Goal: Task Accomplishment & Management: Complete application form

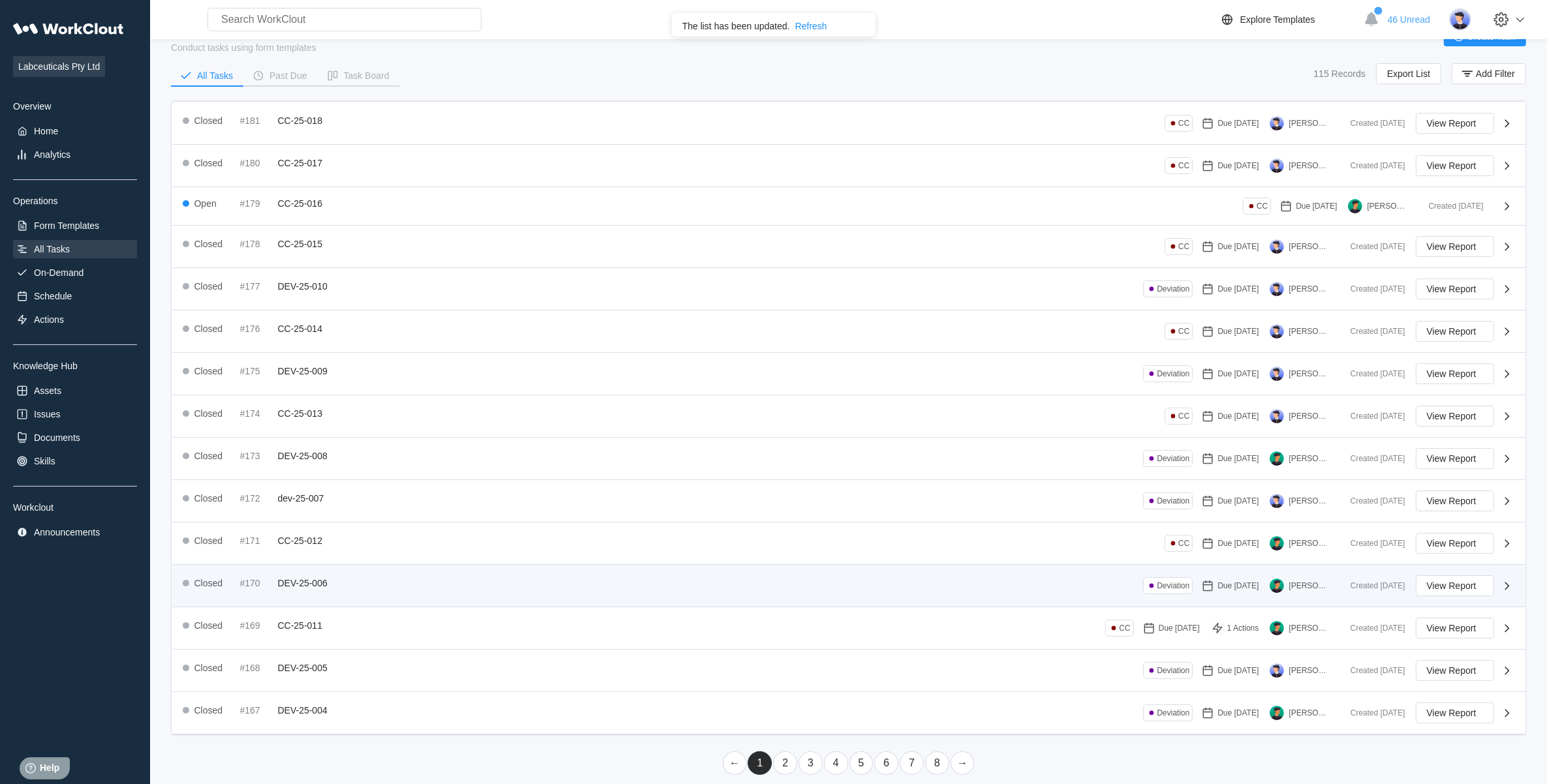
scroll to position [54, 0]
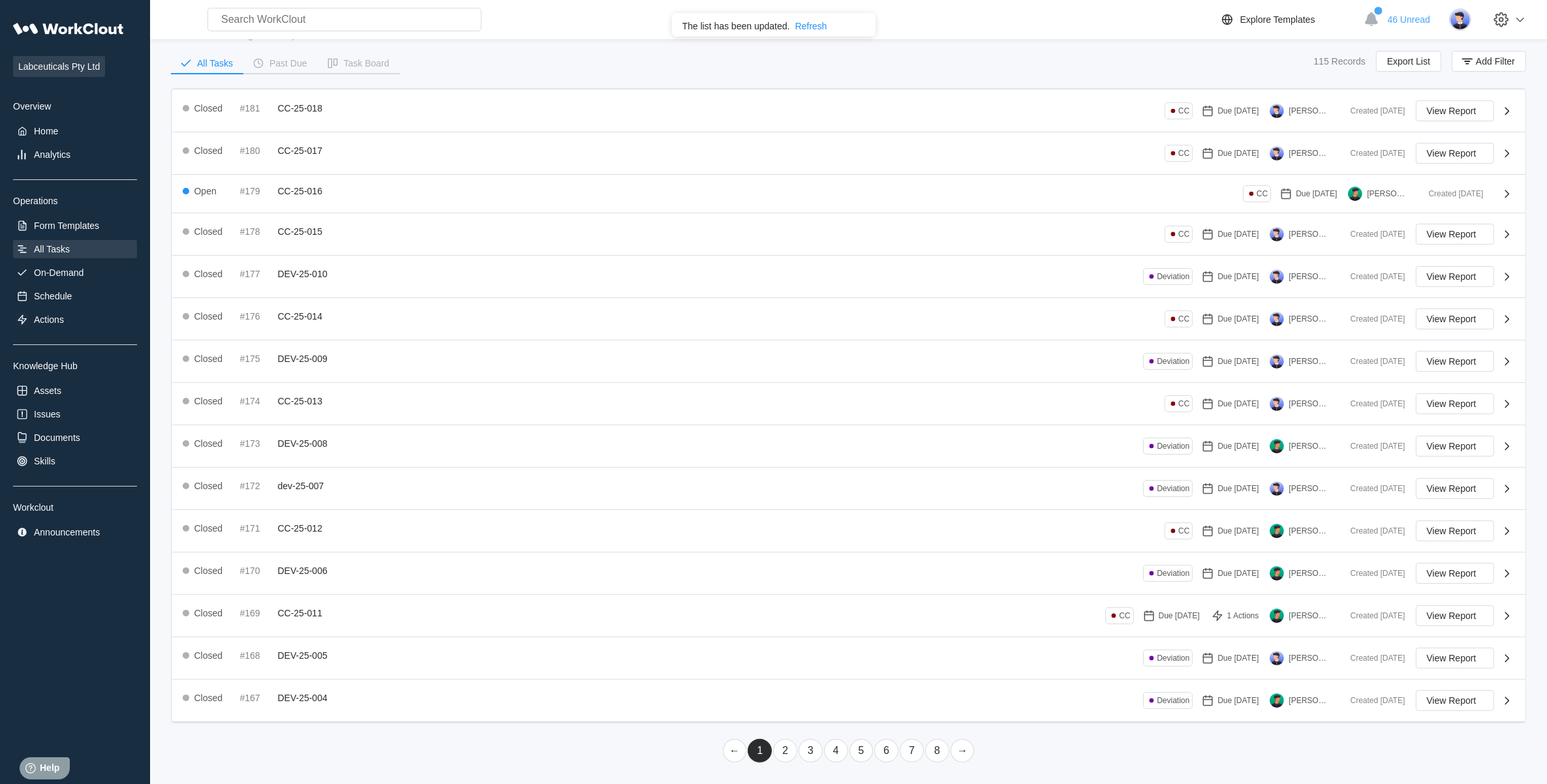
click at [67, 252] on div "All Tasks" at bounding box center [52, 249] width 36 height 11
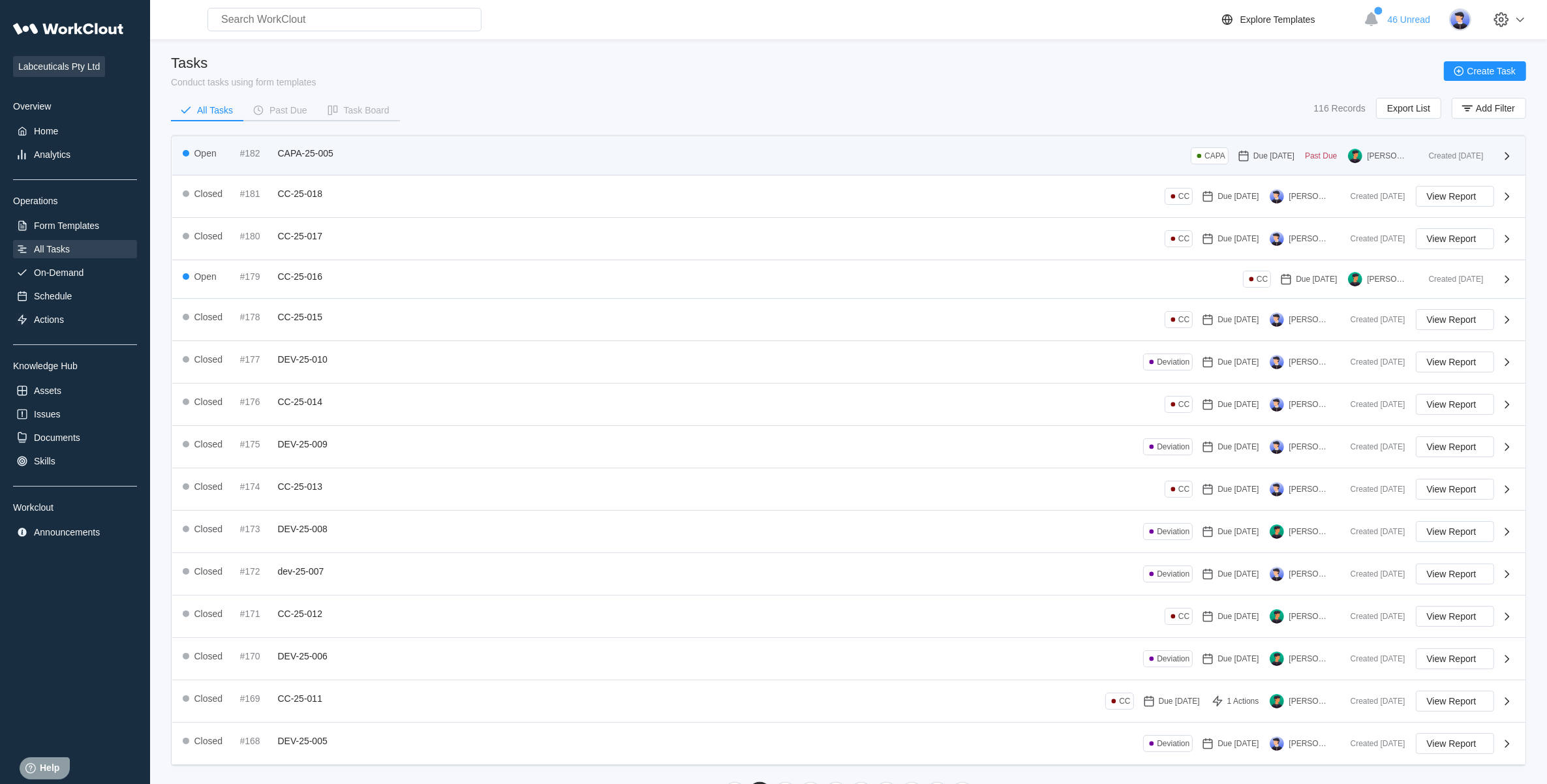
click at [371, 161] on div "Open #182 CAPA-25-005 CAPA Due 08/27/25 Past Due Iris Li" at bounding box center [800, 155] width 1235 height 17
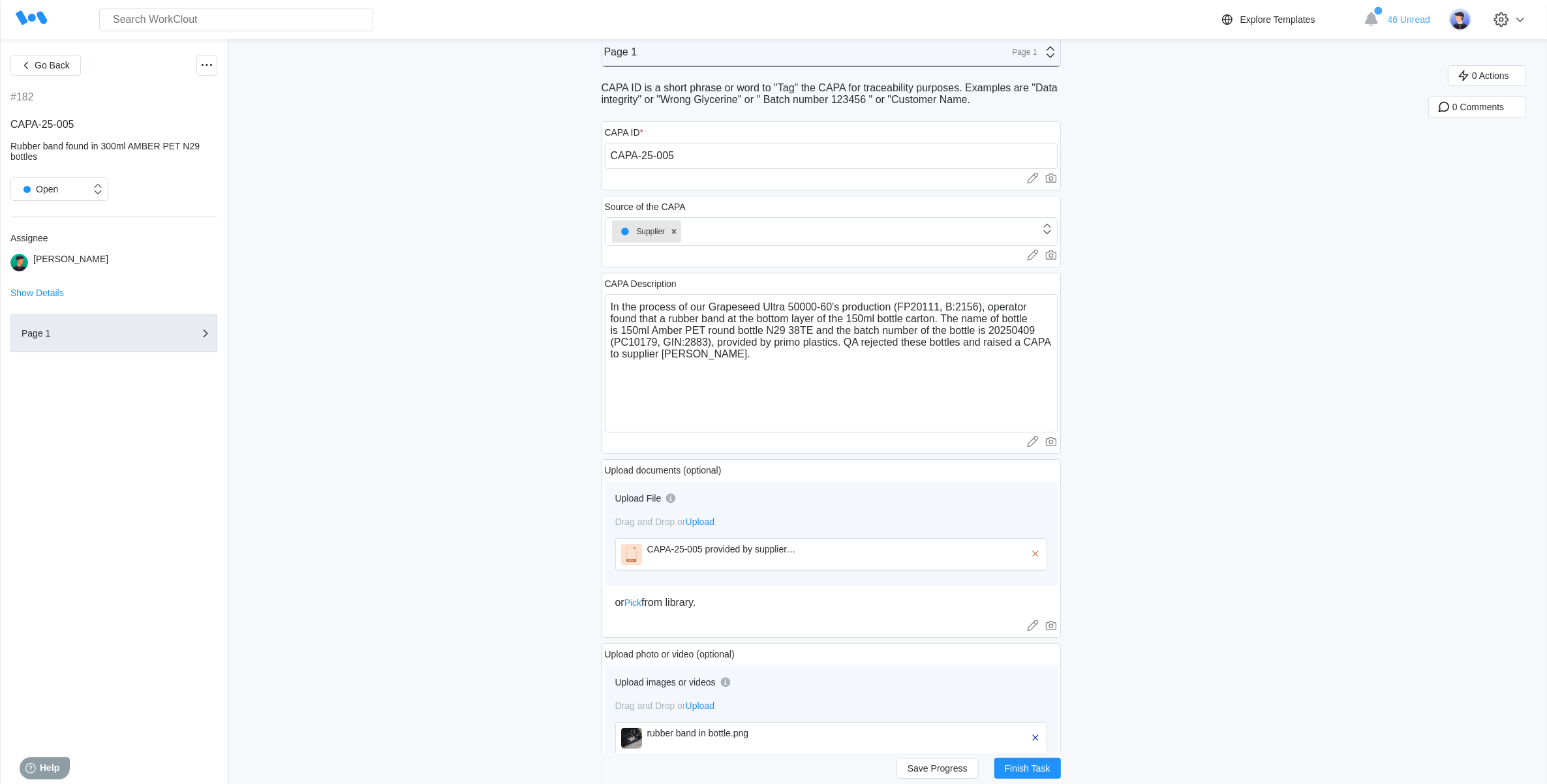
scroll to position [82, 0]
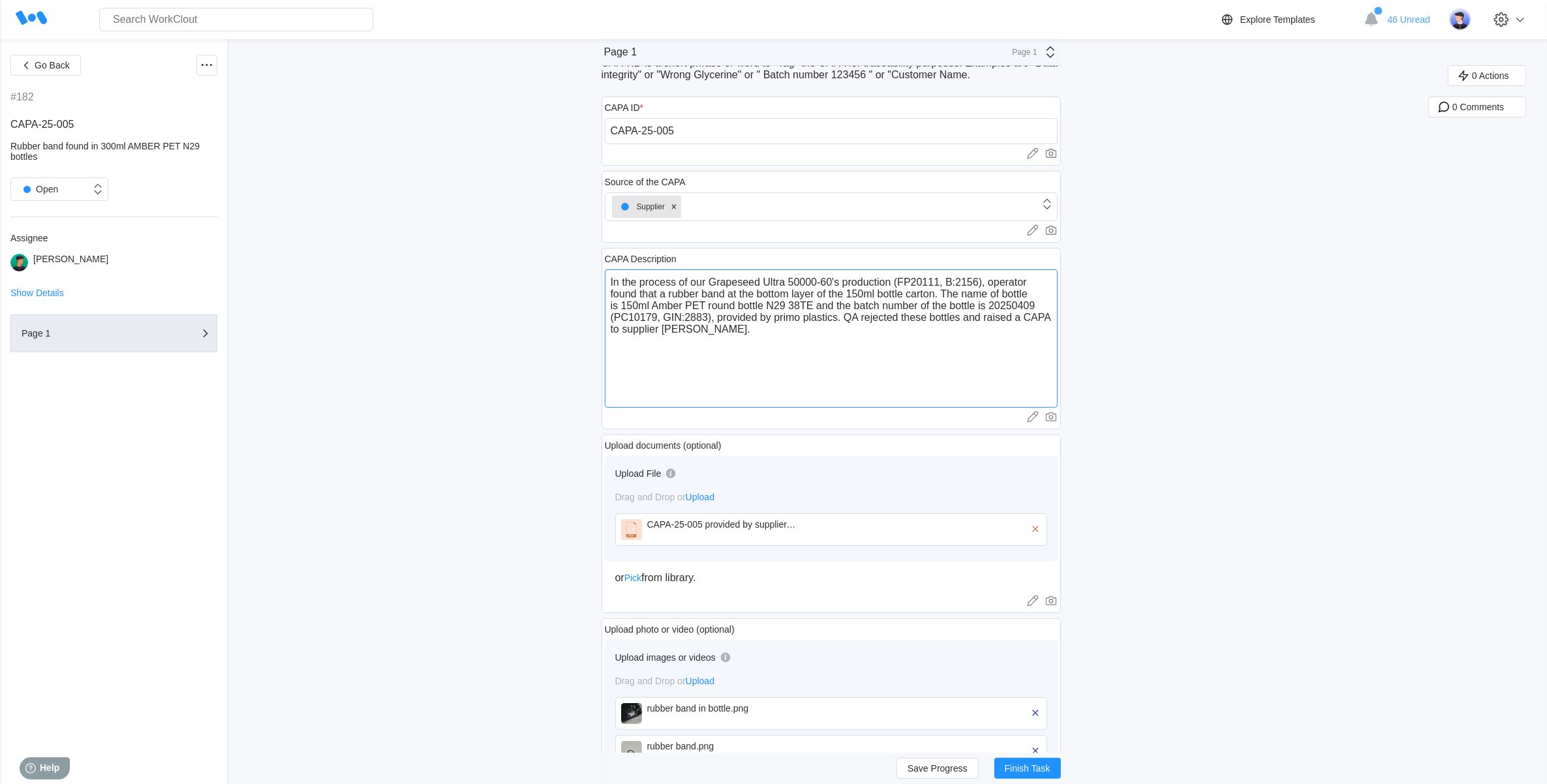
click at [657, 333] on textarea "In the process of our Grapeseed Ultra 50000-60's production (FP20111, B:2156), …" at bounding box center [831, 338] width 453 height 138
type textarea "In the process of our Grapeseed Ultra 50000-60's production (FP20111, B:2156), …"
type textarea "x"
type textarea "In the process of our Grapeseed Ultra 50000-60's production (FP20111, B:2156), …"
type textarea "x"
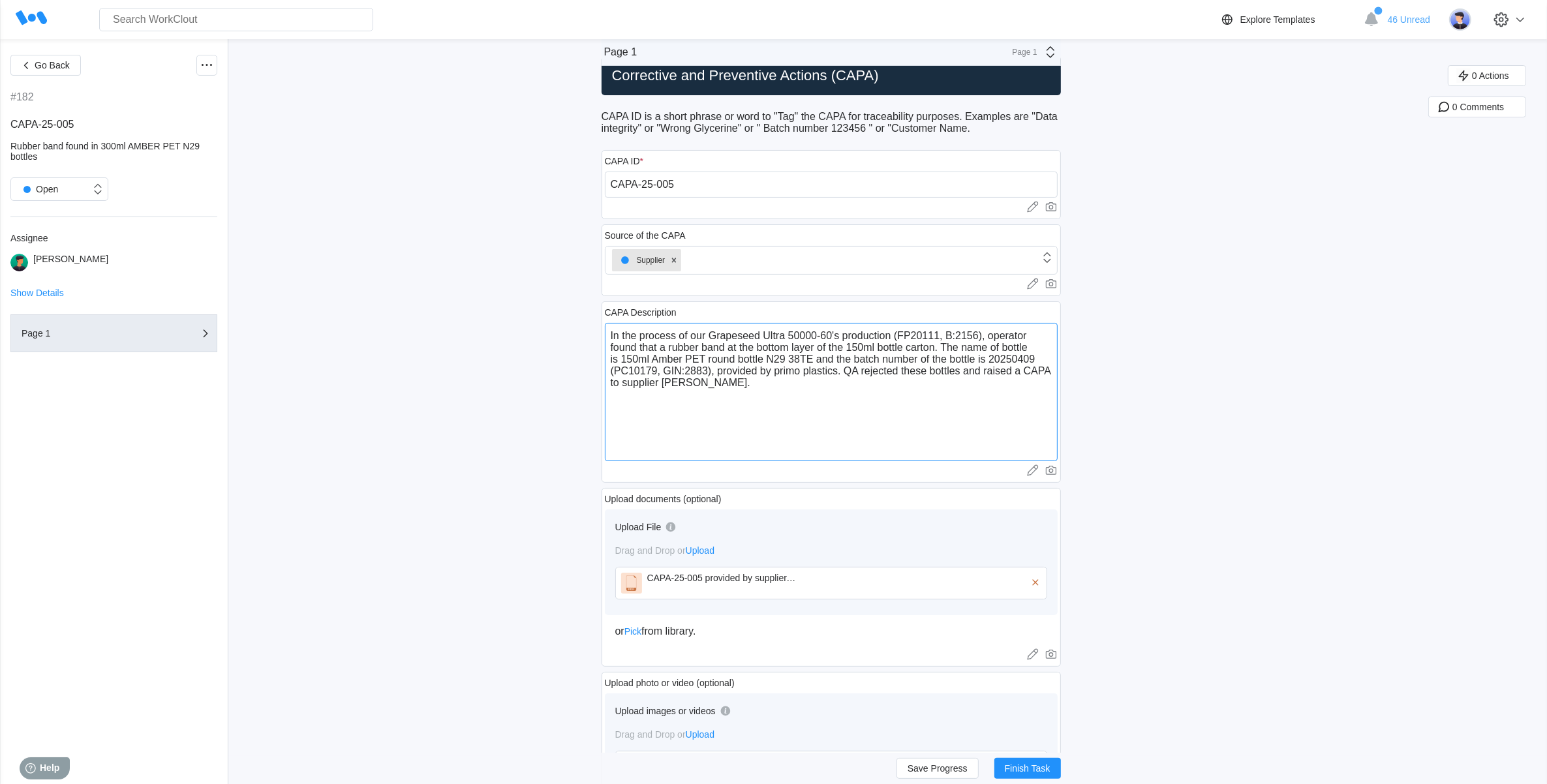
scroll to position [0, 0]
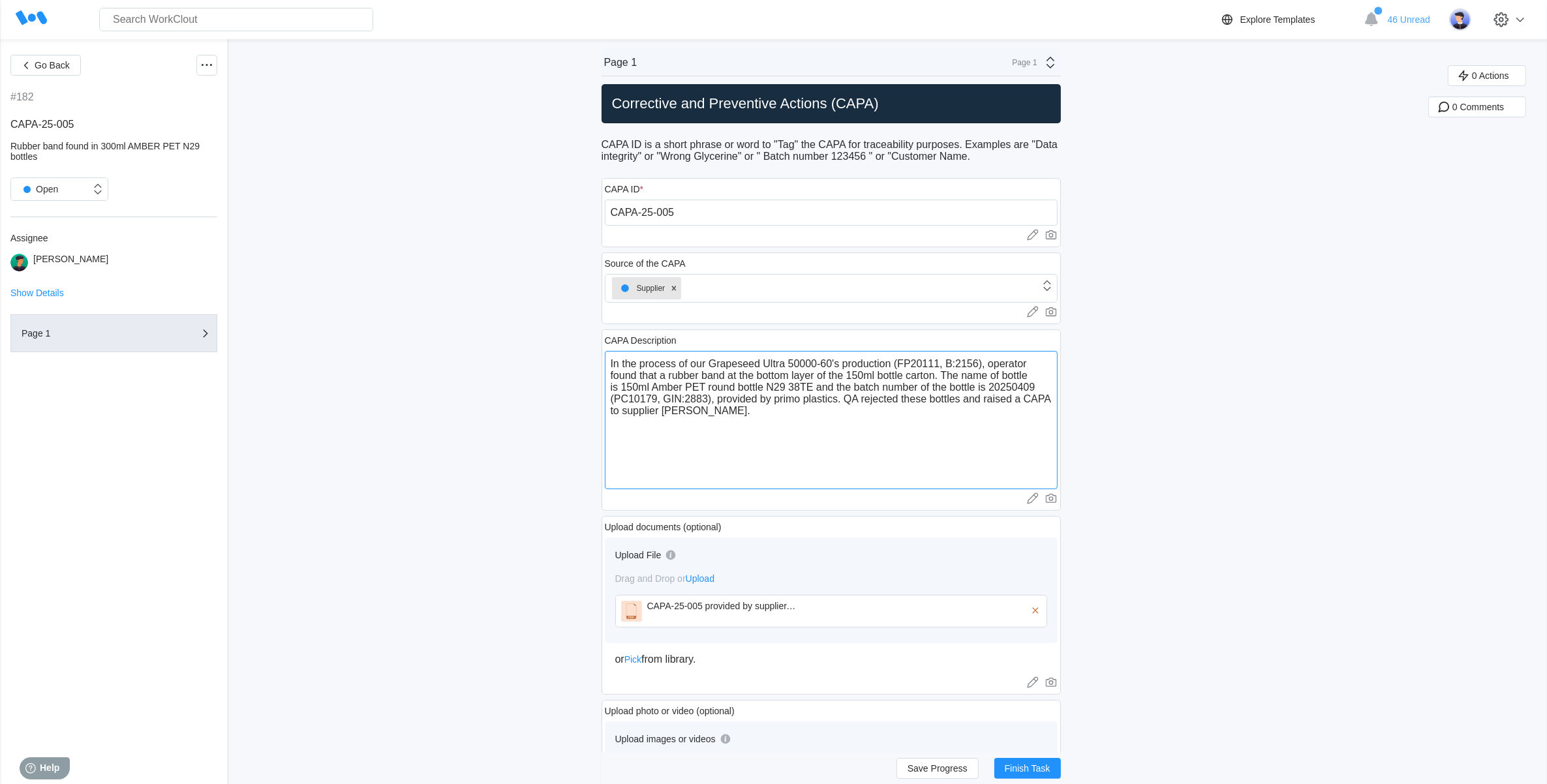
click at [992, 404] on textarea "In the process of our Grapeseed Ultra 50000-60's production (FP20111, B:2156), …" at bounding box center [831, 420] width 453 height 138
drag, startPoint x: 931, startPoint y: 404, endPoint x: 918, endPoint y: 404, distance: 13.0
click at [918, 404] on textarea "In the process of our Grapeseed Ultra 50000-60's production (FP20111, B:2156), …" at bounding box center [831, 420] width 453 height 138
click at [927, 465] on textarea "In the process of our Grapeseed Ultra 50000-60's production (FP20111, B:2156), …" at bounding box center [831, 420] width 453 height 138
click at [701, 608] on div "CAPA-25-005 provided by supplier.pdf" at bounding box center [722, 606] width 150 height 11
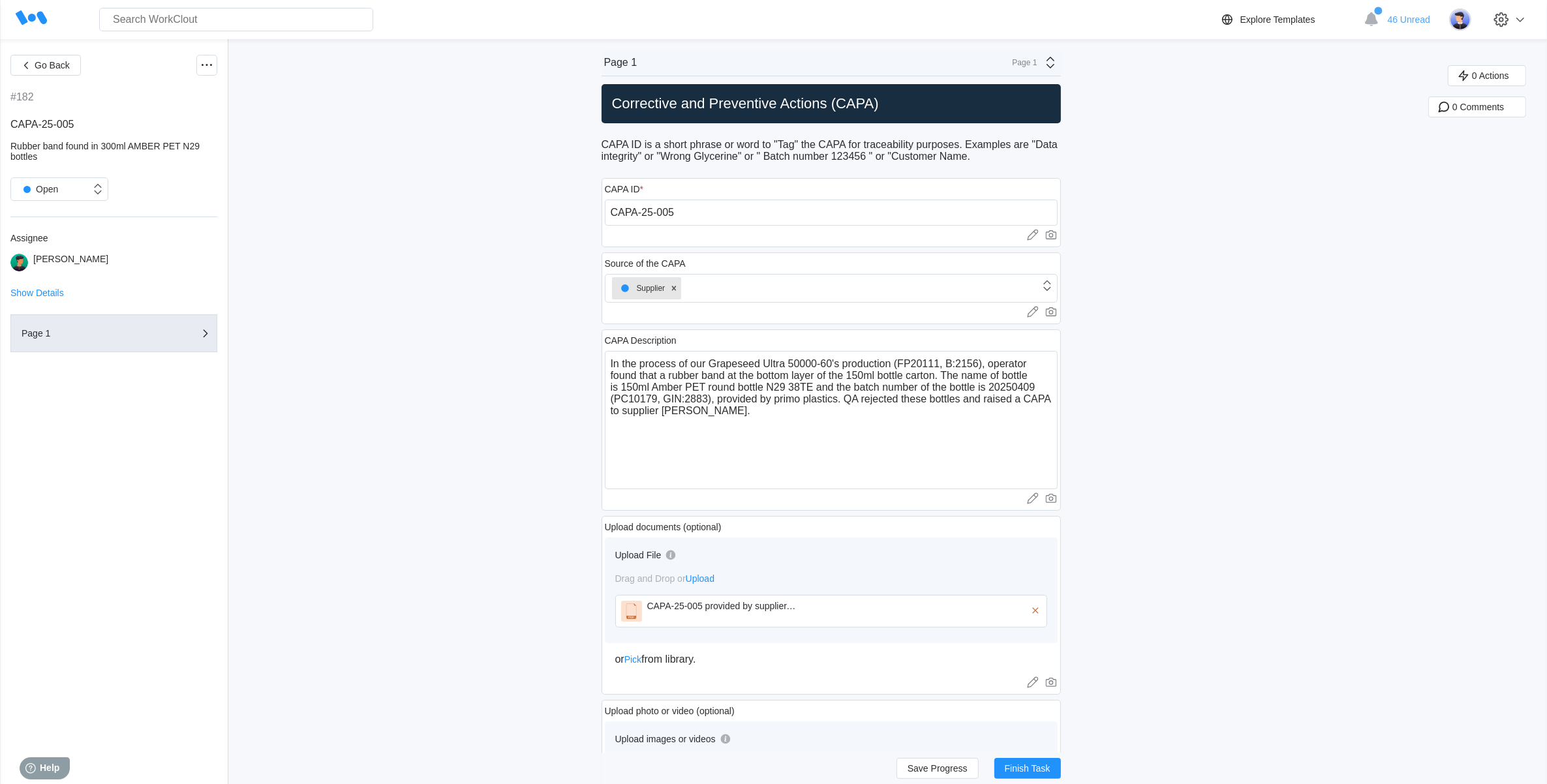
click at [638, 618] on icon at bounding box center [632, 611] width 21 height 21
click at [905, 393] on textarea "In the process of our Grapeseed Ultra 50000-60's production (FP20111, B:2156), …" at bounding box center [831, 420] width 453 height 138
click at [932, 391] on textarea "In the process of our Grapeseed Ultra 50000-60's production (FP20111, B:2156), …" at bounding box center [831, 420] width 453 height 138
click at [921, 394] on textarea "In the process of our Grapeseed Ultra 50000-60's production (FP20111, B:2156), …" at bounding box center [831, 420] width 453 height 138
click at [1031, 376] on textarea "In the process of our Grapeseed Ultra 50000-60's production (FP20111, B:2156), …" at bounding box center [831, 420] width 453 height 138
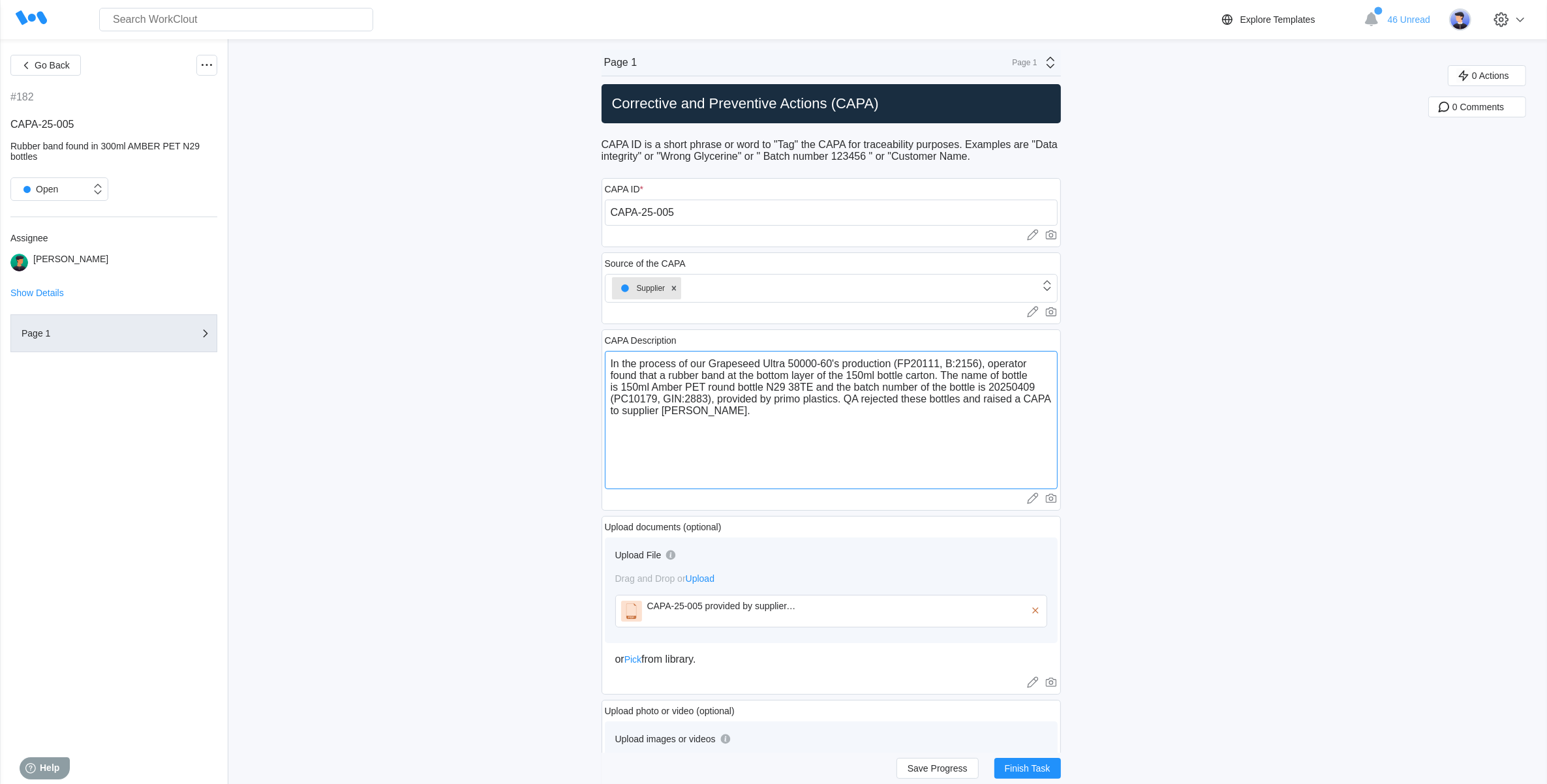
click at [843, 414] on textarea "In the process of our Grapeseed Ultra 50000-60's production (FP20111, B:2156), …" at bounding box center [831, 420] width 453 height 138
click at [889, 403] on textarea "In the process of our Grapeseed Ultra 50000-60's production (FP20111, B:2156), …" at bounding box center [831, 420] width 453 height 138
click at [905, 404] on textarea "In the process of our Grapeseed Ultra 50000-60's production (FP20111, B:2156), …" at bounding box center [831, 420] width 453 height 138
drag, startPoint x: 932, startPoint y: 404, endPoint x: 907, endPoint y: 404, distance: 25.0
click at [907, 404] on textarea "In the process of our Grapeseed Ultra 50000-60's production (FP20111, B:2156), …" at bounding box center [831, 420] width 453 height 138
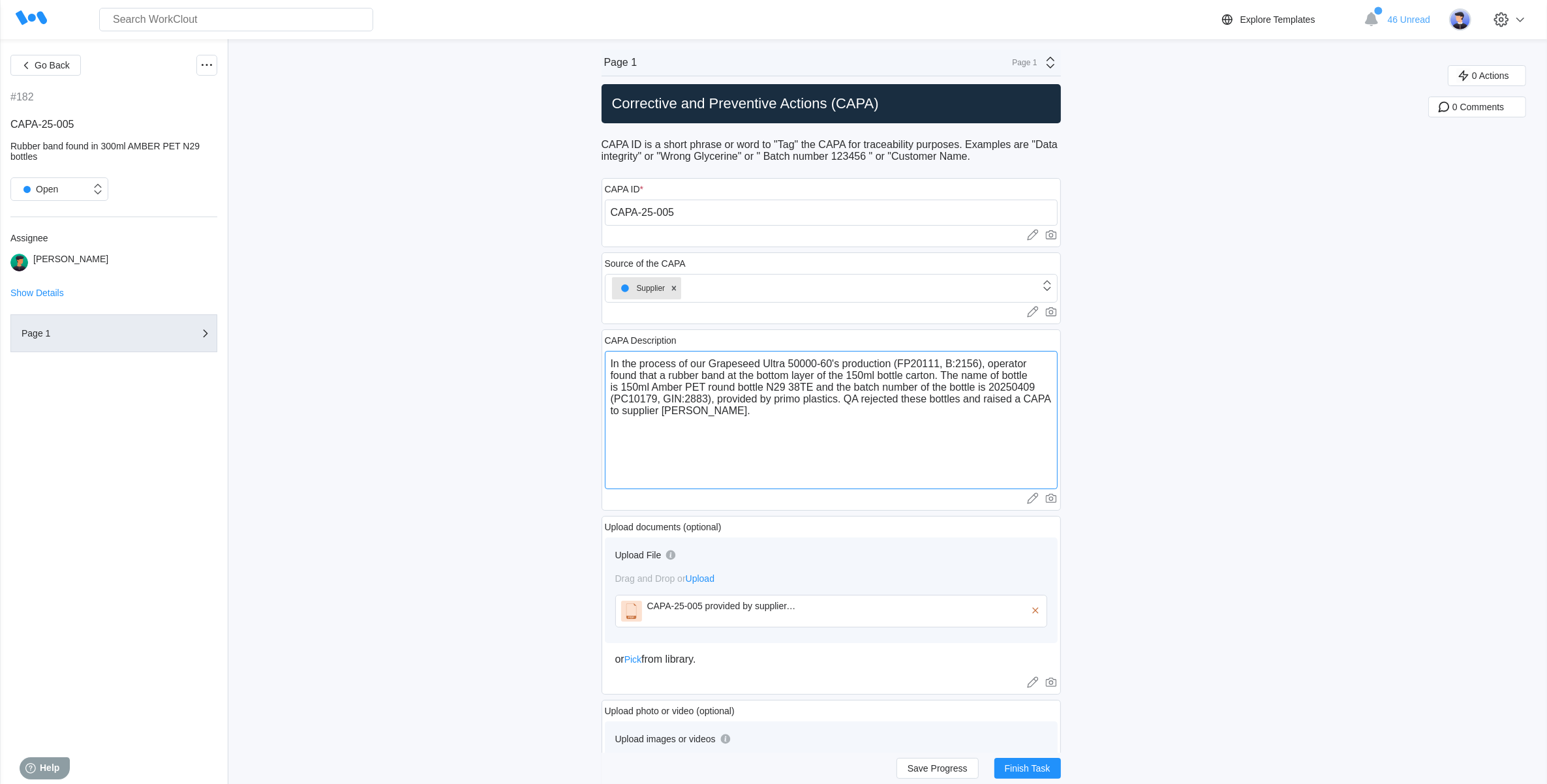
type textarea "In the process of our Grapeseed Ultra 50000-60's production (FP20111, B:2156), …"
type textarea "x"
type textarea "In the process of our Grapeseed Ultra 50000-60's production (FP20111, B:2156), …"
type textarea "x"
type textarea "In the process of our Grapeseed Ultra 50000-60's production (FP20111, B:2156), …"
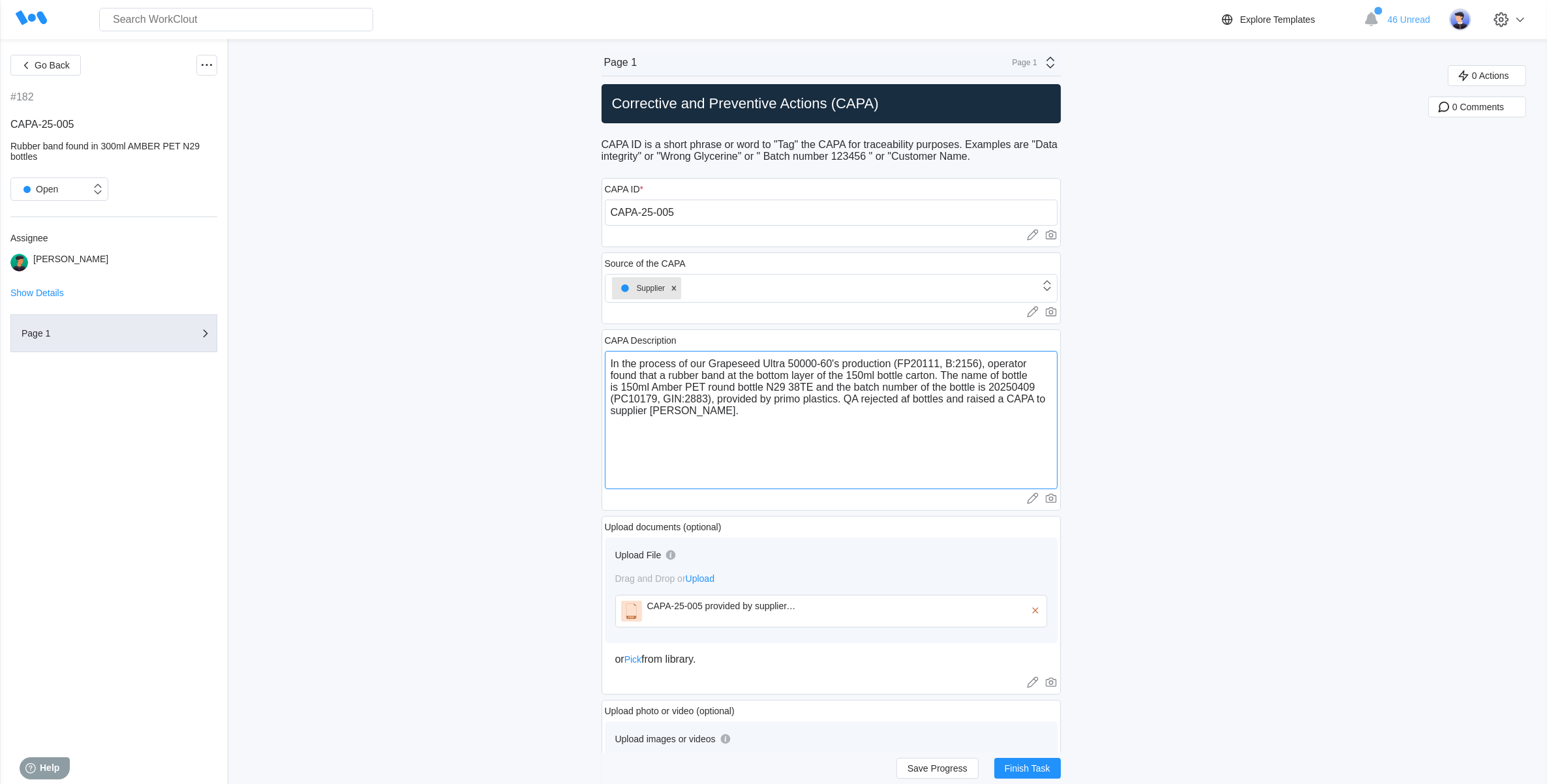
type textarea "x"
type textarea "In the process of our Grapeseed Ultra 50000-60's production (FP20111, B:2156), …"
type textarea "x"
type textarea "In the process of our Grapeseed Ultra 50000-60's production (FP20111, B:2156), …"
type textarea "x"
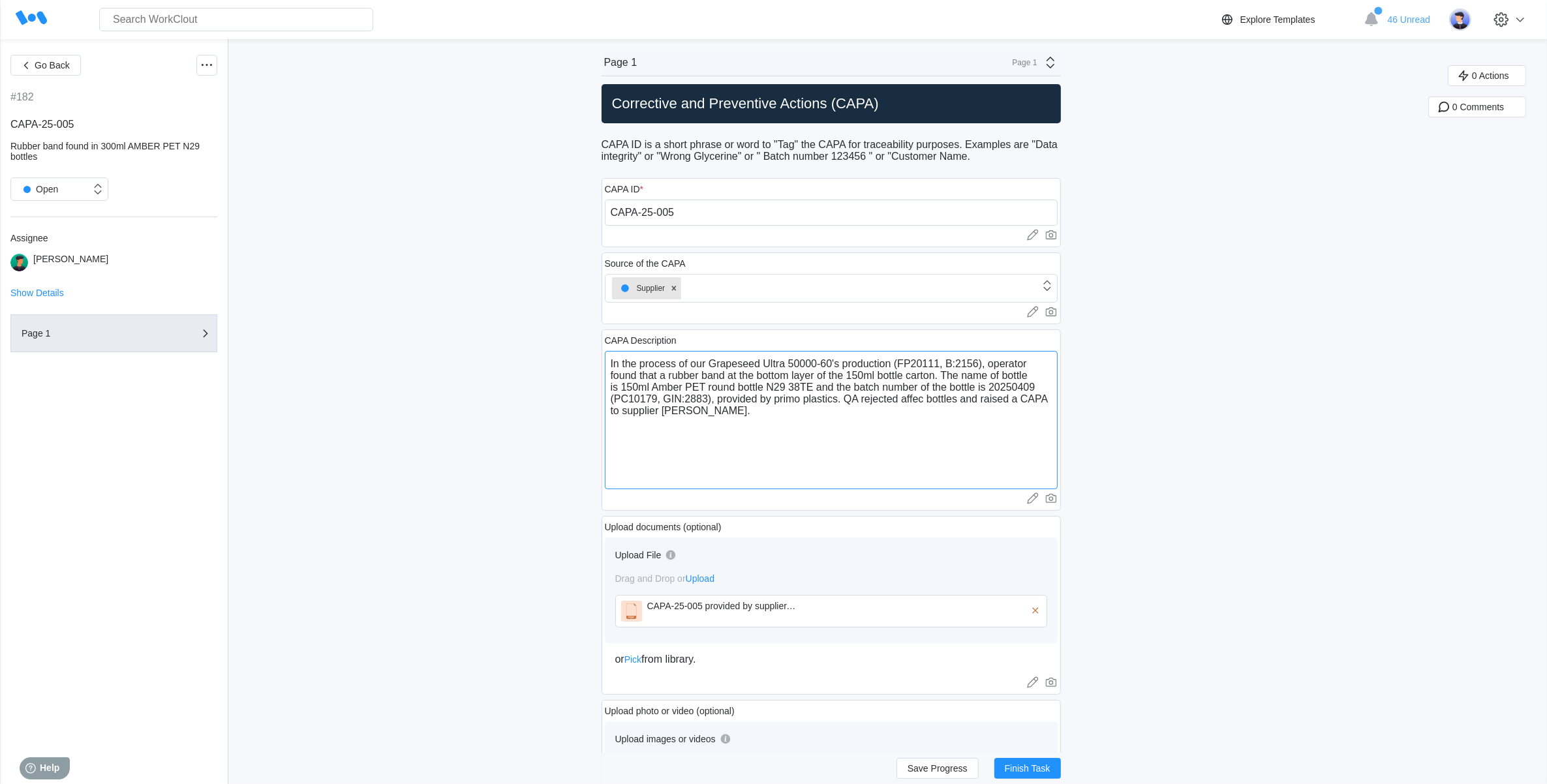
type textarea "In the process of our Grapeseed Ultra 50000-60's production (FP20111, B:2156), …"
type textarea "x"
type textarea "In the process of our Grapeseed Ultra 50000-60's production (FP20111, B:2156), …"
type textarea "x"
type textarea "In the process of our Grapeseed Ultra 50000-60's production (FP20111, B:2156), …"
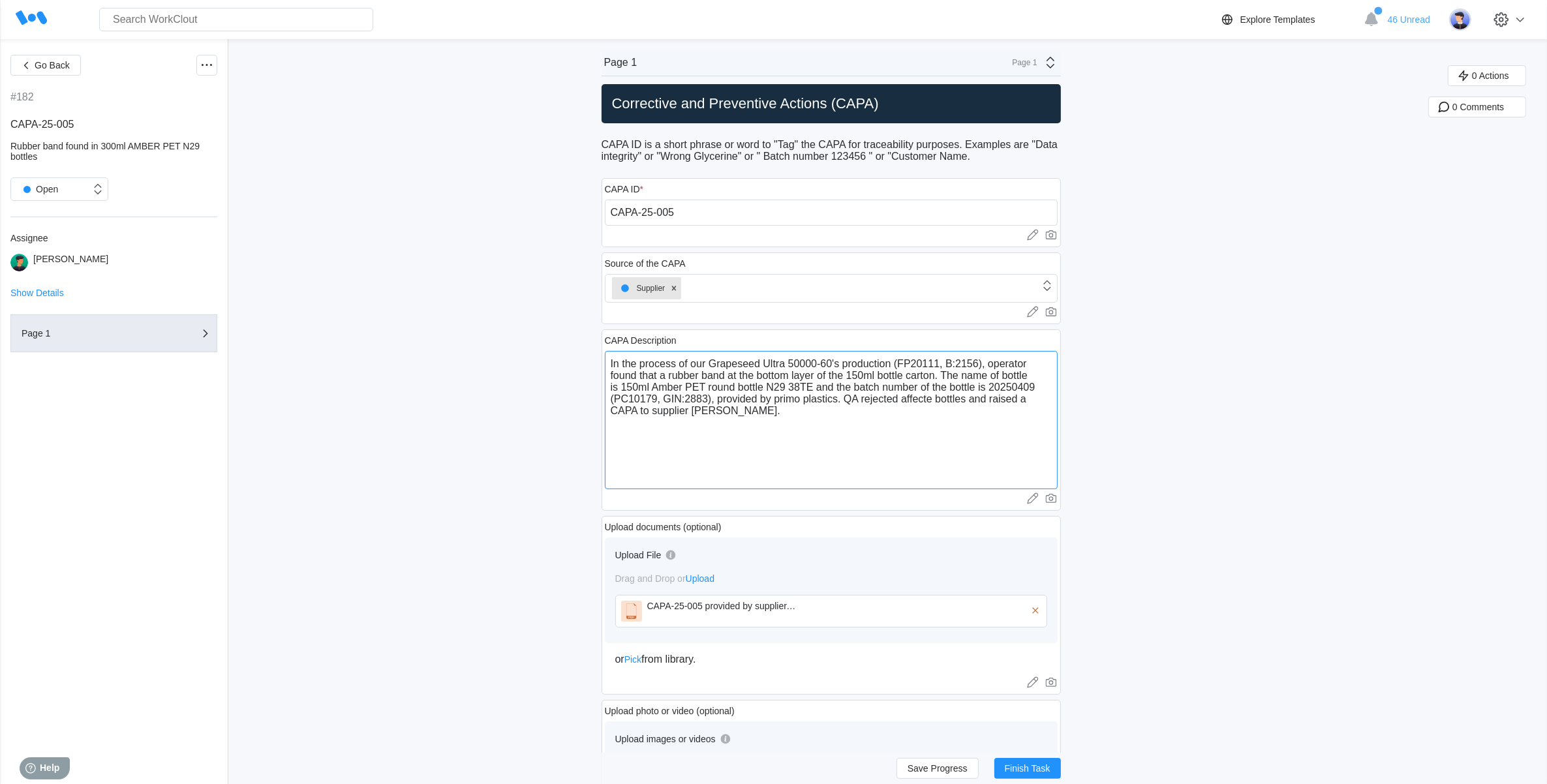
type textarea "x"
click at [852, 450] on textarea "In the process of our Grapeseed Ultra 50000-60's production (FP20111, B:2156), …" at bounding box center [831, 420] width 453 height 138
click at [982, 406] on textarea "In the process of our Grapeseed Ultra 50000-60's production (FP20111, B:2156), …" at bounding box center [831, 420] width 453 height 138
click at [1002, 403] on textarea "In the process of our Grapeseed Ultra 50000-60's production (FP20111, B:2156), …" at bounding box center [831, 420] width 453 height 138
type textarea "In the process of our Grapeseed Ultra 50000-60's production (FP20111, B:2156), …"
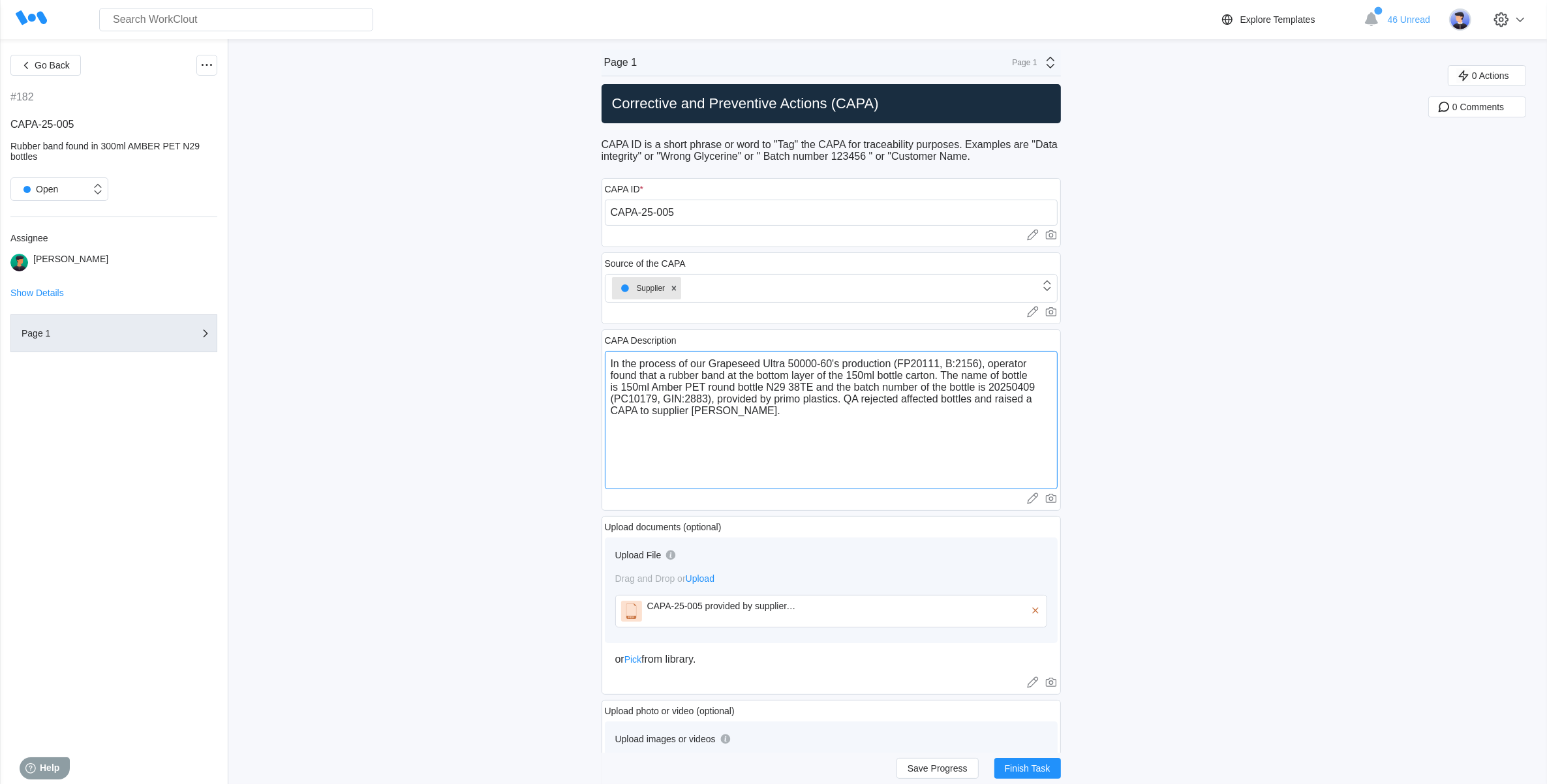
type textarea "x"
type textarea "In the process of our Grapeseed Ultra 50000-60's production (FP20111, B:2156), …"
type textarea "x"
type textarea "In the process of our Grapeseed Ultra 50000-60's production (FP20111, B:2156), …"
type textarea "x"
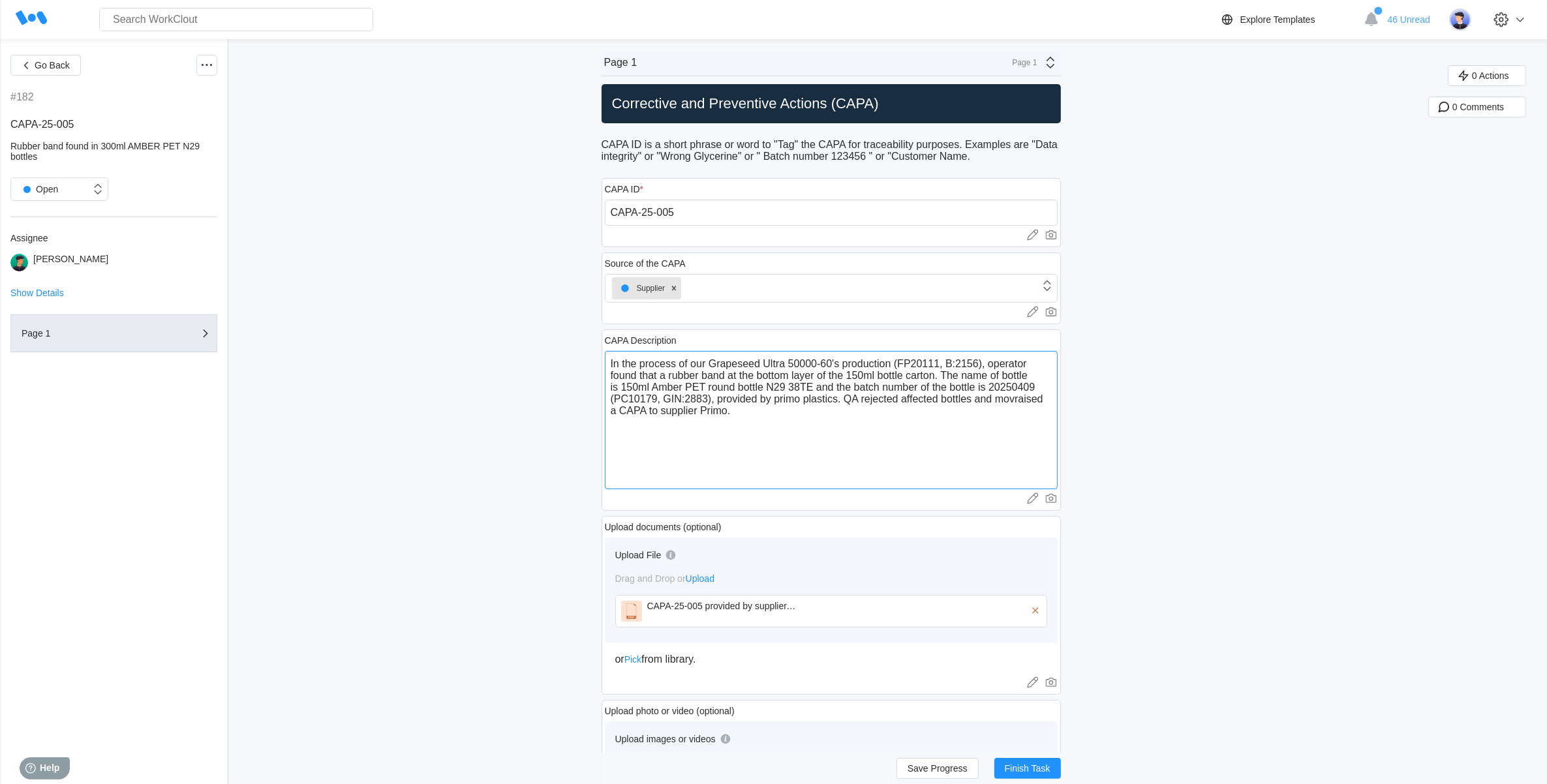
type textarea "In the process of our Grapeseed Ultra 50000-60's production (FP20111, B:2156), …"
type textarea "x"
type textarea "In the process of our Grapeseed Ultra 50000-60's production (FP20111, B:2156), …"
type textarea "x"
type textarea "In the process of our Grapeseed Ultra 50000-60's production (FP20111, B:2156), …"
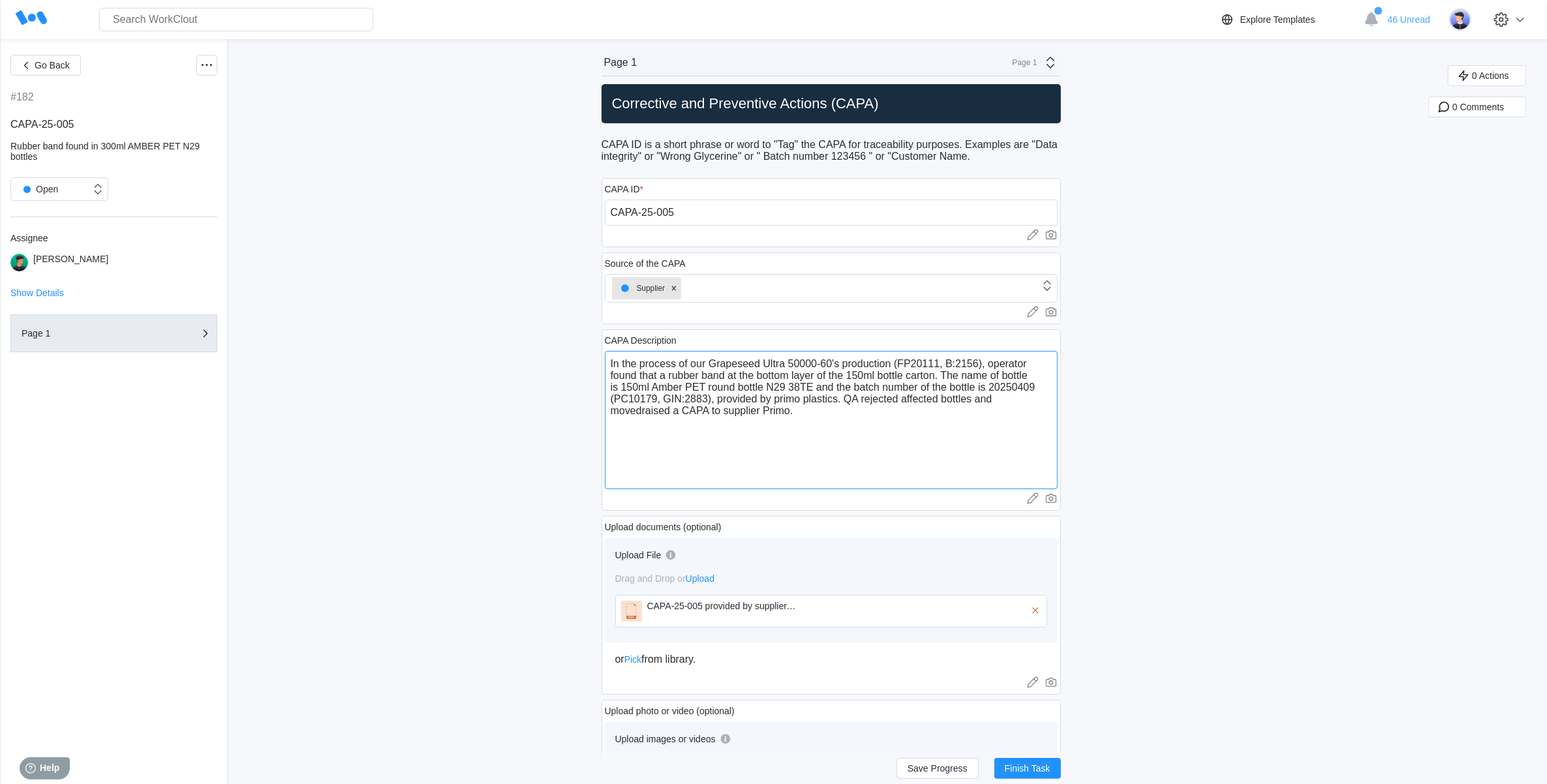
type textarea "x"
type textarea "In the process of our Grapeseed Ultra 50000-60's production (FP20111, B:2156), …"
type textarea "x"
type textarea "In the process of our Grapeseed Ultra 50000-60's production (FP20111, B:2156), …"
type textarea "x"
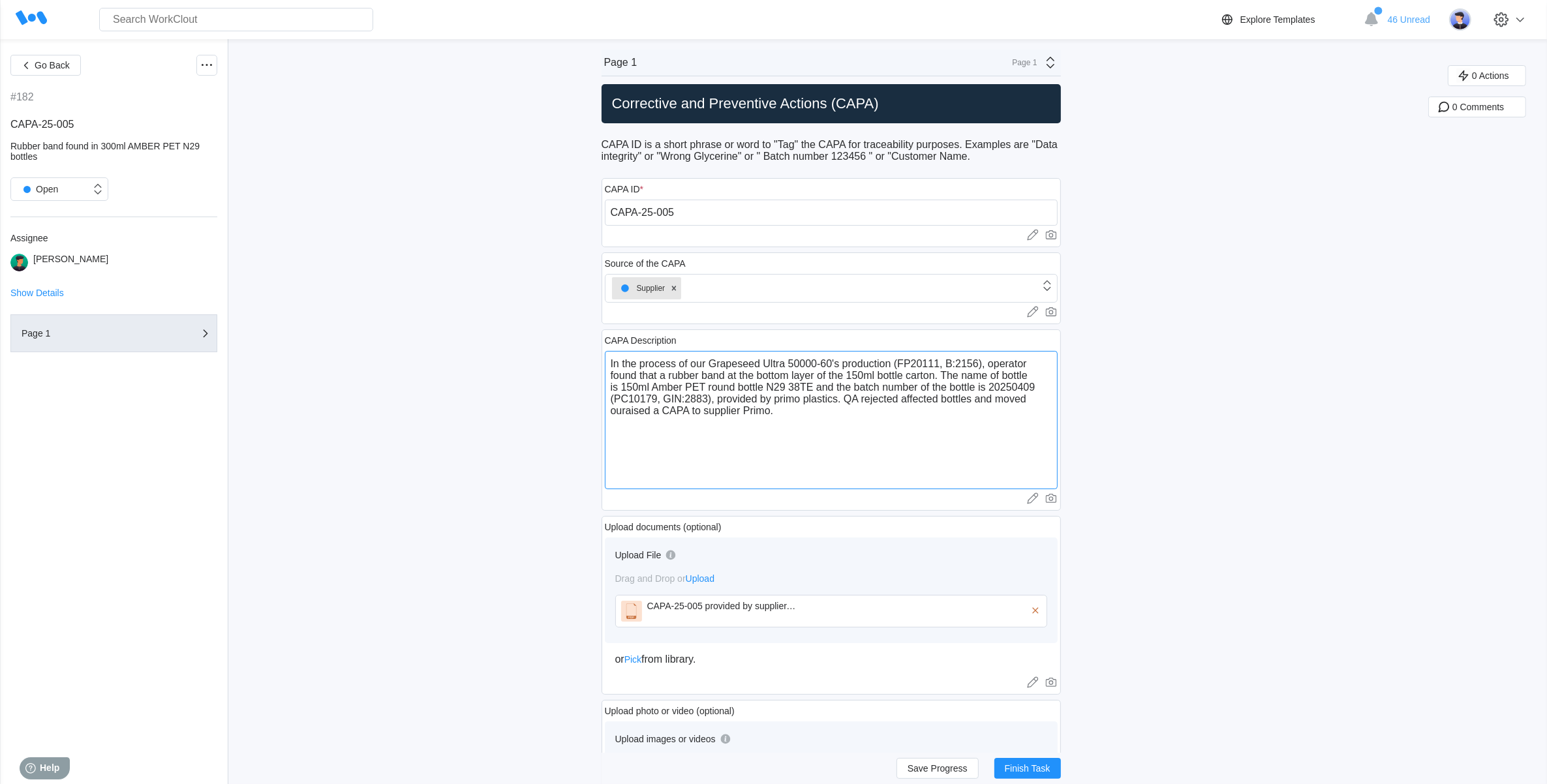
type textarea "In the process of our Grapeseed Ultra 50000-60's production (FP20111, B:2156), …"
type textarea "x"
type textarea "In the process of our Grapeseed Ultra 50000-60's production (FP20111, B:2156), …"
type textarea "x"
type textarea "In the process of our Grapeseed Ultra 50000-60's production (FP20111, B:2156), …"
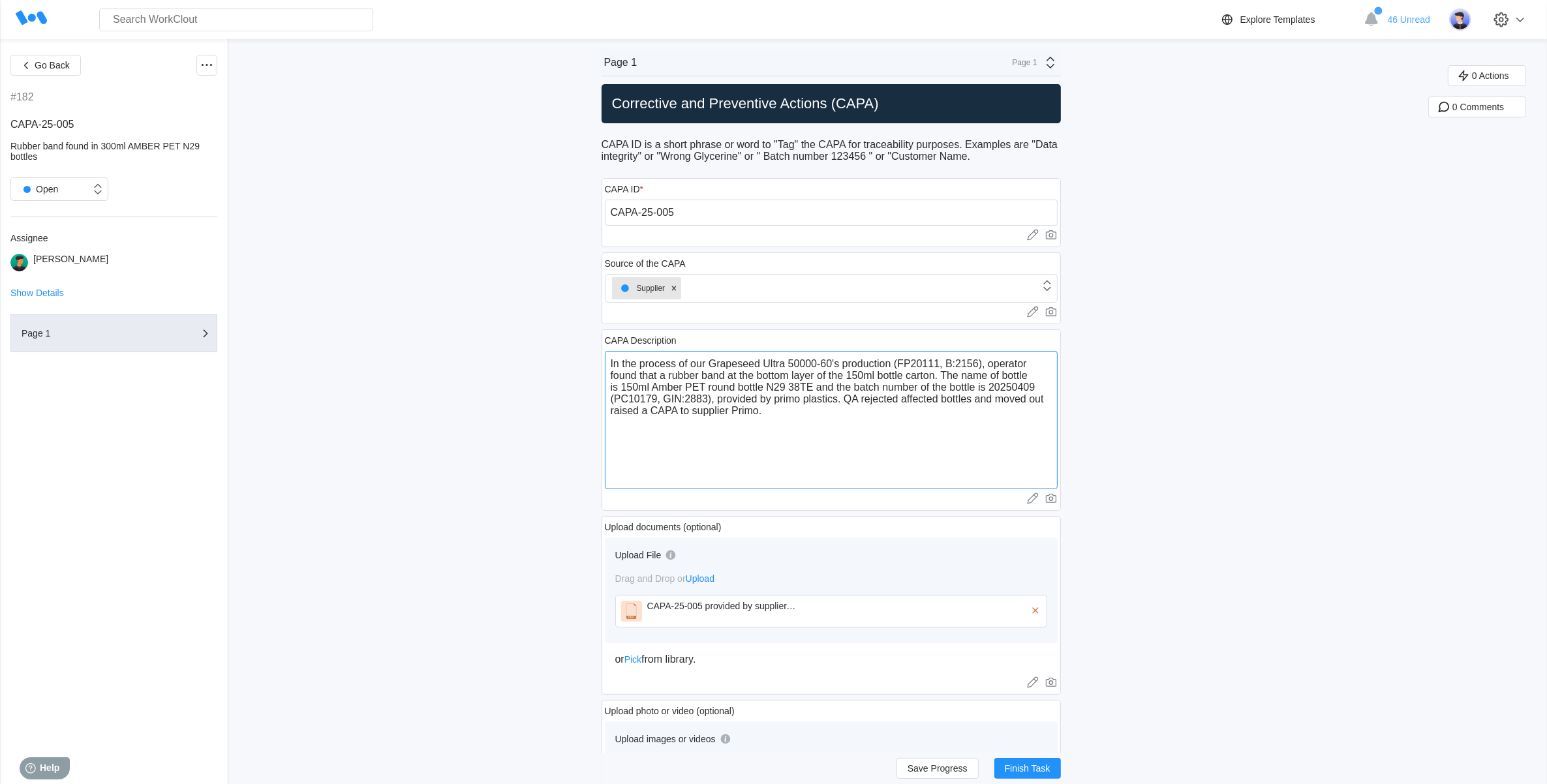
type textarea "x"
type textarea "In the process of our Grapeseed Ultra 50000-60's production (FP20111, B:2156), …"
type textarea "x"
type textarea "In the process of our Grapeseed Ultra 50000-60's production (FP20111, B:2156), …"
type textarea "x"
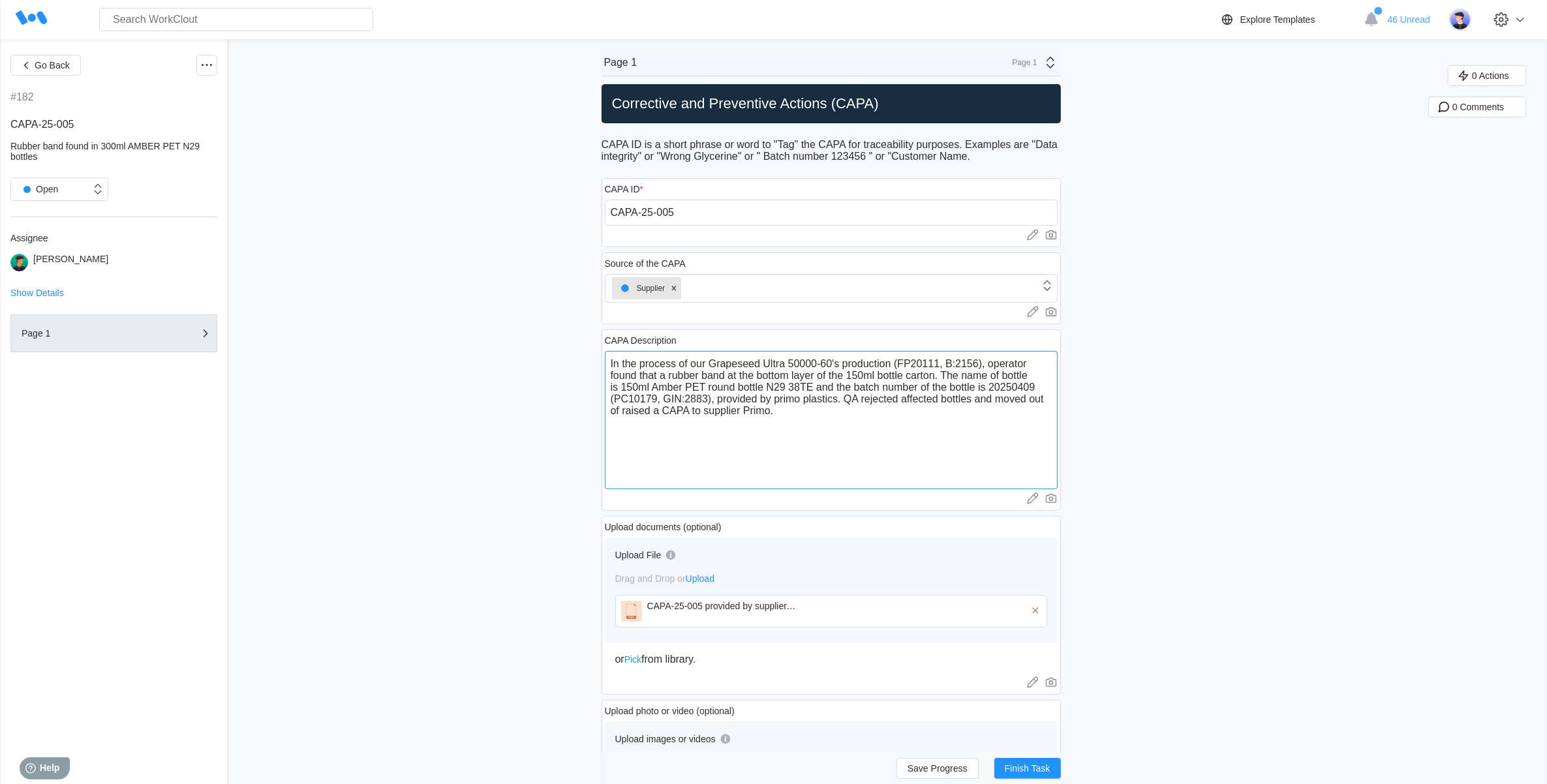
type textarea "In the process of our Grapeseed Ultra 50000-60's production (FP20111, B:2156), …"
type textarea "x"
type textarea "In the process of our Grapeseed Ultra 50000-60's production (FP20111, B:2156), …"
type textarea "x"
type textarea "In the process of our Grapeseed Ultra 50000-60's production (FP20111, B:2156), …"
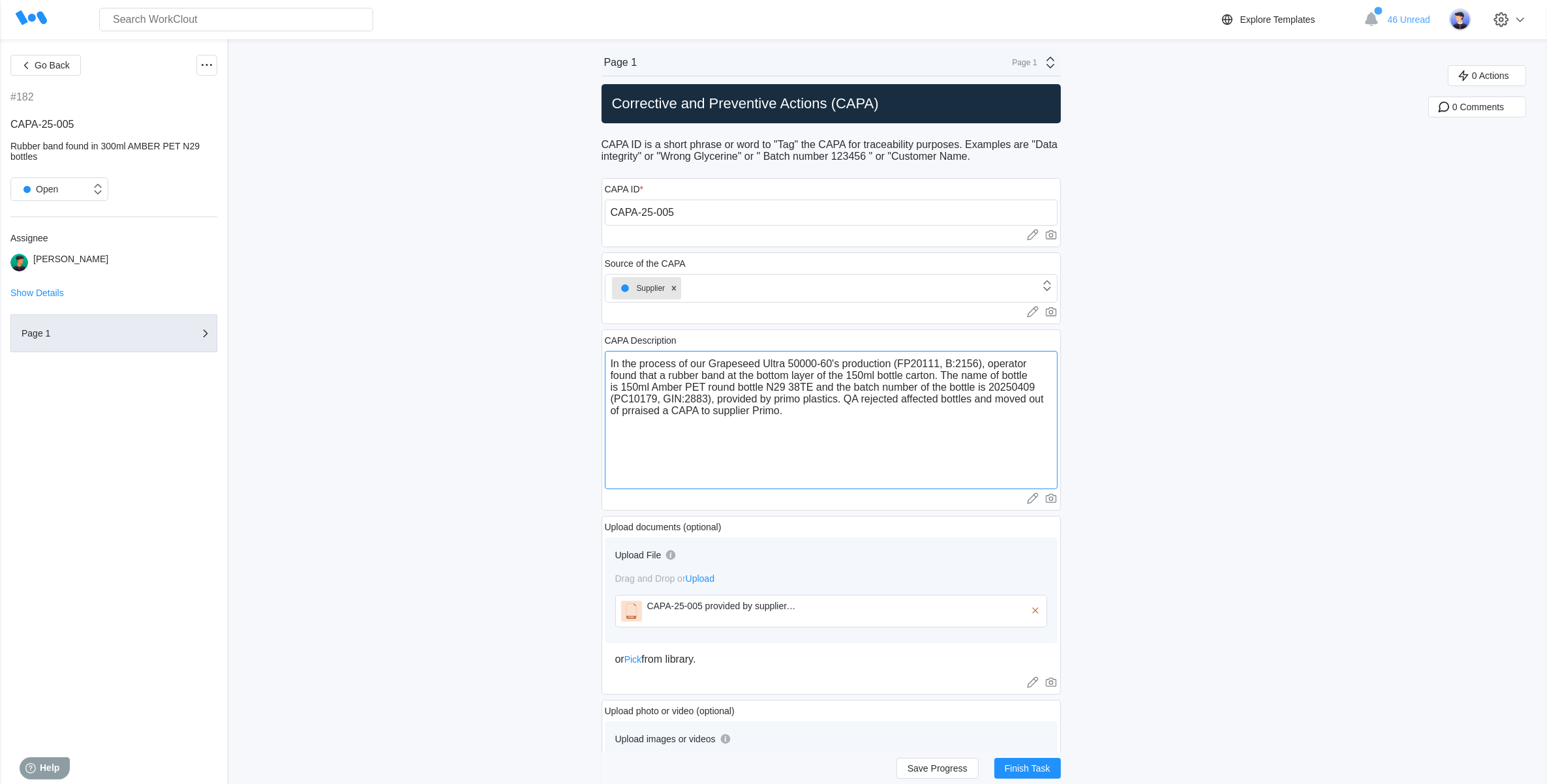
type textarea "x"
type textarea "In the process of our Grapeseed Ultra 50000-60's production (FP20111, B:2156), …"
type textarea "x"
type textarea "In the process of our Grapeseed Ultra 50000-60's production (FP20111, B:2156), …"
type textarea "x"
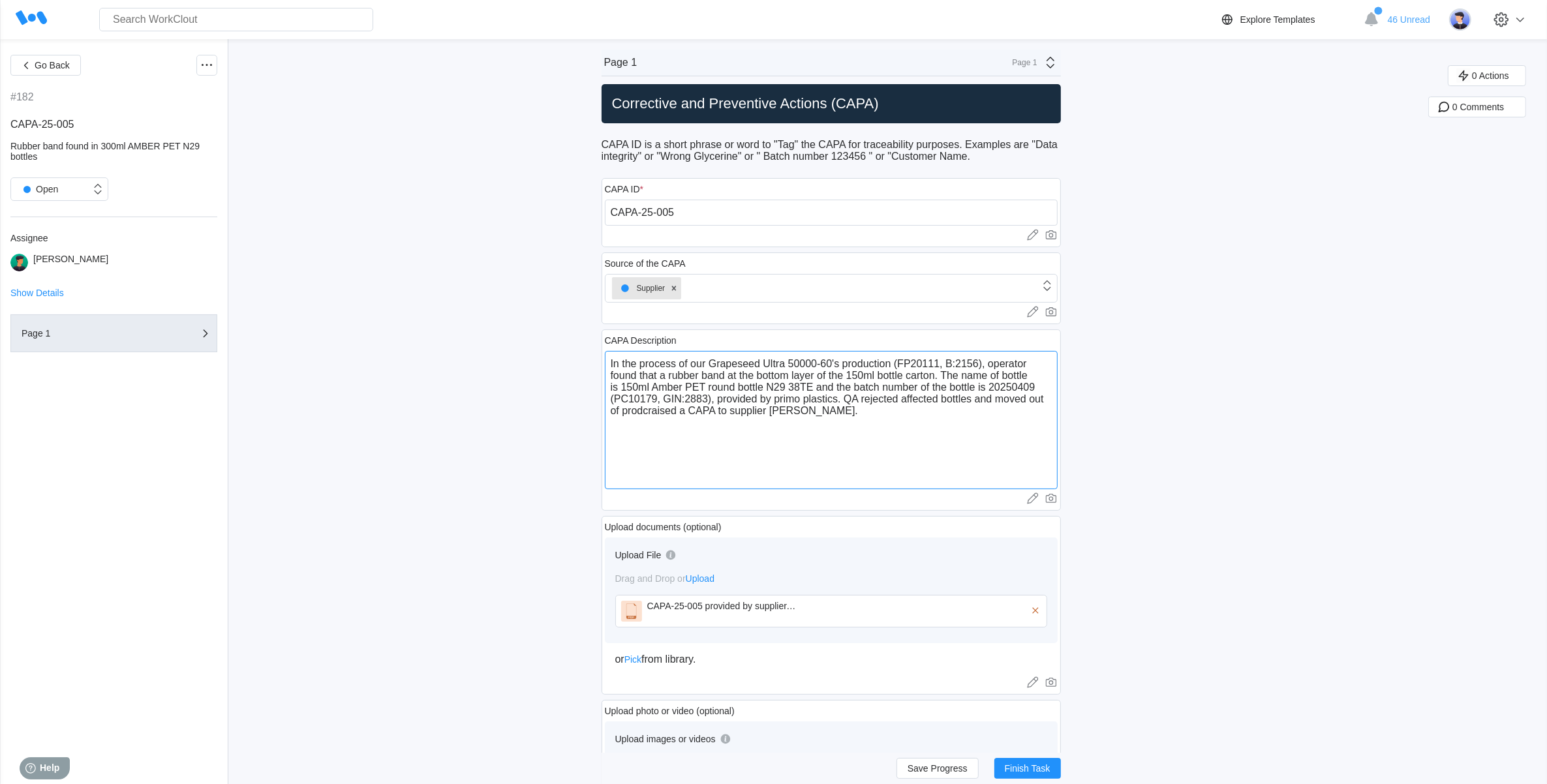
type textarea "In the process of our Grapeseed Ultra 50000-60's production (FP20111, B:2156), …"
type textarea "x"
type textarea "In the process of our Grapeseed Ultra 50000-60's production (FP20111, B:2156), …"
type textarea "x"
type textarea "In the process of our Grapeseed Ultra 50000-60's production (FP20111, B:2156), …"
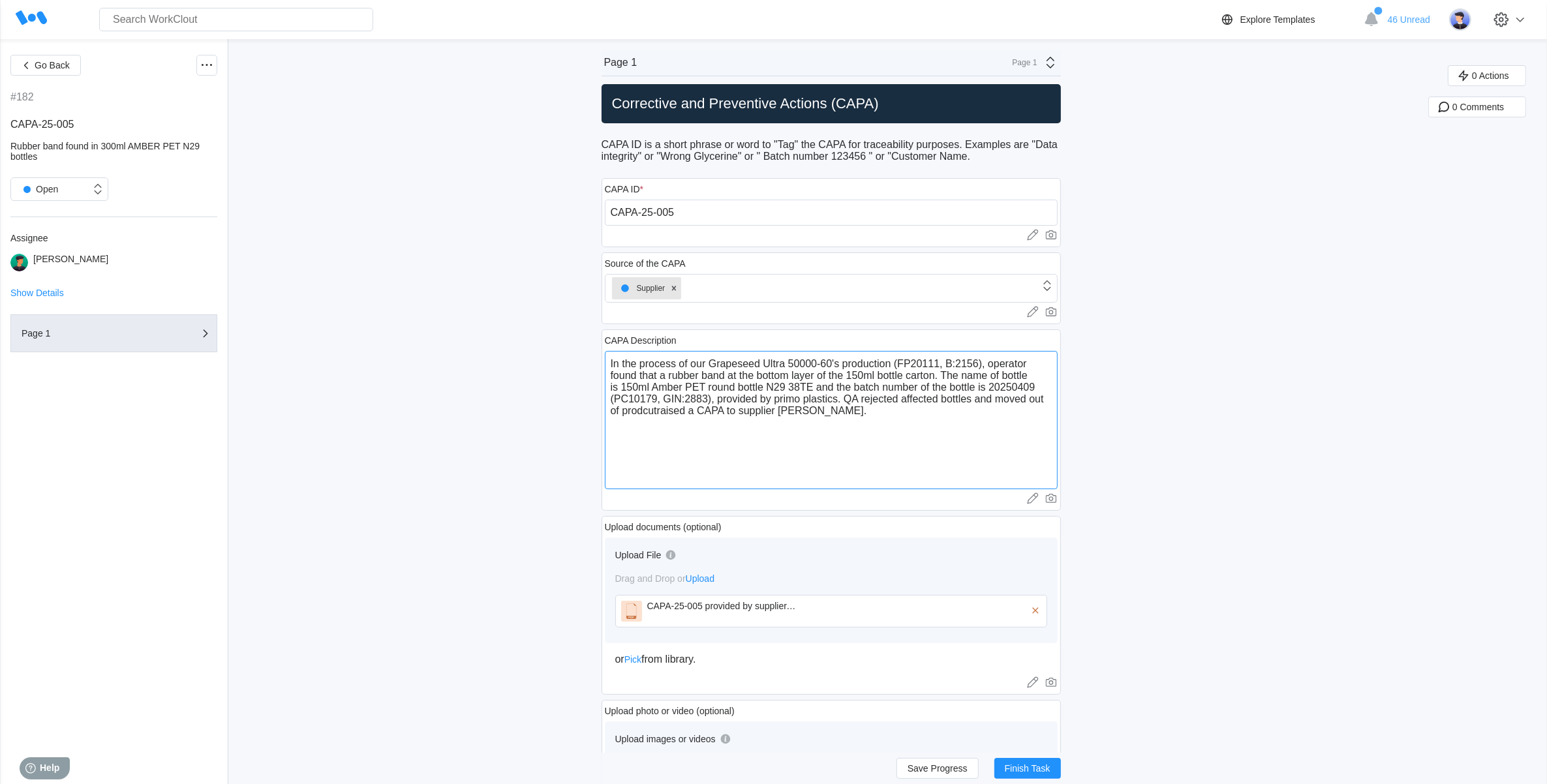
type textarea "x"
type textarea "In the process of our Grapeseed Ultra 50000-60's production (FP20111, B:2156), …"
type textarea "x"
type textarea "In the process of our Grapeseed Ultra 50000-60's production (FP20111, B:2156), …"
type textarea "x"
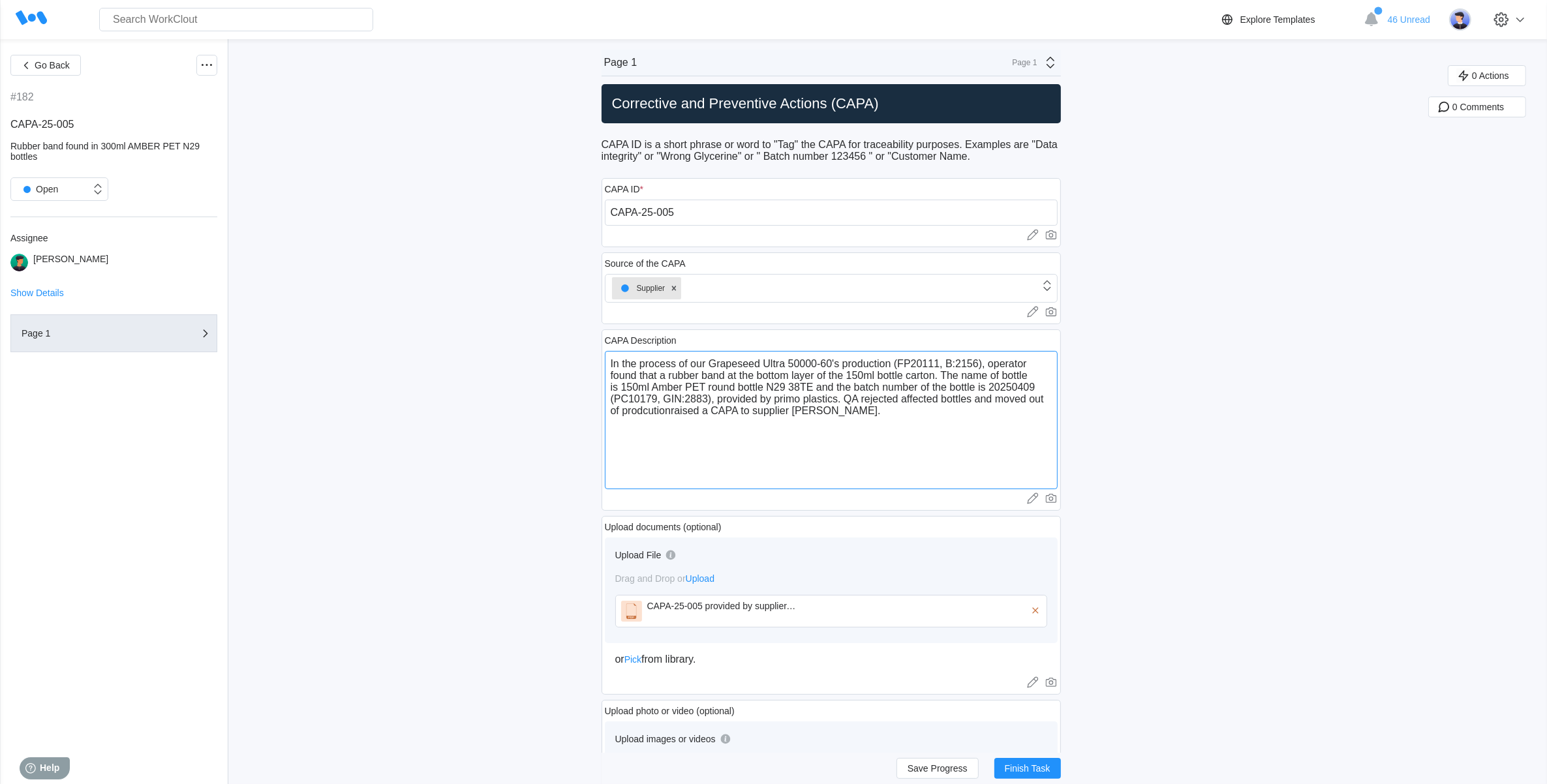
type textarea "In the process of our Grapeseed Ultra 50000-60's production (FP20111, B:2156), …"
type textarea "x"
type textarea "In the process of our Grapeseed Ultra 50000-60's production (FP20111, B:2156), …"
type textarea "x"
type textarea "In the process of our Grapeseed Ultra 50000-60's production (FP20111, B:2156), …"
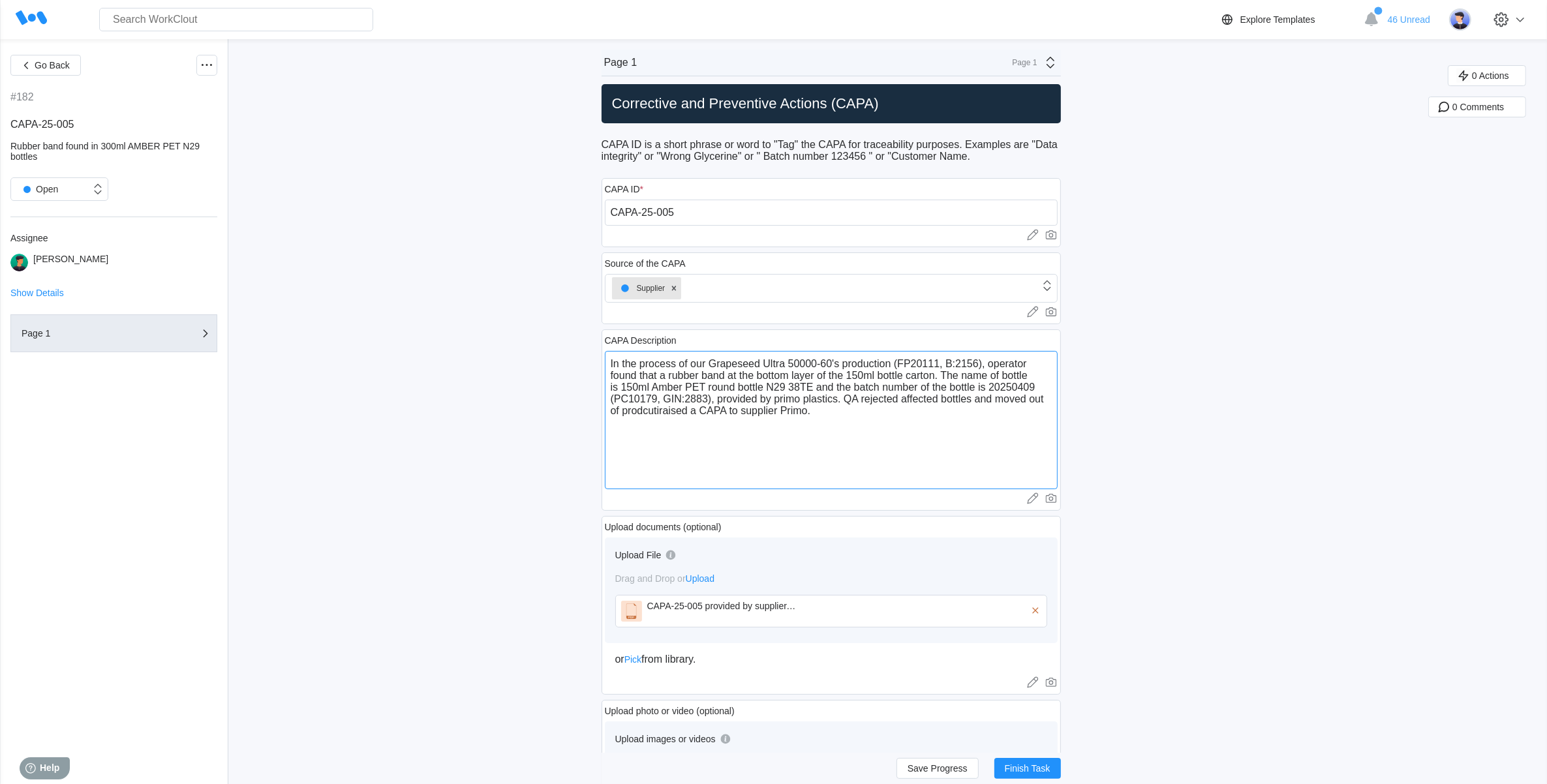
type textarea "x"
type textarea "In the process of our Grapeseed Ultra 50000-60's production (FP20111, B:2156), …"
type textarea "x"
type textarea "In the process of our Grapeseed Ultra 50000-60's production (FP20111, B:2156), …"
type textarea "x"
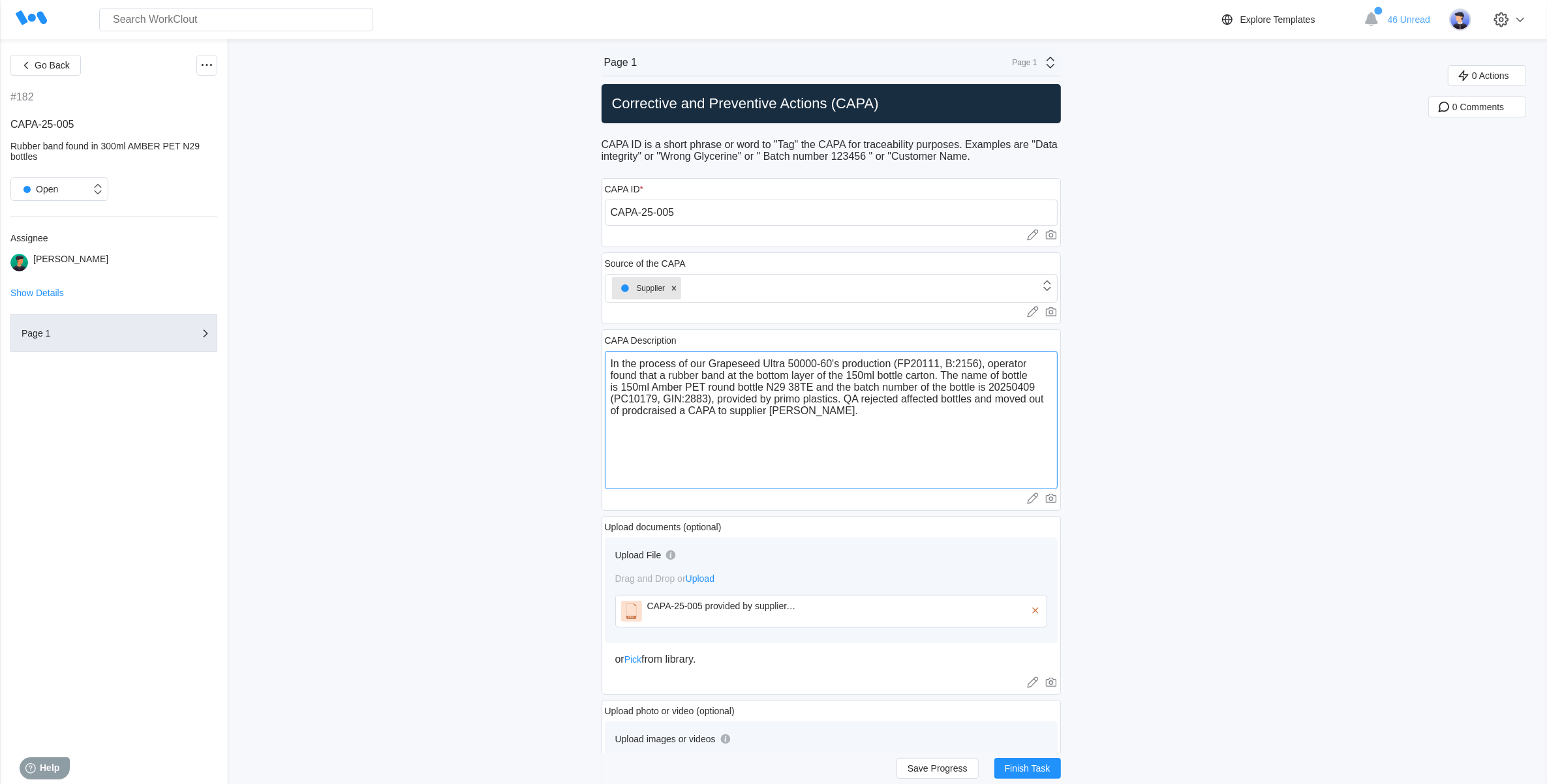
type textarea "In the process of our Grapeseed Ultra 50000-60's production (FP20111, B:2156), …"
type textarea "x"
type textarea "In the process of our Grapeseed Ultra 50000-60's production (FP20111, B:2156), …"
type textarea "x"
type textarea "In the process of our Grapeseed Ultra 50000-60's production (FP20111, B:2156), …"
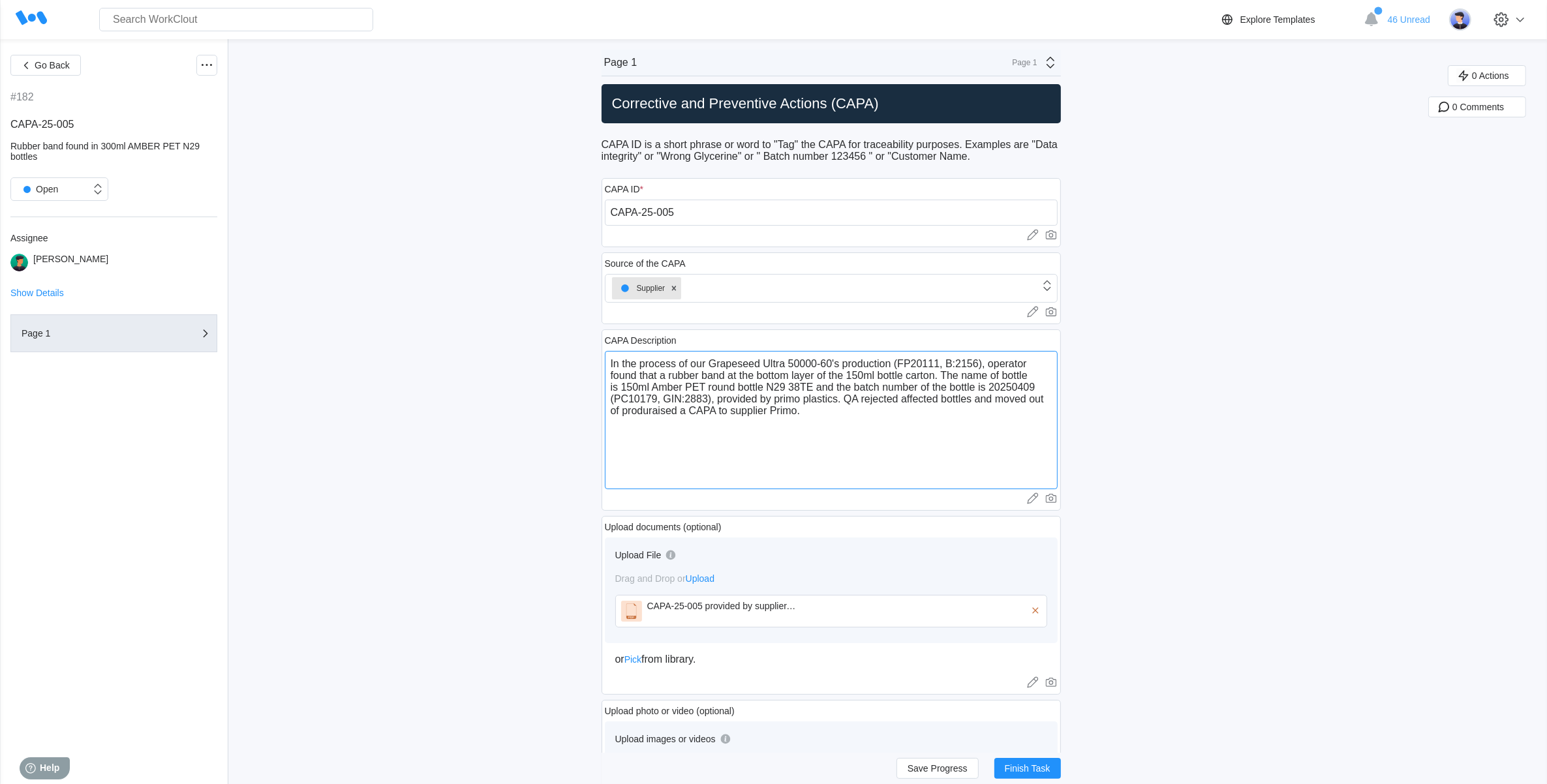
type textarea "x"
type textarea "In the process of our Grapeseed Ultra 50000-60's production (FP20111, B:2156), …"
type textarea "x"
type textarea "In the process of our Grapeseed Ultra 50000-60's production (FP20111, B:2156), …"
type textarea "x"
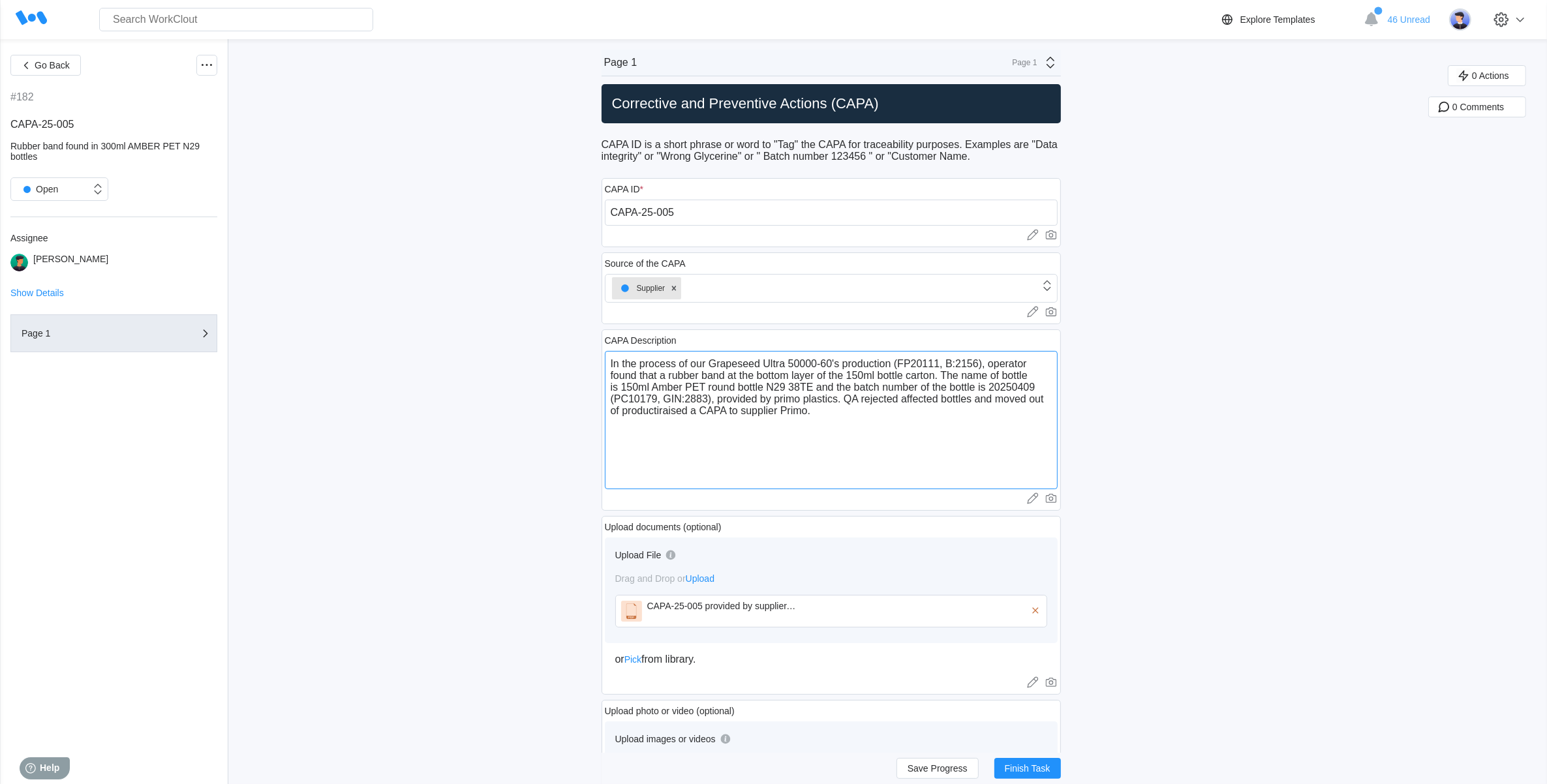
type textarea "In the process of our Grapeseed Ultra 50000-60's production (FP20111, B:2156), …"
type textarea "x"
type textarea "In the process of our Grapeseed Ultra 50000-60's production (FP20111, B:2156), …"
type textarea "x"
type textarea "In the process of our Grapeseed Ultra 50000-60's production (FP20111, B:2156), …"
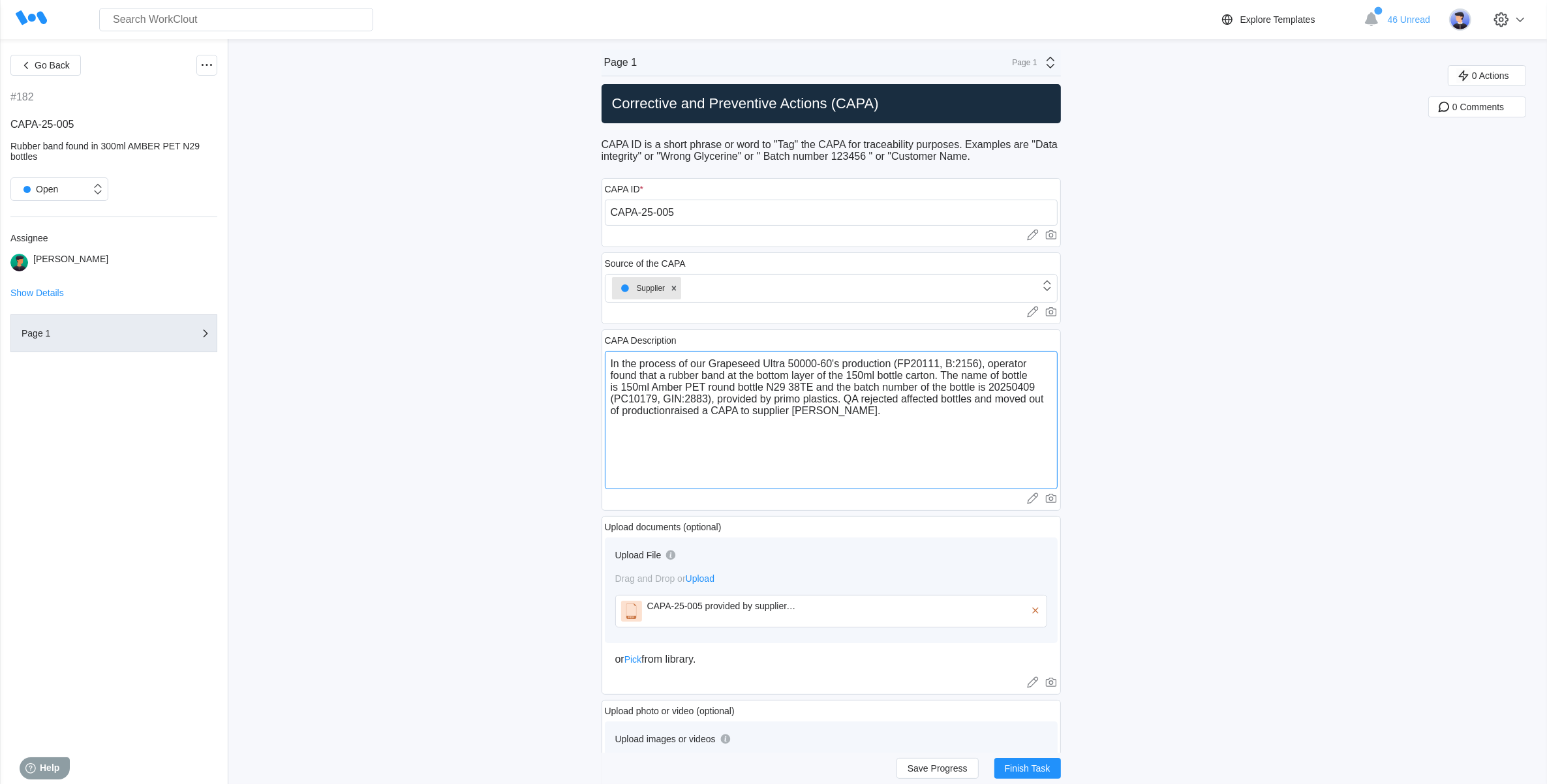
type textarea "x"
type textarea "In the process of our Grapeseed Ultra 50000-60's production (FP20111, B:2156), …"
type textarea "x"
type textarea "In the process of our Grapeseed Ultra 50000-60's production (FP20111, B:2156), …"
type textarea "x"
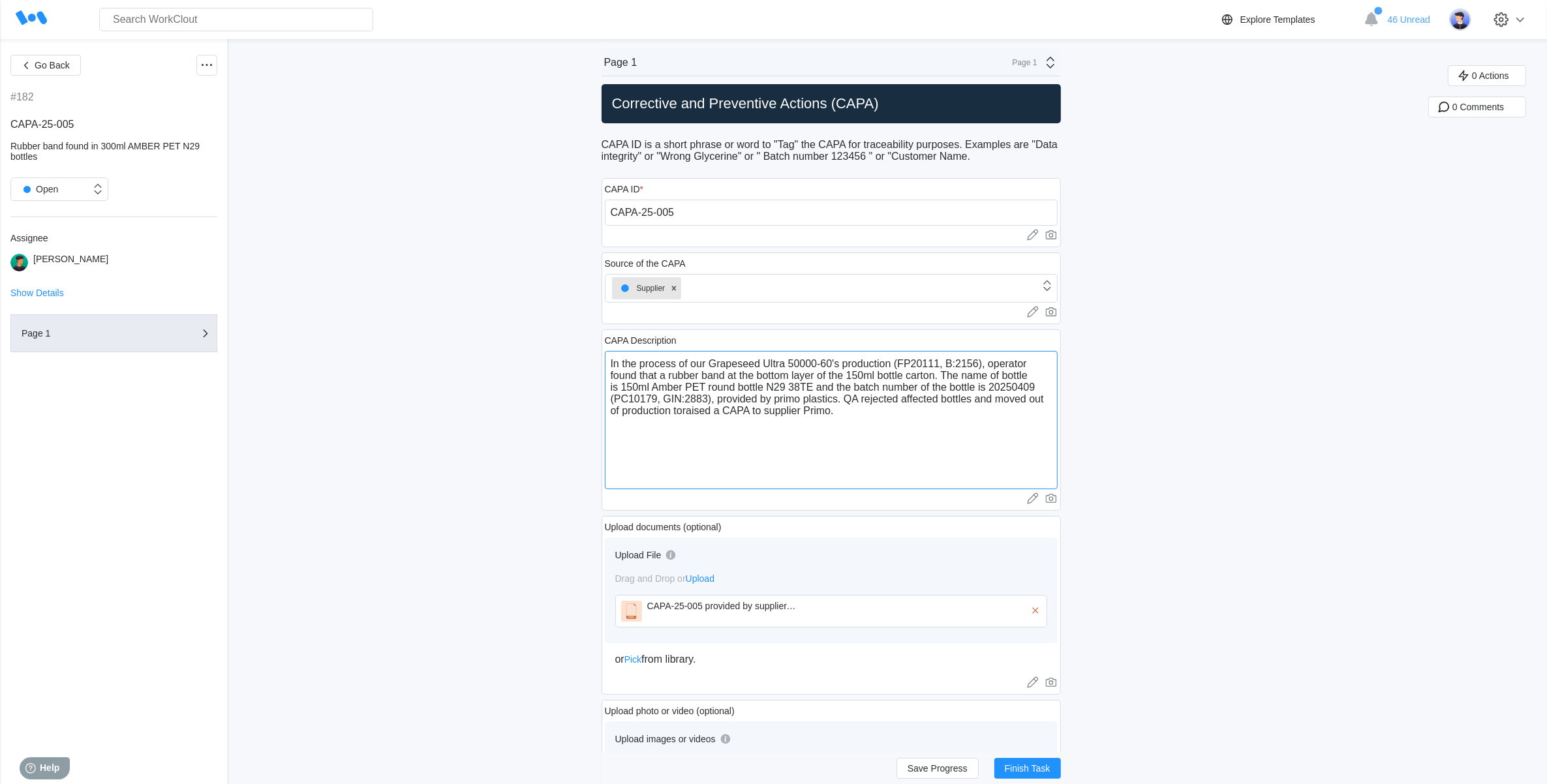
type textarea "In the process of our Grapeseed Ultra 50000-60's production (FP20111, B:2156), …"
type textarea "x"
type textarea "In the process of our Grapeseed Ultra 50000-60's production (FP20111, B:2156), …"
type textarea "x"
type textarea "In the process of our Grapeseed Ultra 50000-60's production (FP20111, B:2156), …"
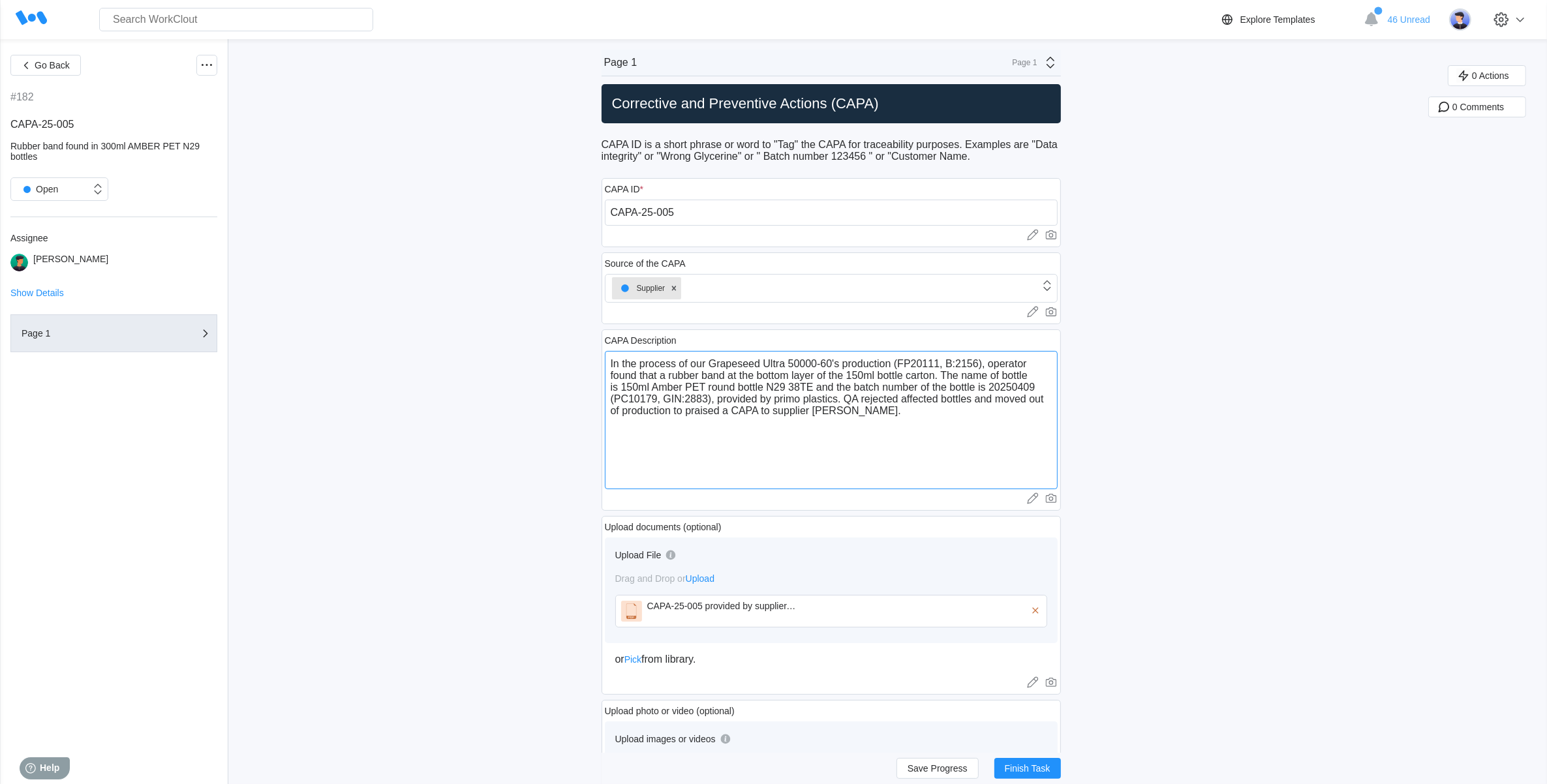
type textarea "x"
type textarea "In the process of our Grapeseed Ultra 50000-60's production (FP20111, B:2156), …"
type textarea "x"
type textarea "In the process of our Grapeseed Ultra 50000-60's production (FP20111, B:2156), …"
type textarea "x"
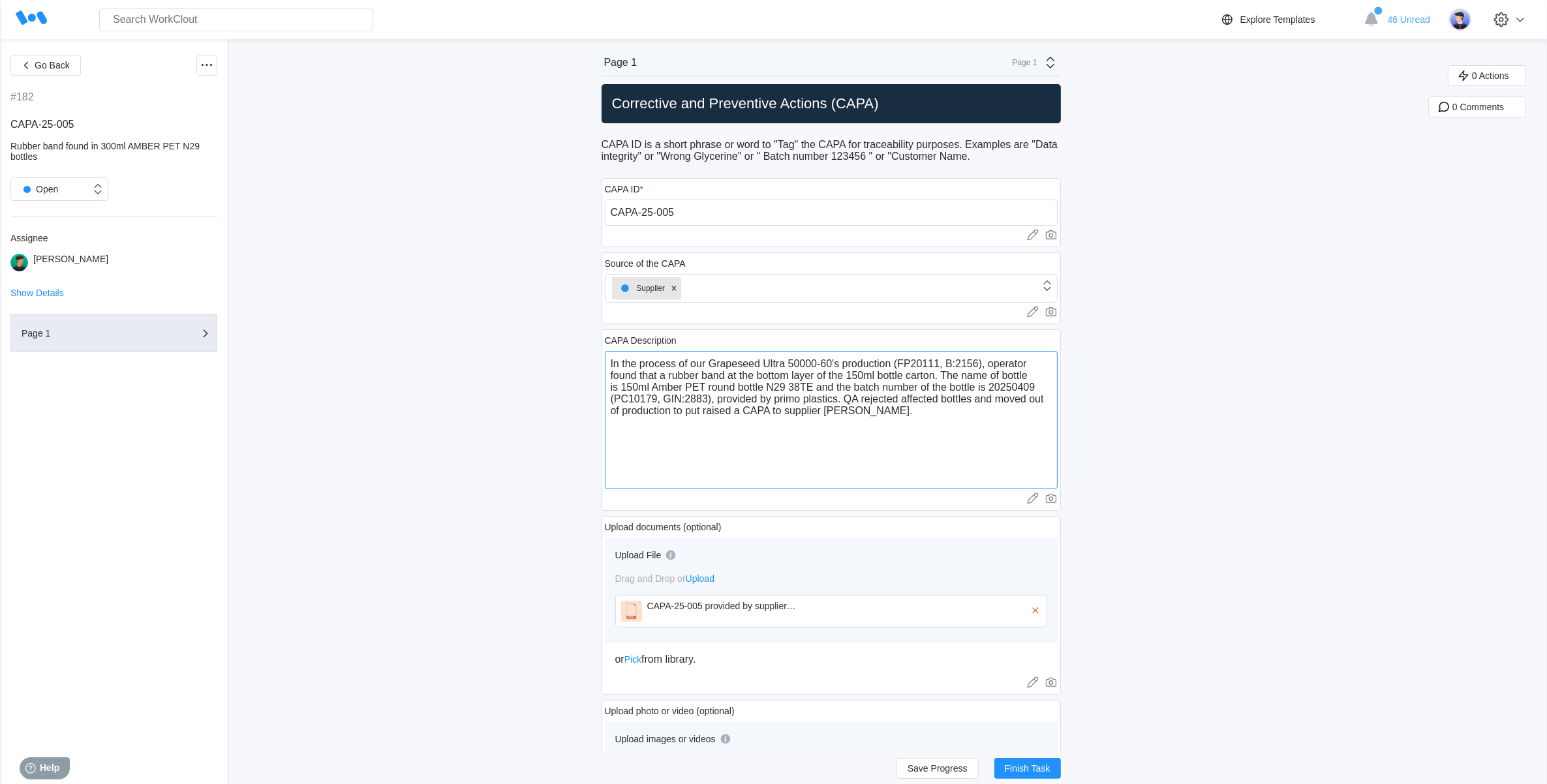
type textarea "In the process of our Grapeseed Ultra 50000-60's production (FP20111, B:2156), …"
type textarea "x"
type textarea "In the process of our Grapeseed Ultra 50000-60's production (FP20111, B:2156), …"
type textarea "x"
type textarea "In the process of our Grapeseed Ultra 50000-60's production (FP20111, B:2156), …"
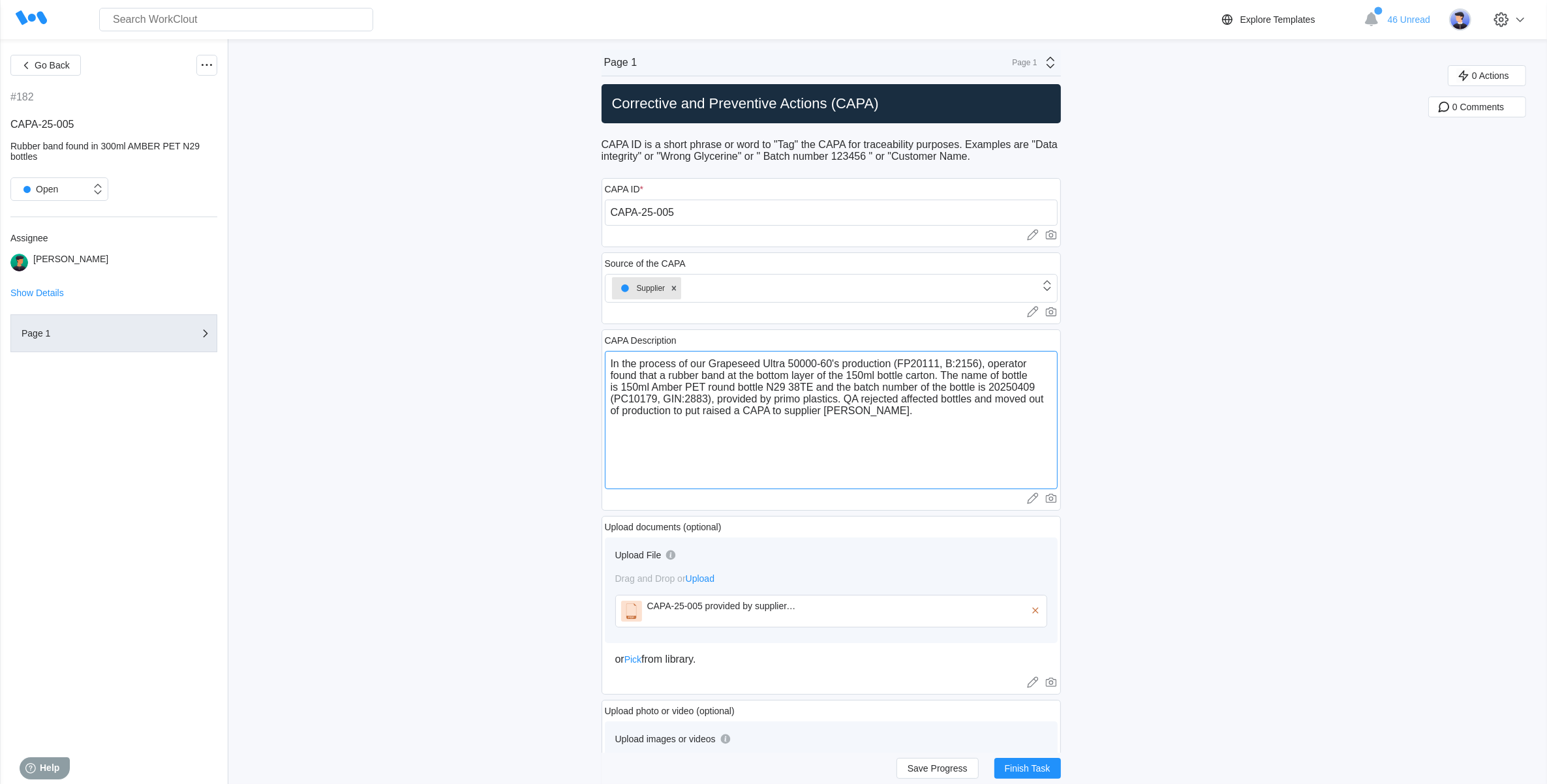
type textarea "x"
type textarea "In the process of our Grapeseed Ultra 50000-60's production (FP20111, B:2156), …"
type textarea "x"
type textarea "In the process of our Grapeseed Ultra 50000-60's production (FP20111, B:2156), …"
type textarea "x"
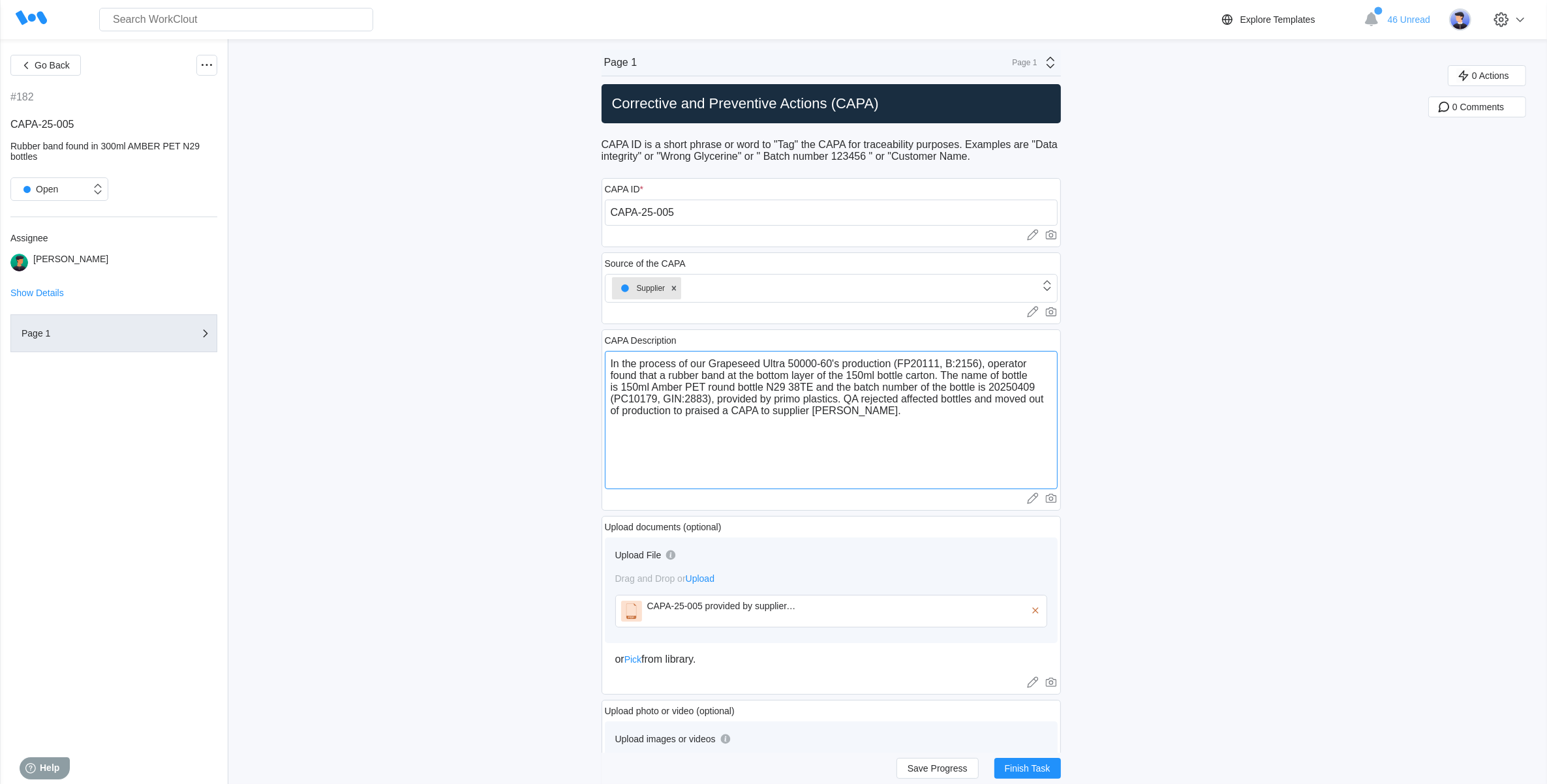
type textarea "In the process of our Grapeseed Ultra 50000-60's production (FP20111, B:2156), …"
type textarea "x"
type textarea "In the process of our Grapeseed Ultra 50000-60's production (FP20111, B:2156), …"
type textarea "x"
type textarea "In the process of our Grapeseed Ultra 50000-60's production (FP20111, B:2156), …"
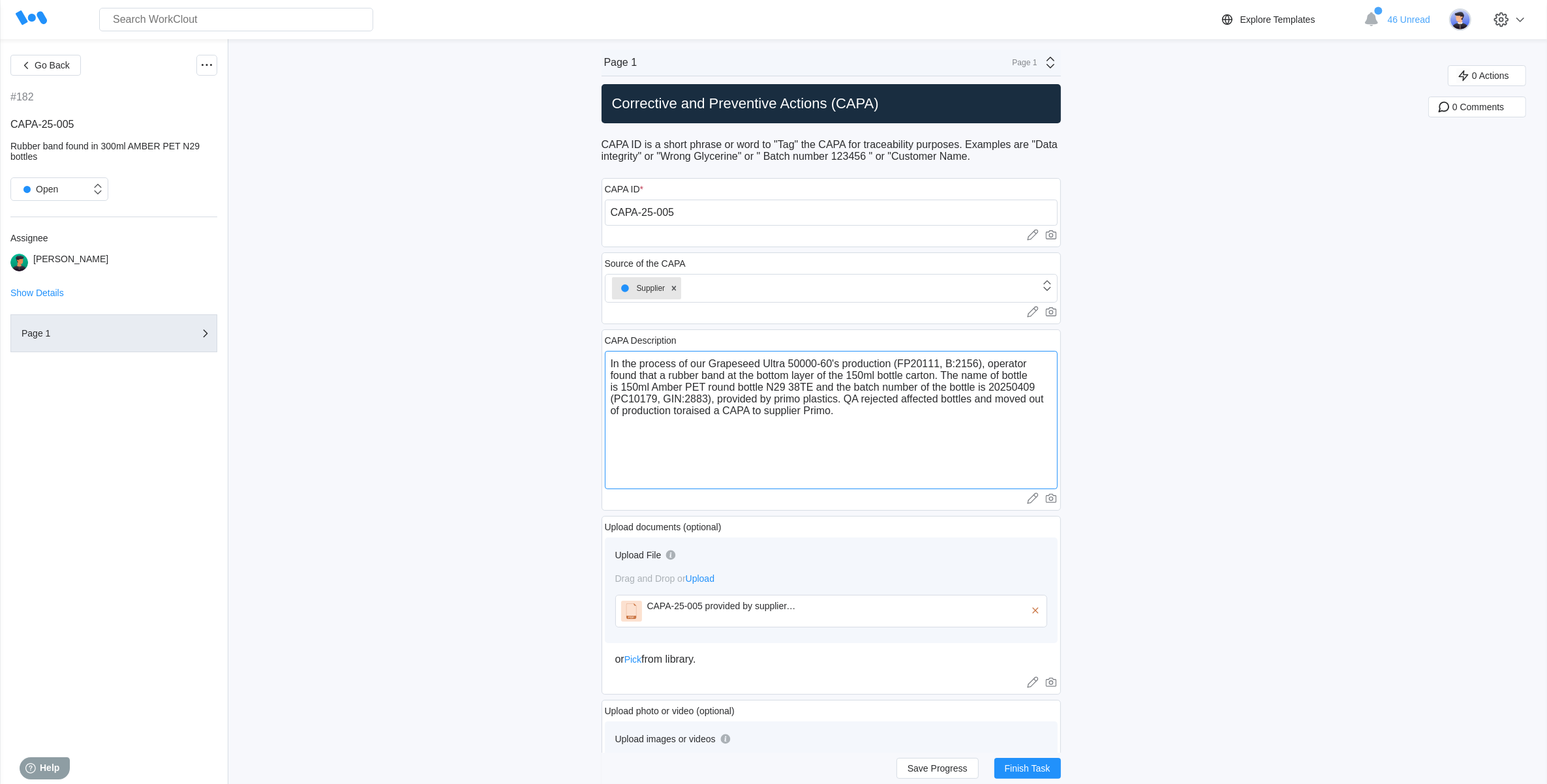
type textarea "x"
type textarea "In the process of our Grapeseed Ultra 50000-60's production (FP20111, B:2156), …"
type textarea "x"
type textarea "In the process of our Grapeseed Ultra 50000-60's production (FP20111, B:2156), …"
type textarea "x"
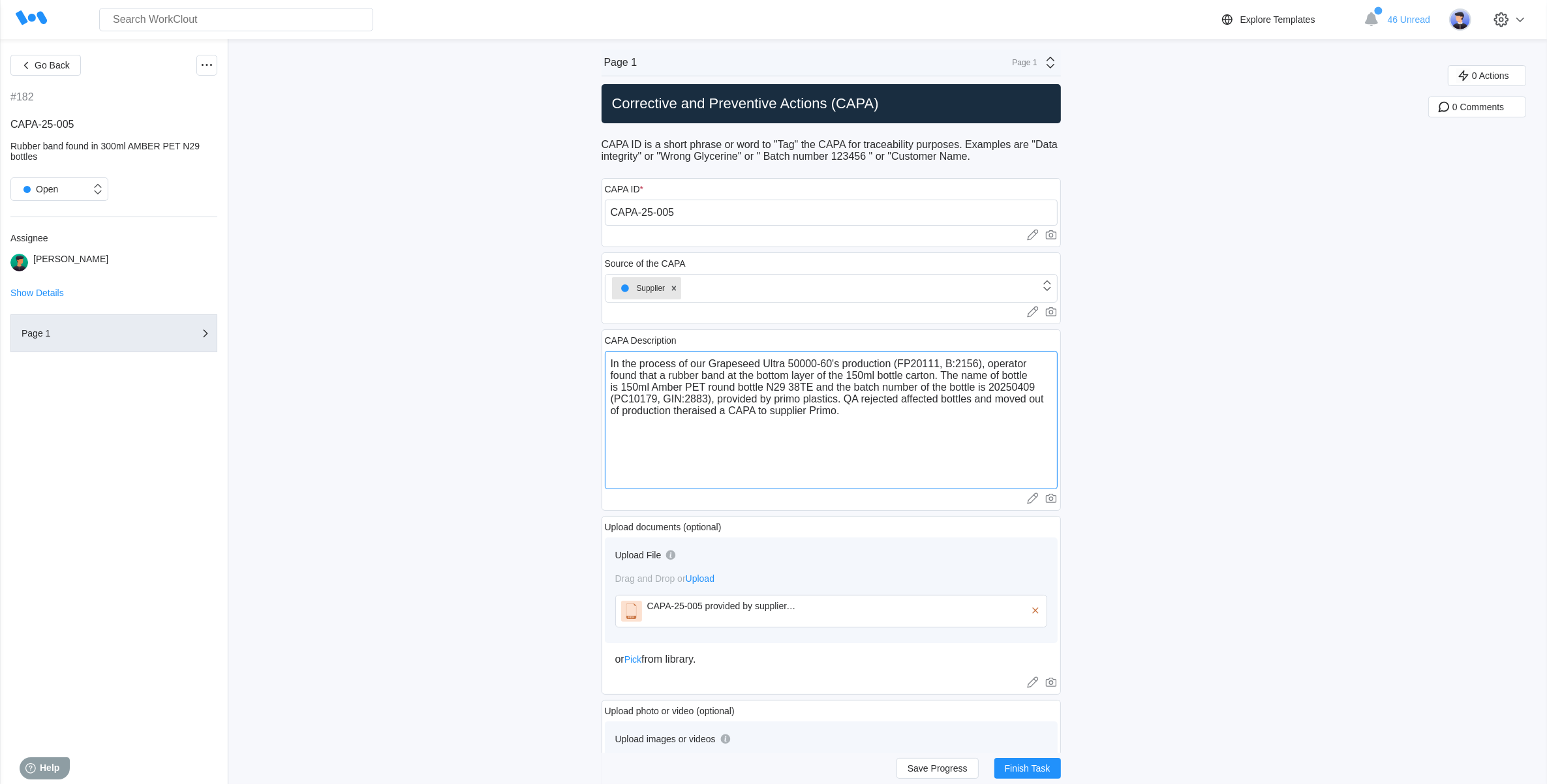
type textarea "In the process of our Grapeseed Ultra 50000-60's production (FP20111, B:2156), …"
type textarea "x"
type textarea "In the process of our Grapeseed Ultra 50000-60's production (FP20111, B:2156), …"
type textarea "x"
type textarea "In the process of our Grapeseed Ultra 50000-60's production (FP20111, B:2156), …"
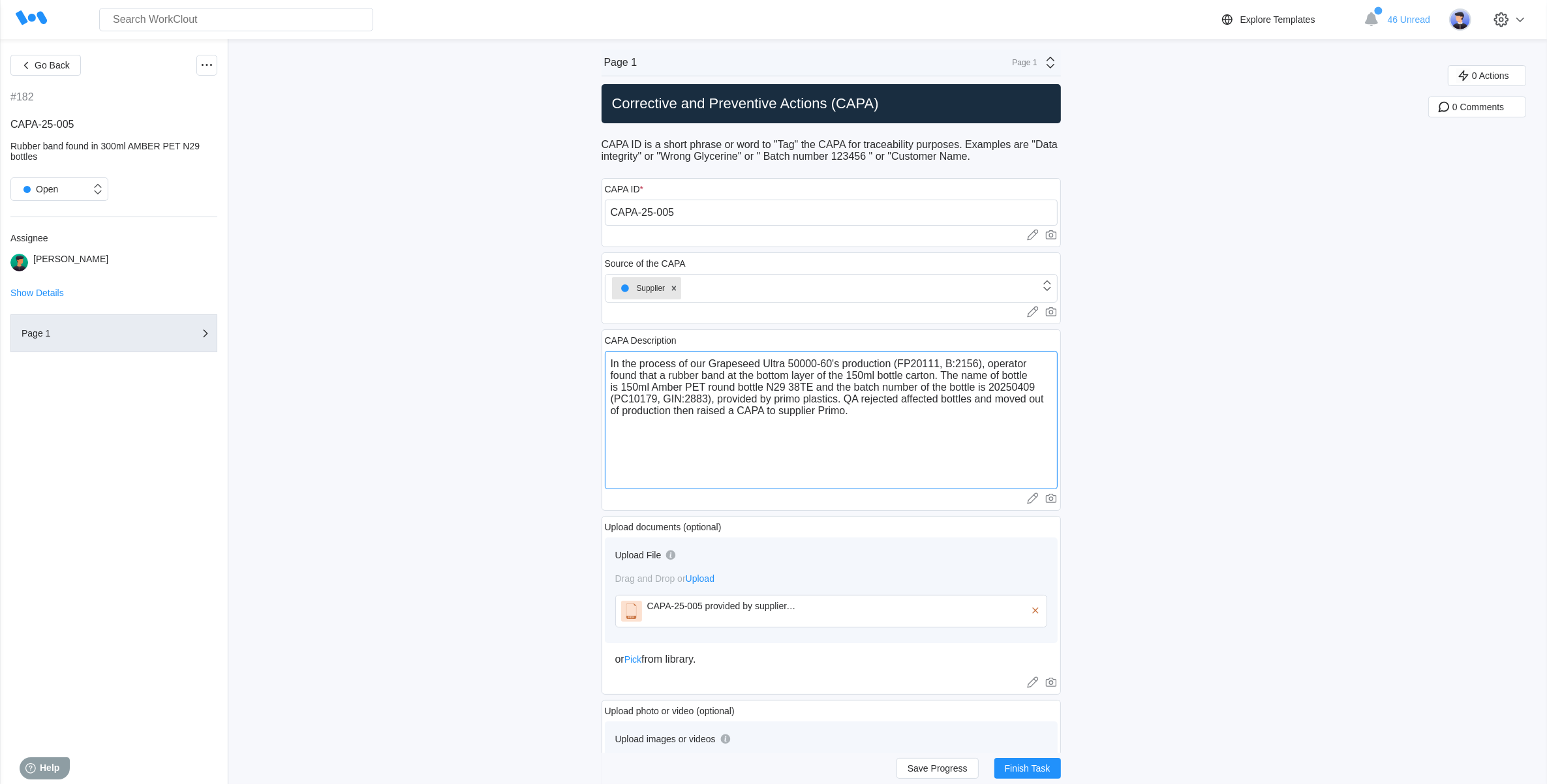
type textarea "x"
type textarea "In the process of our Grapeseed Ultra 50000-60's production (FP20111, B:2156), …"
type textarea "x"
type textarea "In the process of our Grapeseed Ultra 50000-60's production (FP20111, B:2156), …"
type textarea "x"
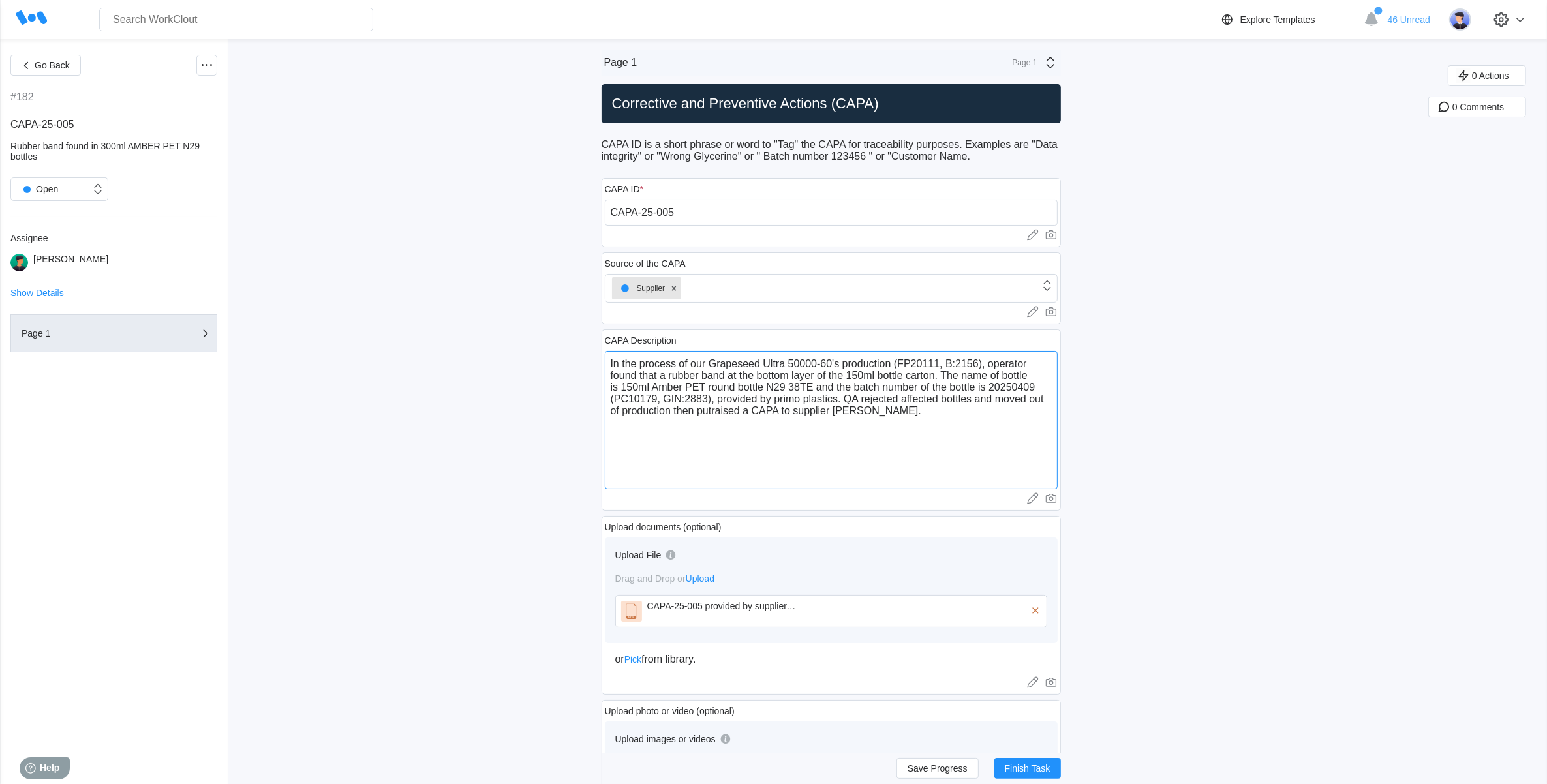
type textarea "In the process of our Grapeseed Ultra 50000-60's production (FP20111, B:2156), …"
type textarea "x"
type textarea "In the process of our Grapeseed Ultra 50000-60's production (FP20111, B:2156), …"
type textarea "x"
type textarea "In the process of our Grapeseed Ultra 50000-60's production (FP20111, B:2156), …"
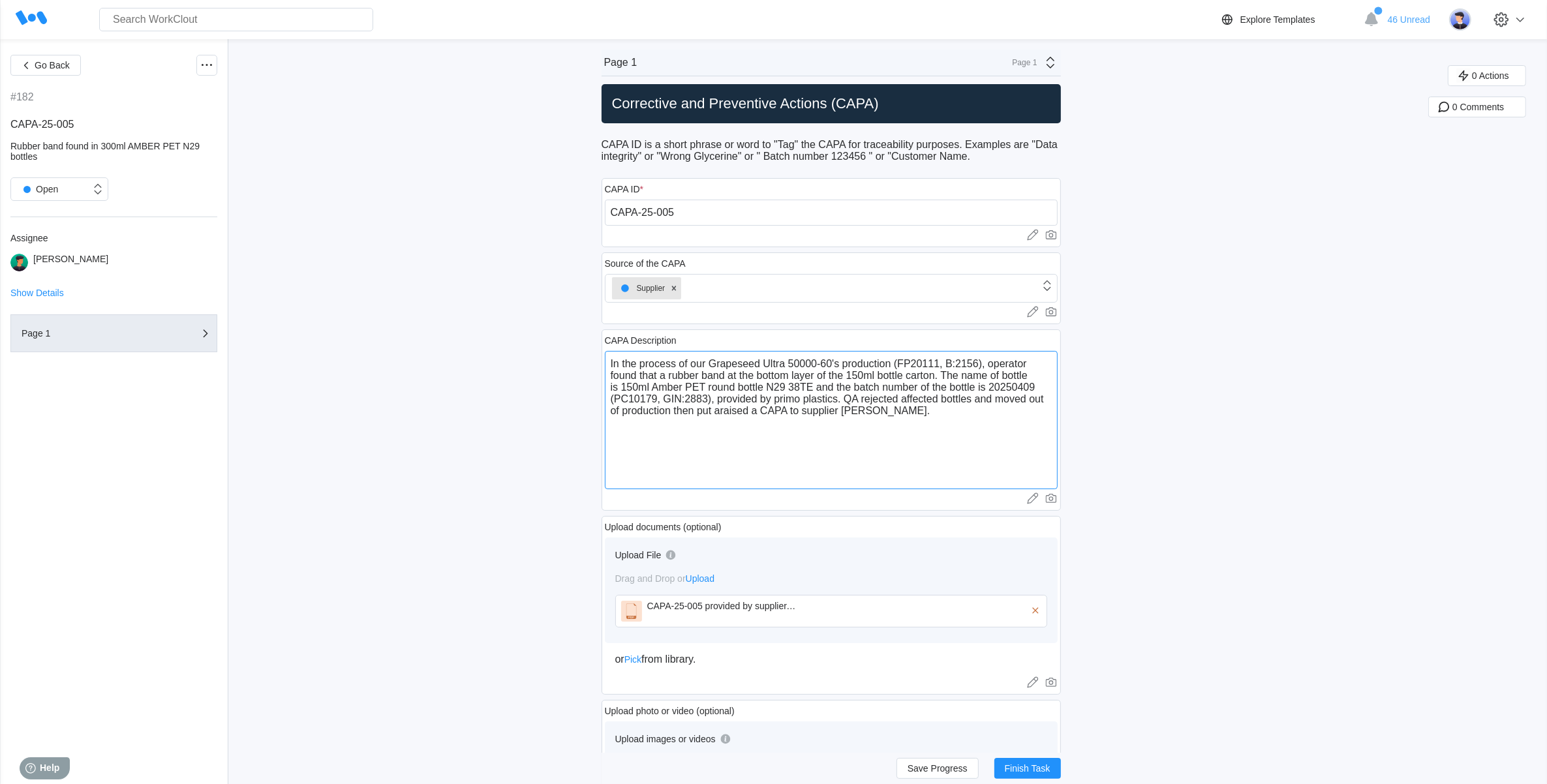
type textarea "x"
type textarea "In the process of our Grapeseed Ultra 50000-60's production (FP20111, B:2156), …"
type textarea "x"
type textarea "In the process of our Grapeseed Ultra 50000-60's production (FP20111, B:2156), …"
type textarea "x"
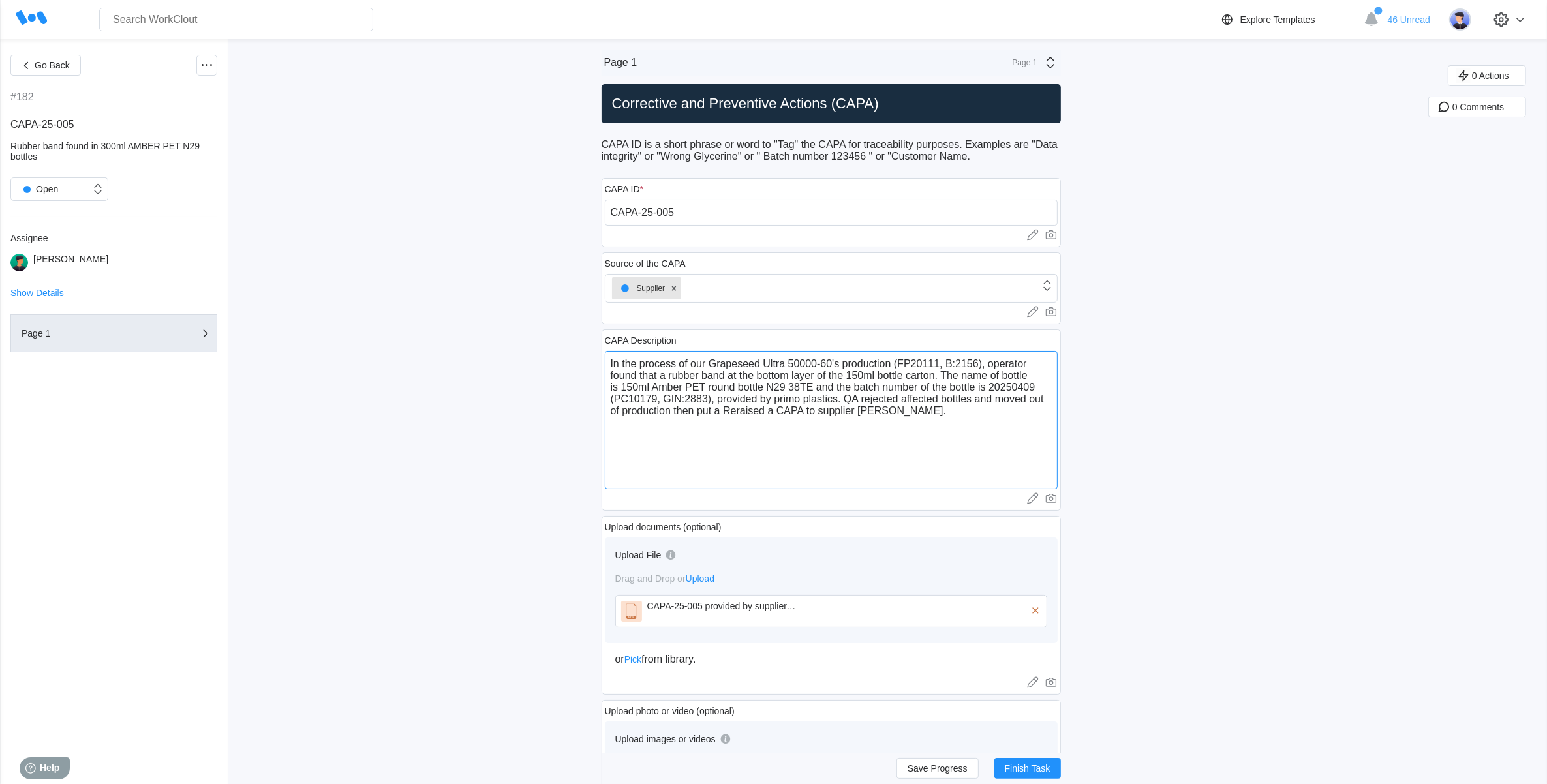
type textarea "In the process of our Grapeseed Ultra 50000-60's production (FP20111, B:2156), …"
type textarea "x"
type textarea "In the process of our Grapeseed Ultra 50000-60's production (FP20111, B:2156), …"
type textarea "x"
type textarea "In the process of our Grapeseed Ultra 50000-60's production (FP20111, B:2156), …"
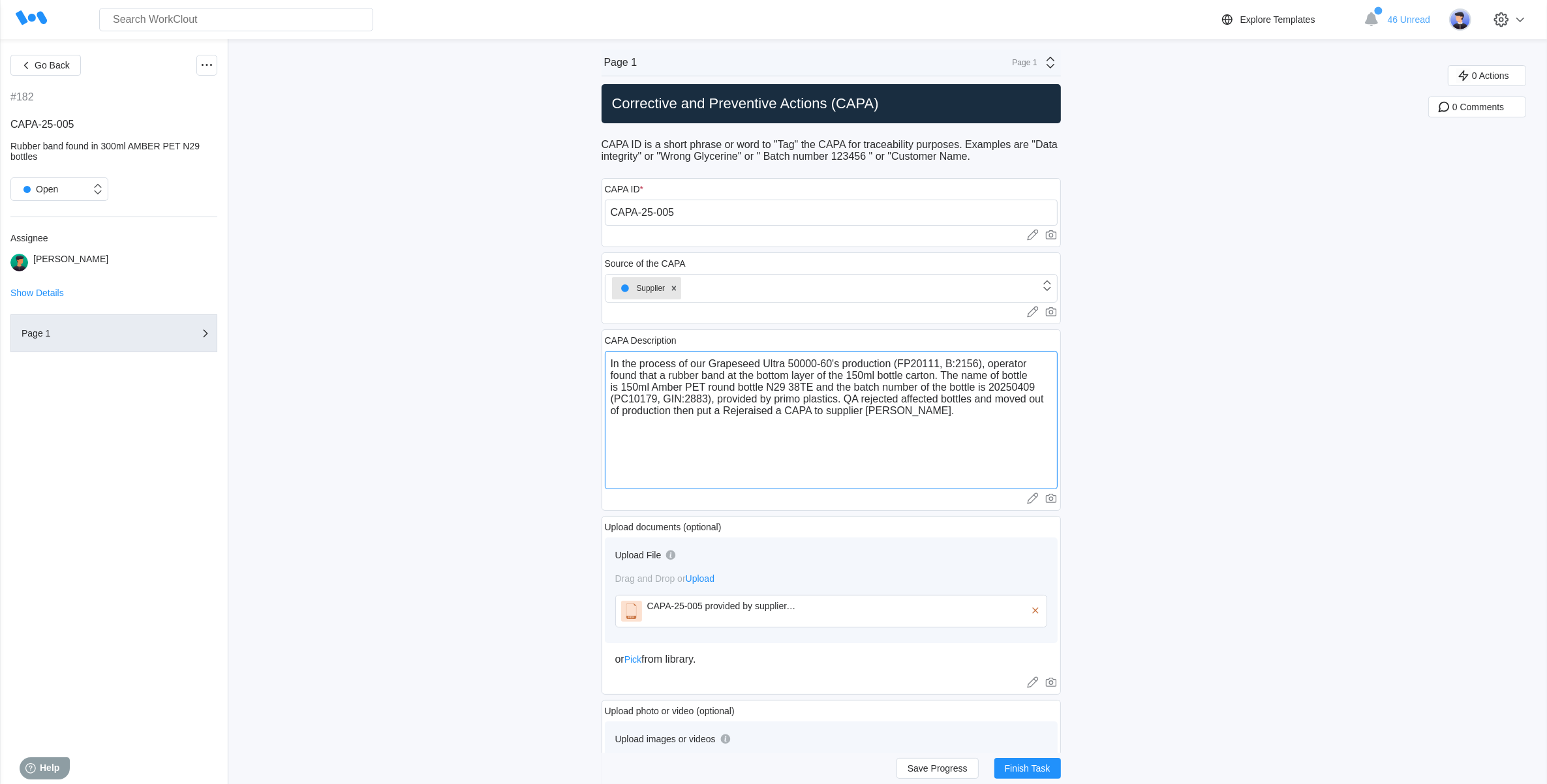
type textarea "x"
type textarea "In the process of our Grapeseed Ultra 50000-60's production (FP20111, B:2156), …"
type textarea "x"
type textarea "In the process of our Grapeseed Ultra 50000-60's production (FP20111, B:2156), …"
type textarea "x"
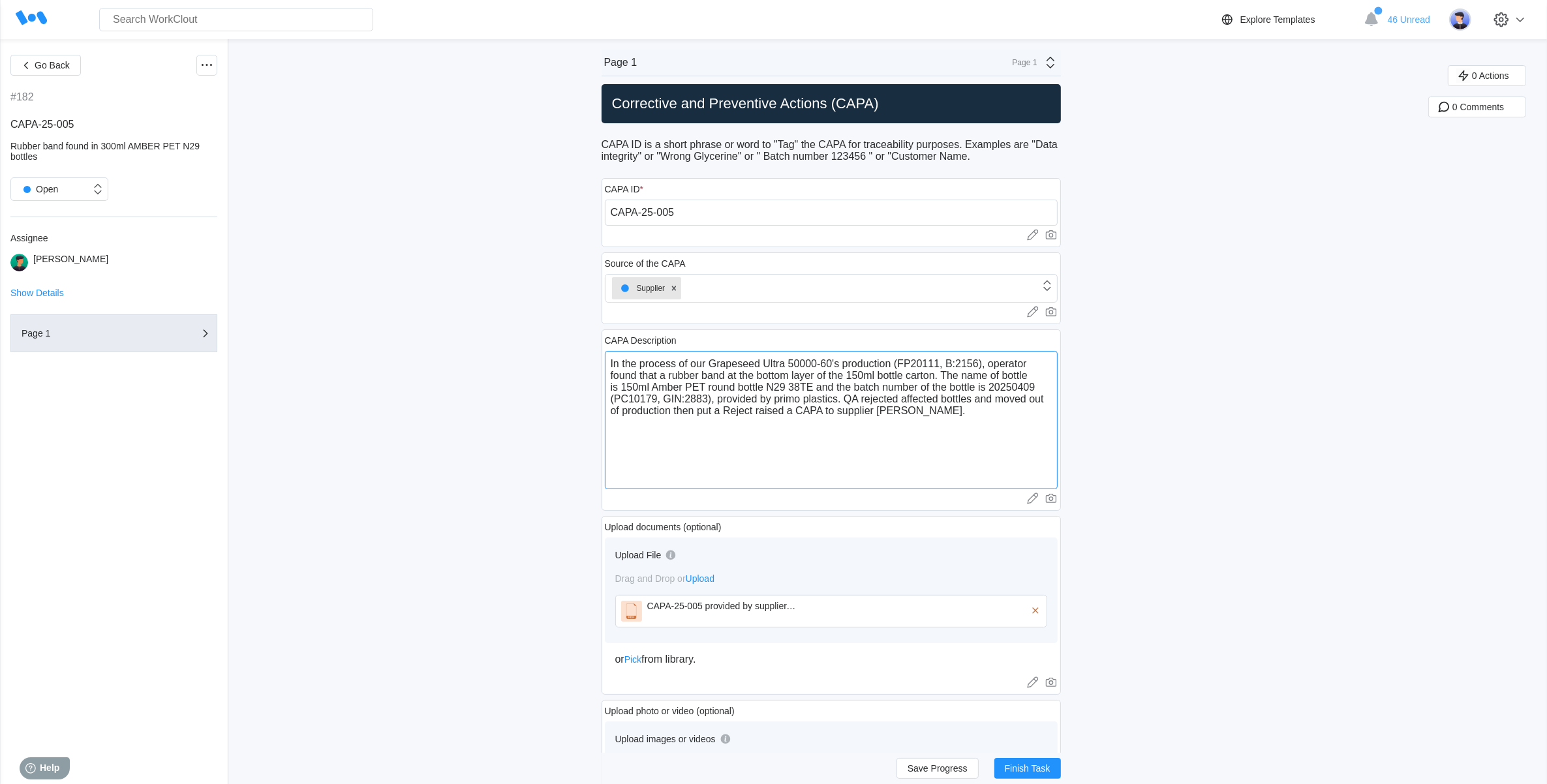
type textarea "In the process of our Grapeseed Ultra 50000-60's production (FP20111, B:2156), …"
type textarea "x"
type textarea "In the process of our Grapeseed Ultra 50000-60's production (FP20111, B:2156), …"
type textarea "x"
type textarea "In the process of our Grapeseed Ultra 50000-60's production (FP20111, B:2156), …"
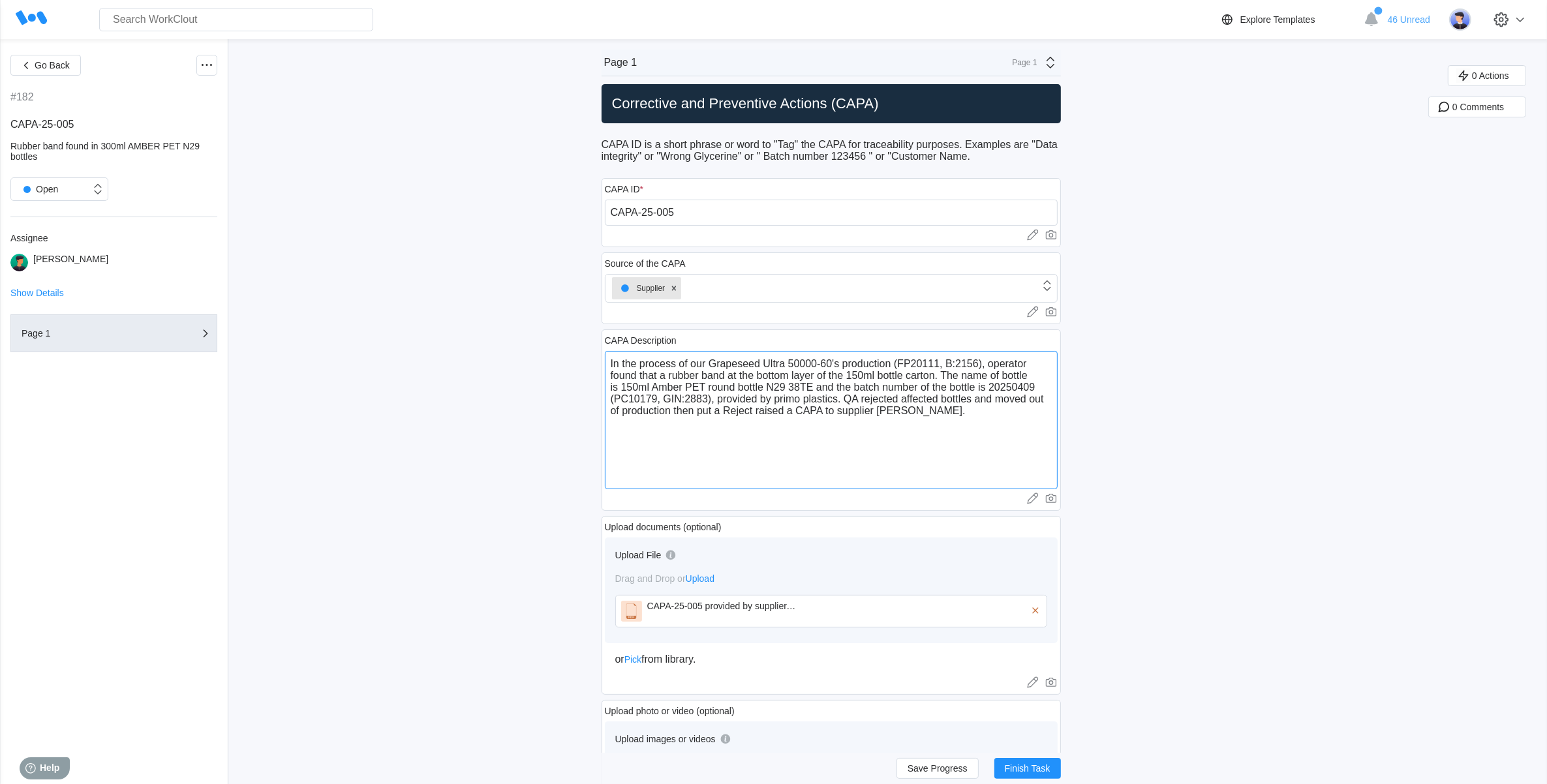
type textarea "x"
type textarea "In the process of our Grapeseed Ultra 50000-60's production (FP20111, B:2156), …"
type textarea "x"
type textarea "In the process of our Grapeseed Ultra 50000-60's production (FP20111, B:2156), …"
type textarea "x"
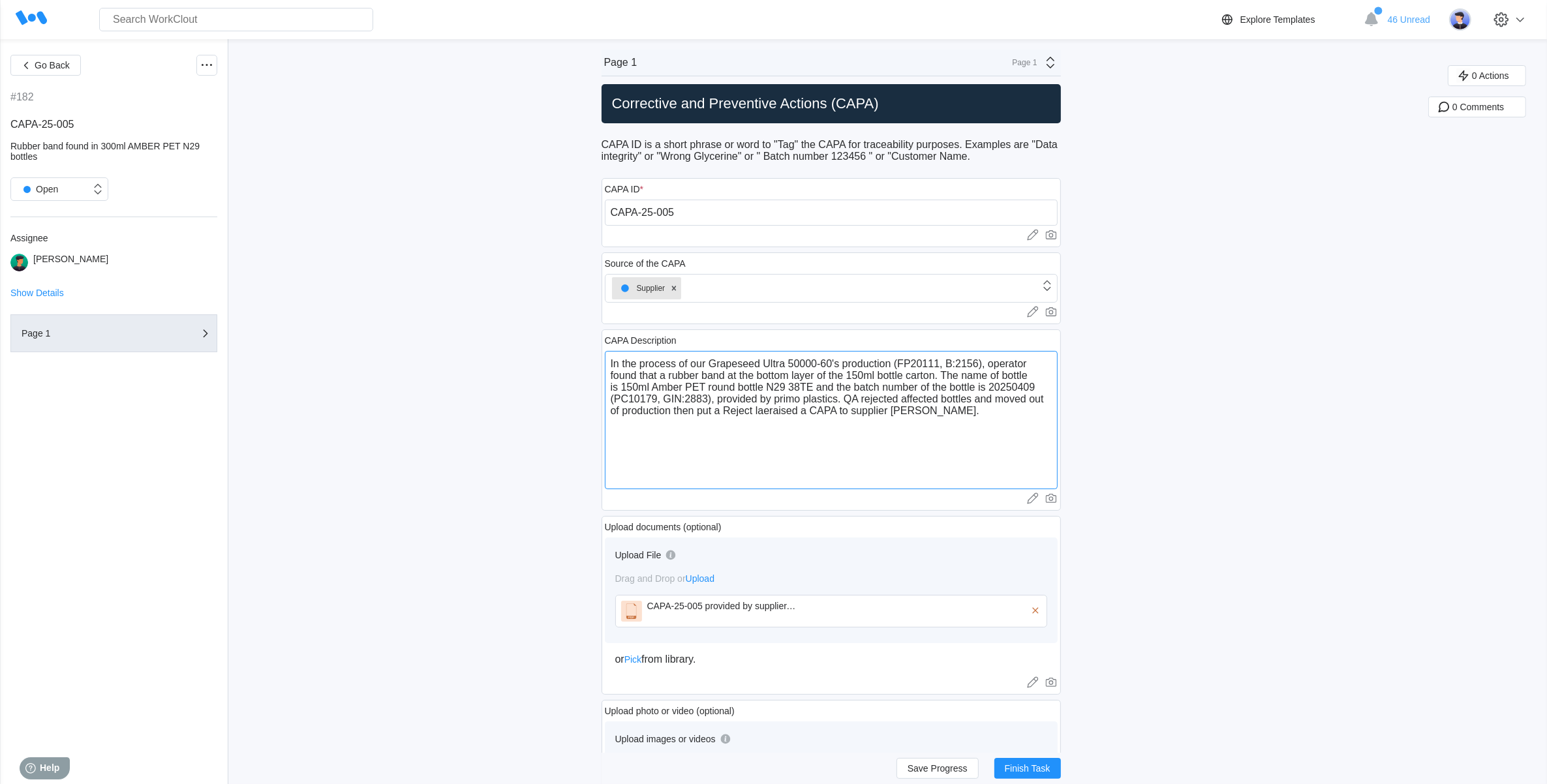
type textarea "In the process of our Grapeseed Ultra 50000-60's production (FP20111, B:2156), …"
type textarea "x"
type textarea "In the process of our Grapeseed Ultra 50000-60's production (FP20111, B:2156), …"
type textarea "x"
type textarea "In the process of our Grapeseed Ultra 50000-60's production (FP20111, B:2156), …"
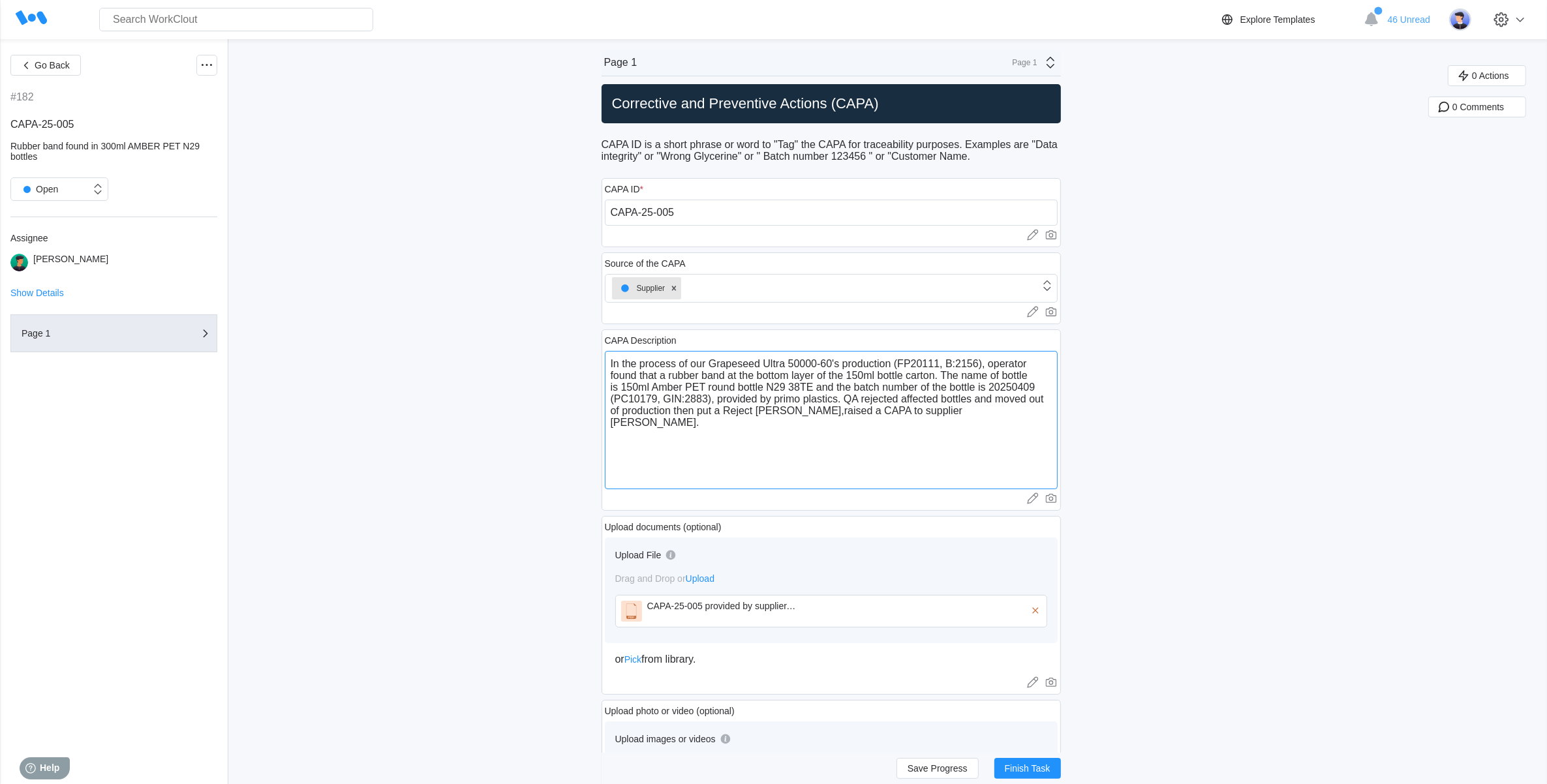
type textarea "x"
type textarea "In the process of our Grapeseed Ultra 50000-60's production (FP20111, B:2156), …"
type textarea "x"
type textarea "In the process of our Grapeseed Ultra 50000-60's production (FP20111, B:2156), …"
type textarea "x"
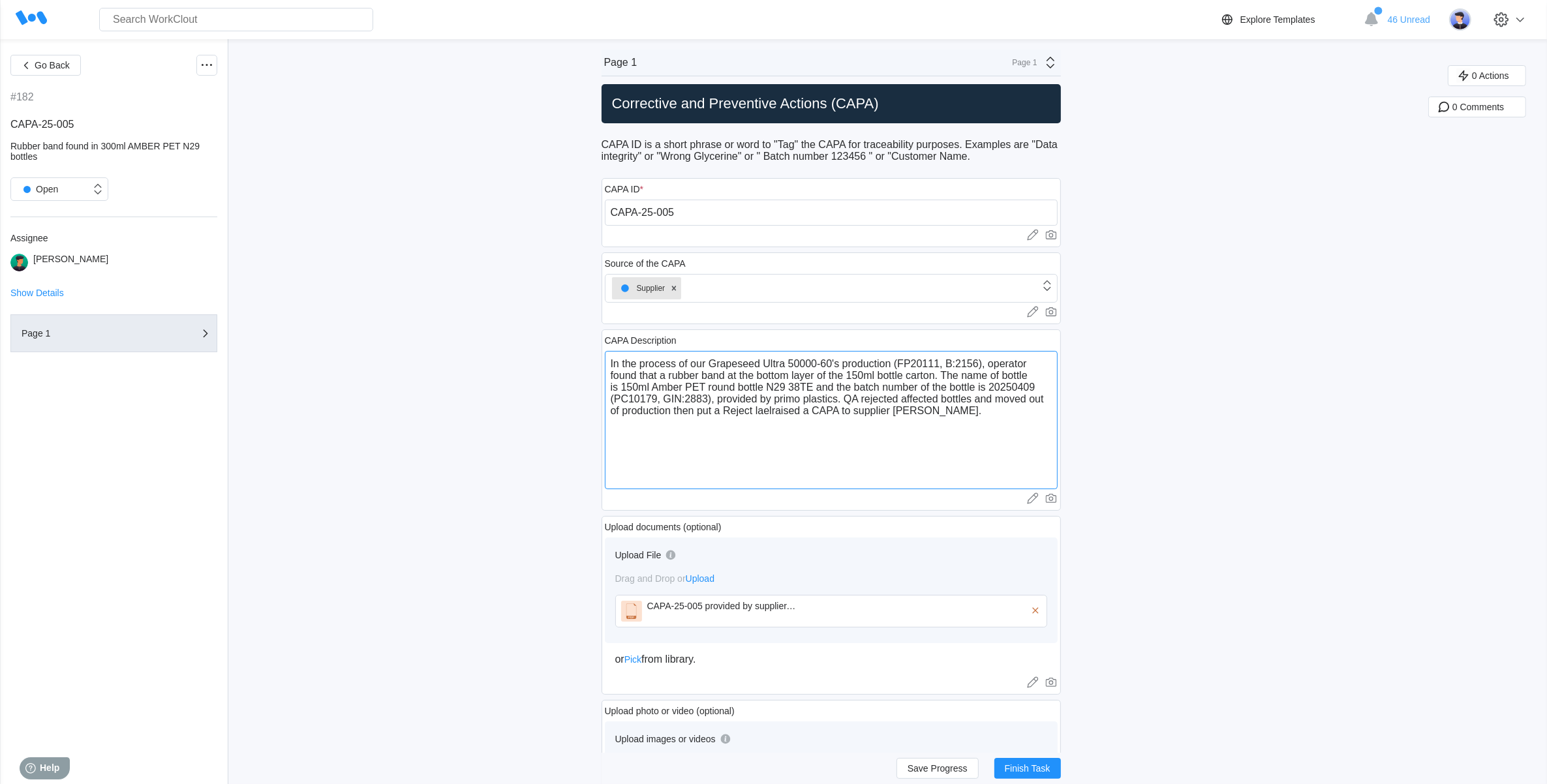
type textarea "In the process of our Grapeseed Ultra 50000-60's production (FP20111, B:2156), …"
type textarea "x"
type textarea "In the process of our Grapeseed Ultra 50000-60's production (FP20111, B:2156), …"
type textarea "x"
type textarea "In the process of our Grapeseed Ultra 50000-60's production (FP20111, B:2156), …"
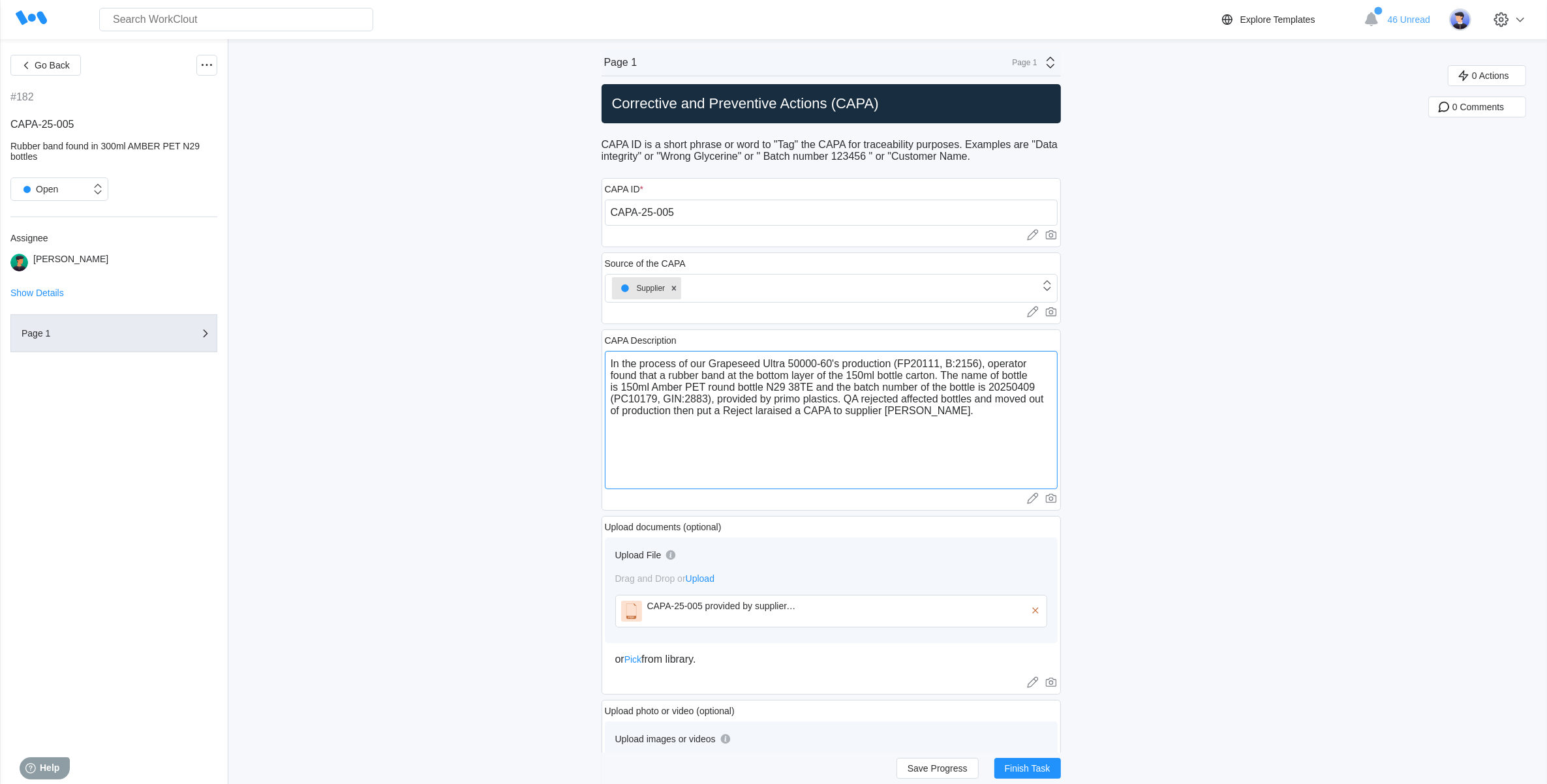
type textarea "x"
type textarea "In the process of our Grapeseed Ultra 50000-60's production (FP20111, B:2156), …"
type textarea "x"
type textarea "In the process of our Grapeseed Ultra 50000-60's production (FP20111, B:2156), …"
type textarea "x"
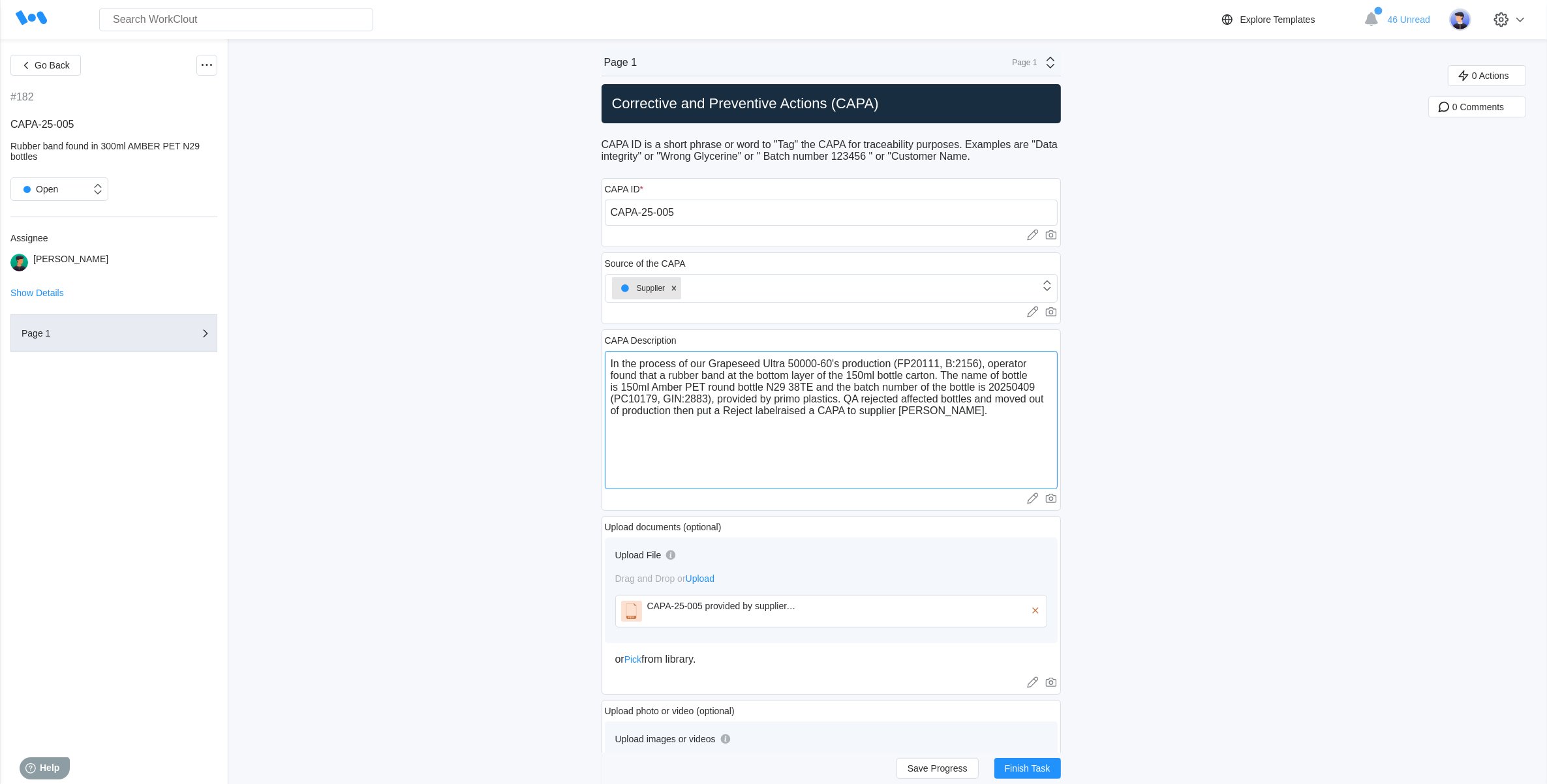
type textarea "In the process of our Grapeseed Ultra 50000-60's production (FP20111, B:2156), …"
type textarea "x"
type textarea "In the process of our Grapeseed Ultra 50000-60's production (FP20111, B:2156), …"
type textarea "x"
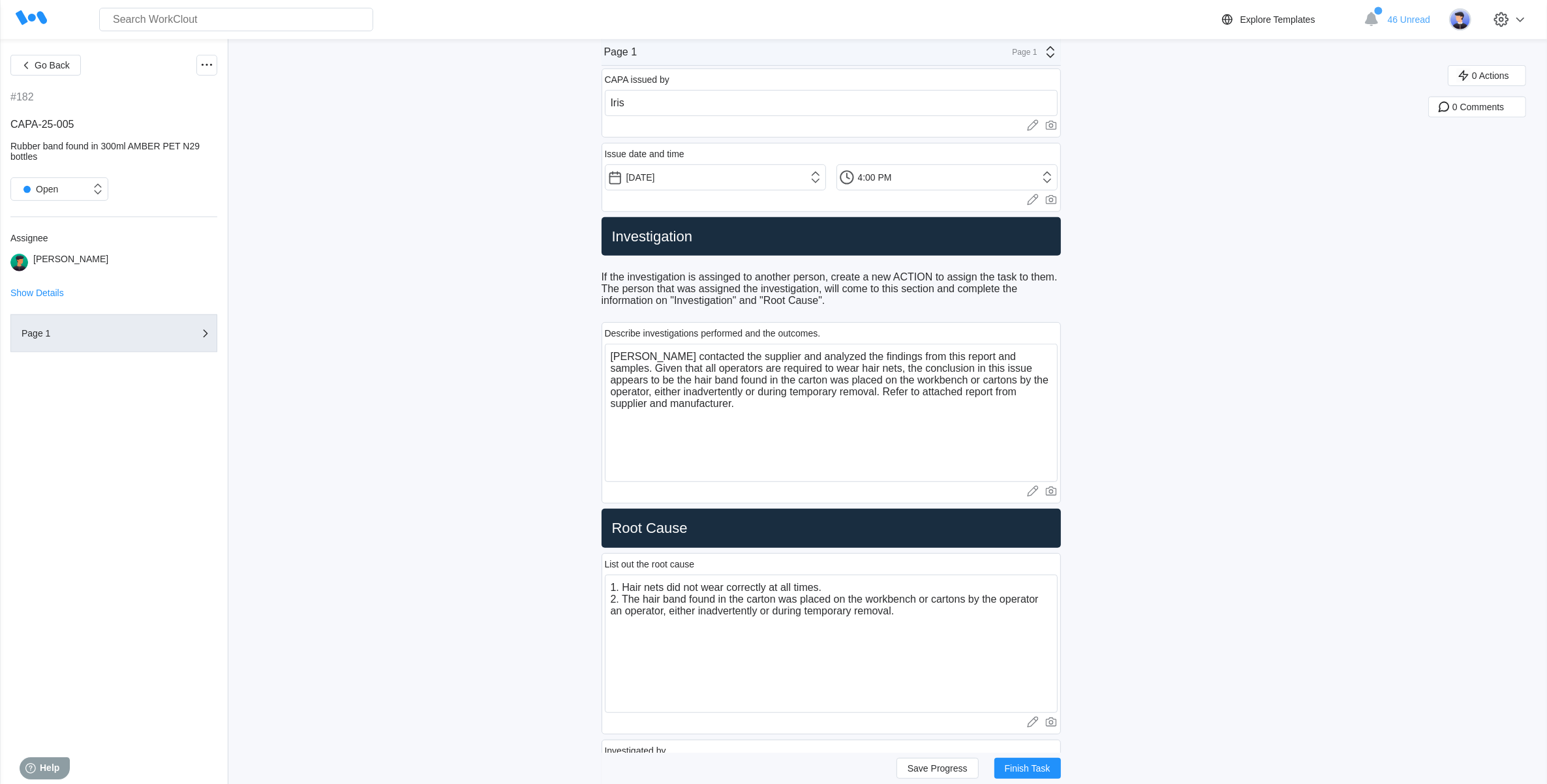
scroll to position [897, 0]
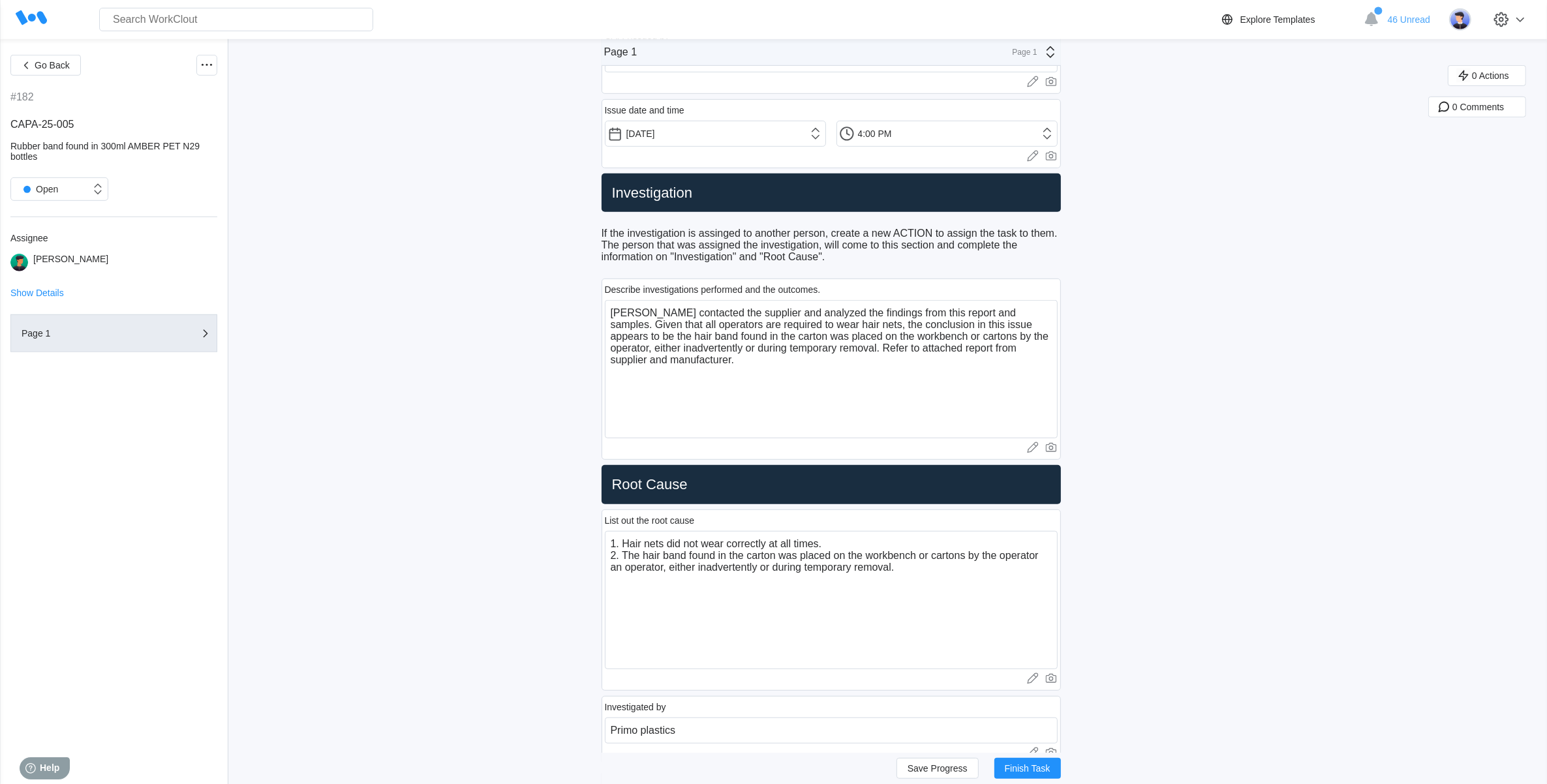
type textarea "In the process of our Grapeseed Ultra 50000-60's production (FP20111, B:2156), …"
click at [814, 386] on textarea "[PERSON_NAME] contacted the supplier and analyzed the findings from this report…" at bounding box center [831, 369] width 453 height 138
click at [874, 372] on textarea "[PERSON_NAME] contacted the supplier and analyzed the findings from this report…" at bounding box center [831, 369] width 453 height 138
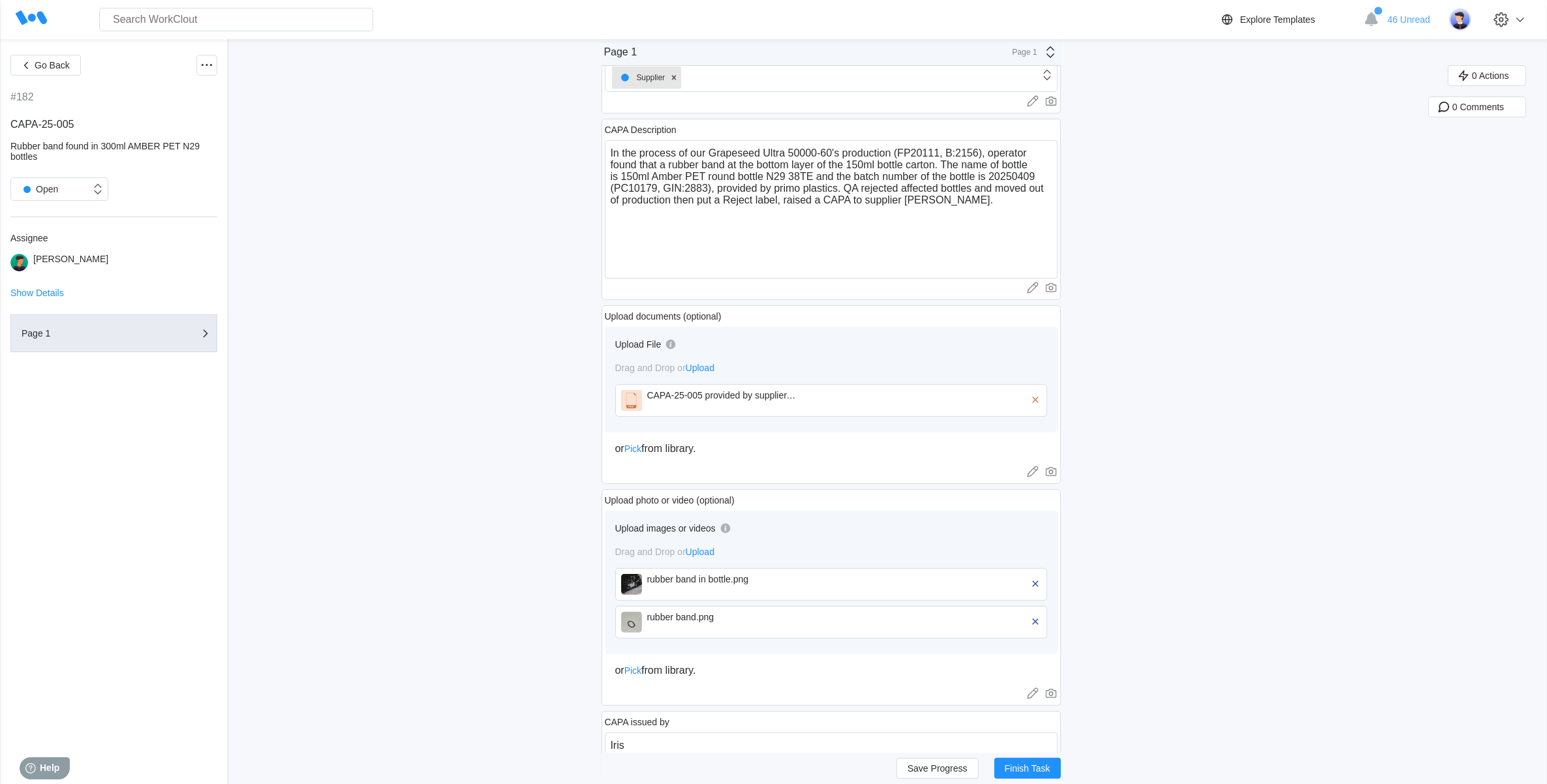
scroll to position [0, 0]
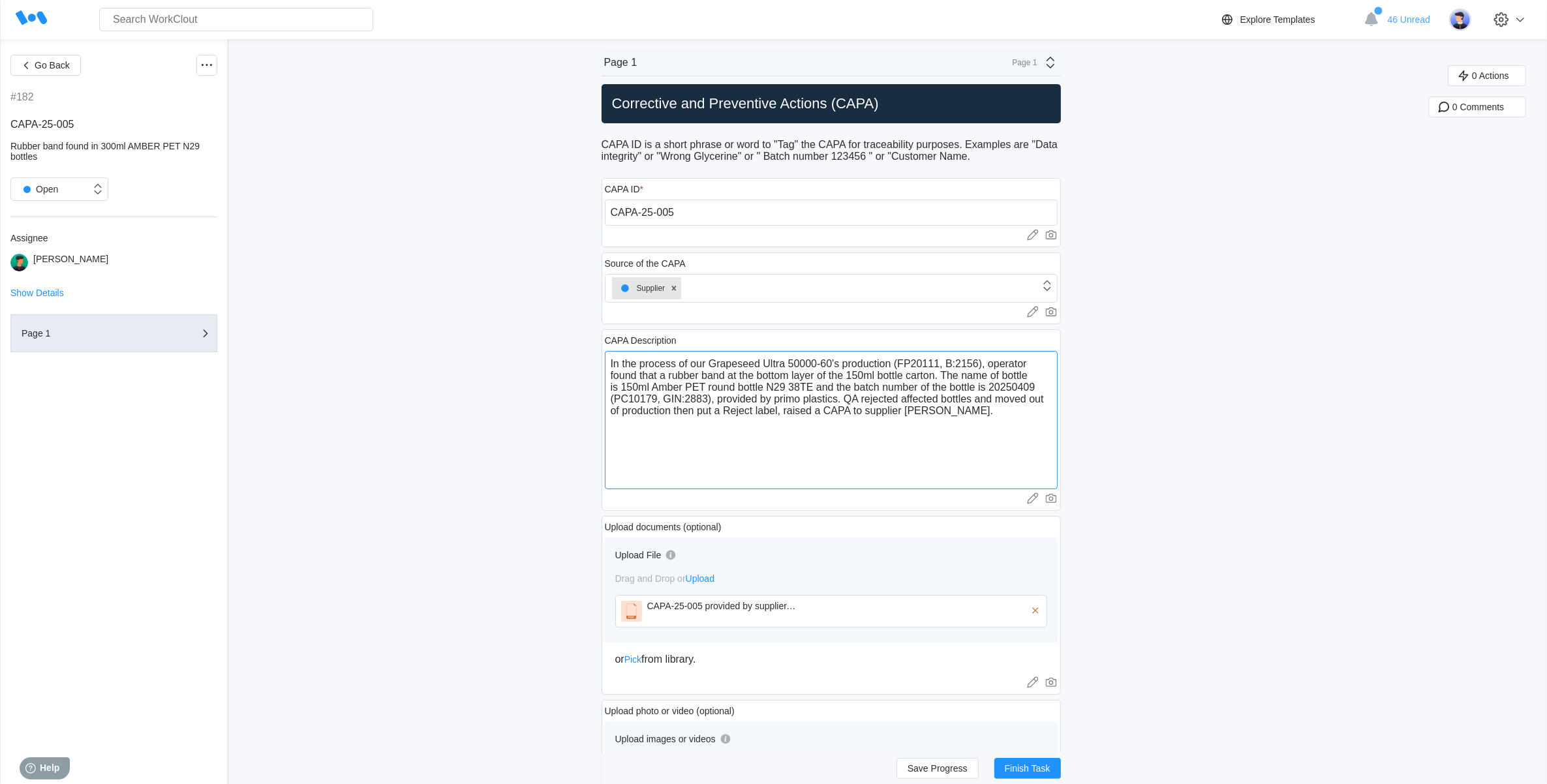
click at [973, 412] on textarea "In the process of our Grapeseed Ultra 50000-60's production (FP20111, B:2156), …" at bounding box center [831, 420] width 453 height 138
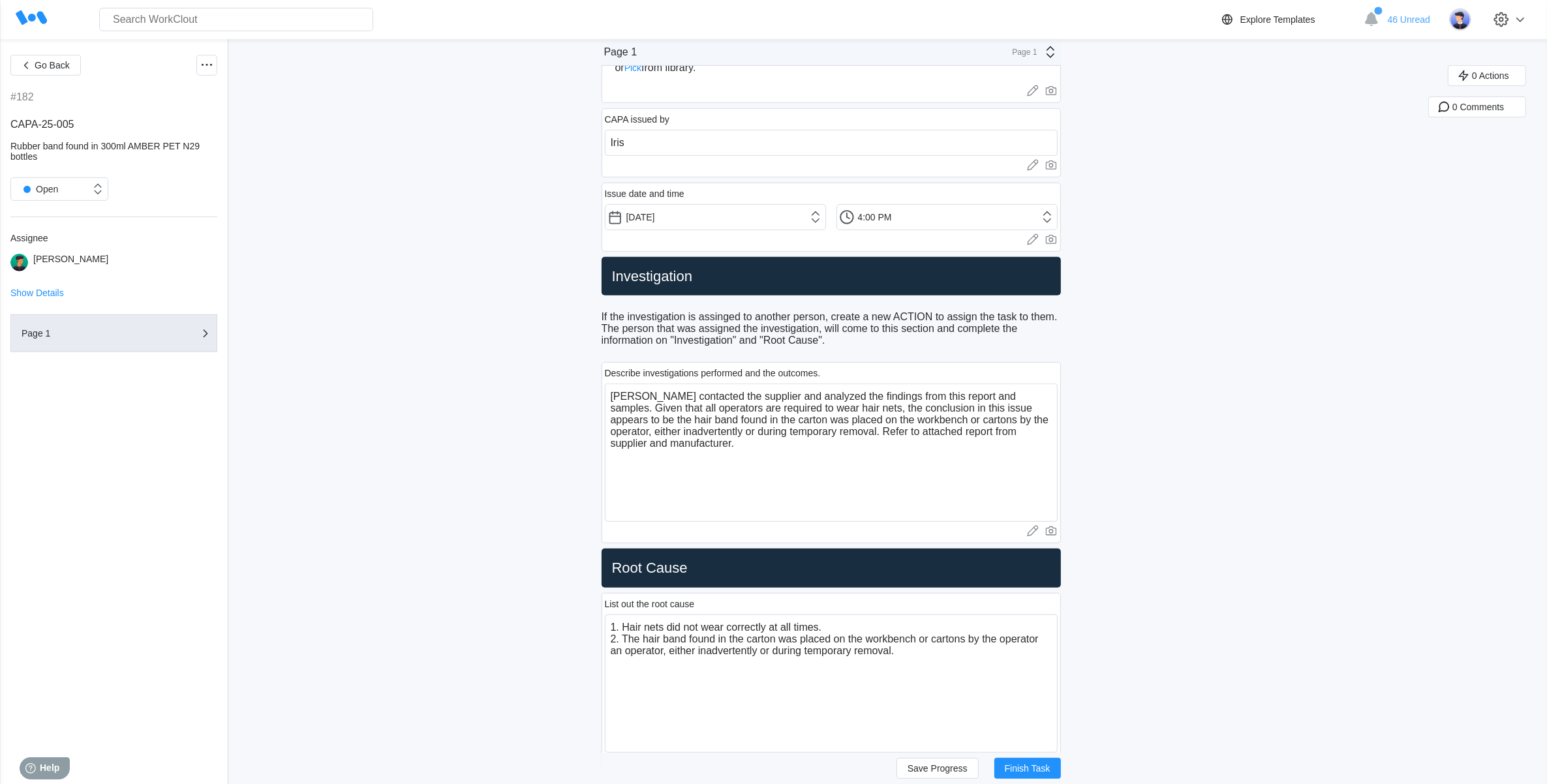
scroll to position [815, 0]
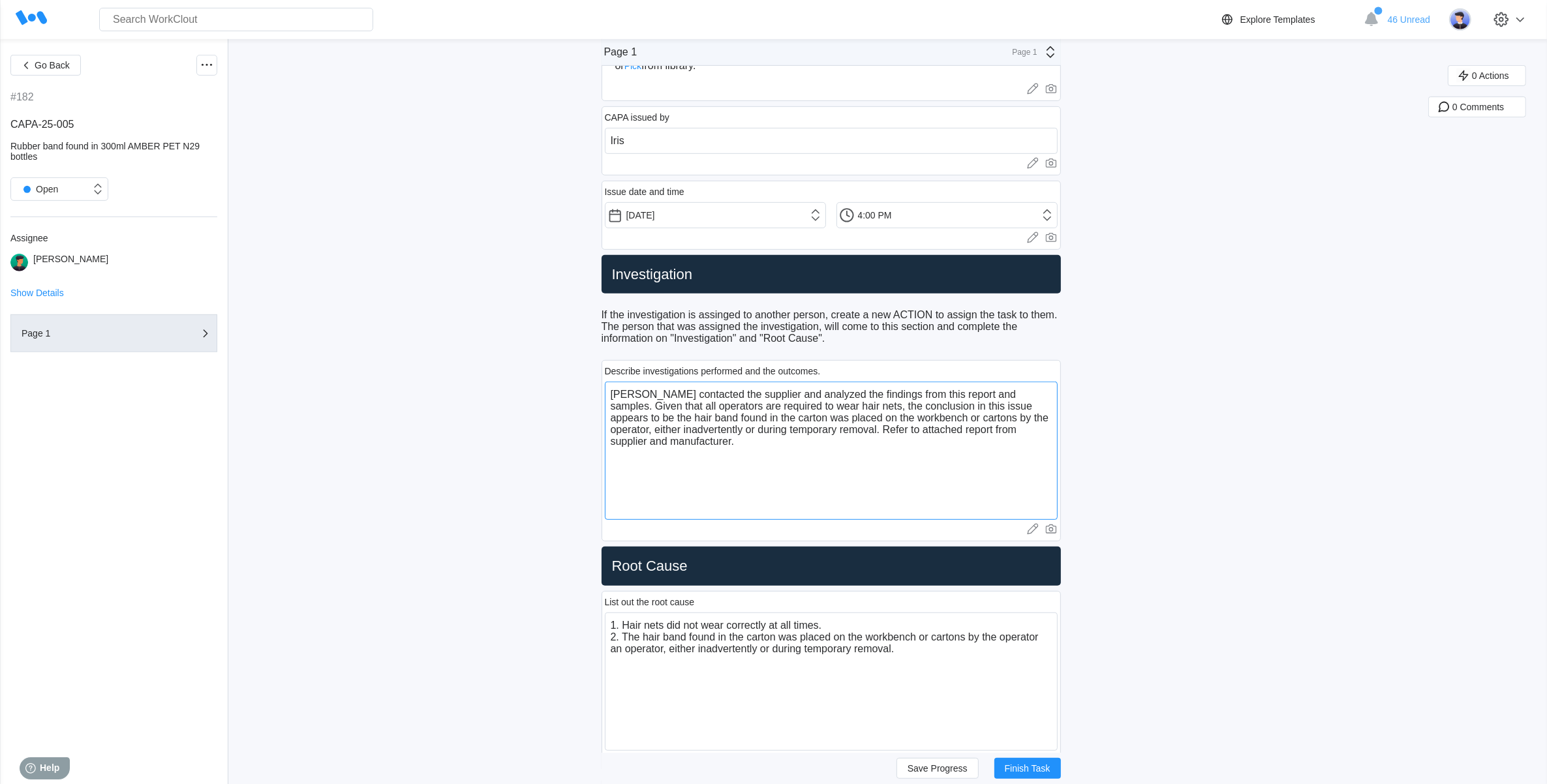
drag, startPoint x: 748, startPoint y: 400, endPoint x: 712, endPoint y: 400, distance: 36.0
click at [712, 400] on textarea "[PERSON_NAME] contacted the supplier and analyzed the findings from this report…" at bounding box center [831, 450] width 453 height 138
type textarea "[PERSON_NAME] contacted the and analyzed the findings from this report and samp…"
type textarea "x"
type textarea "[PERSON_NAME] contacted the and analyzed the findings from this report and samp…"
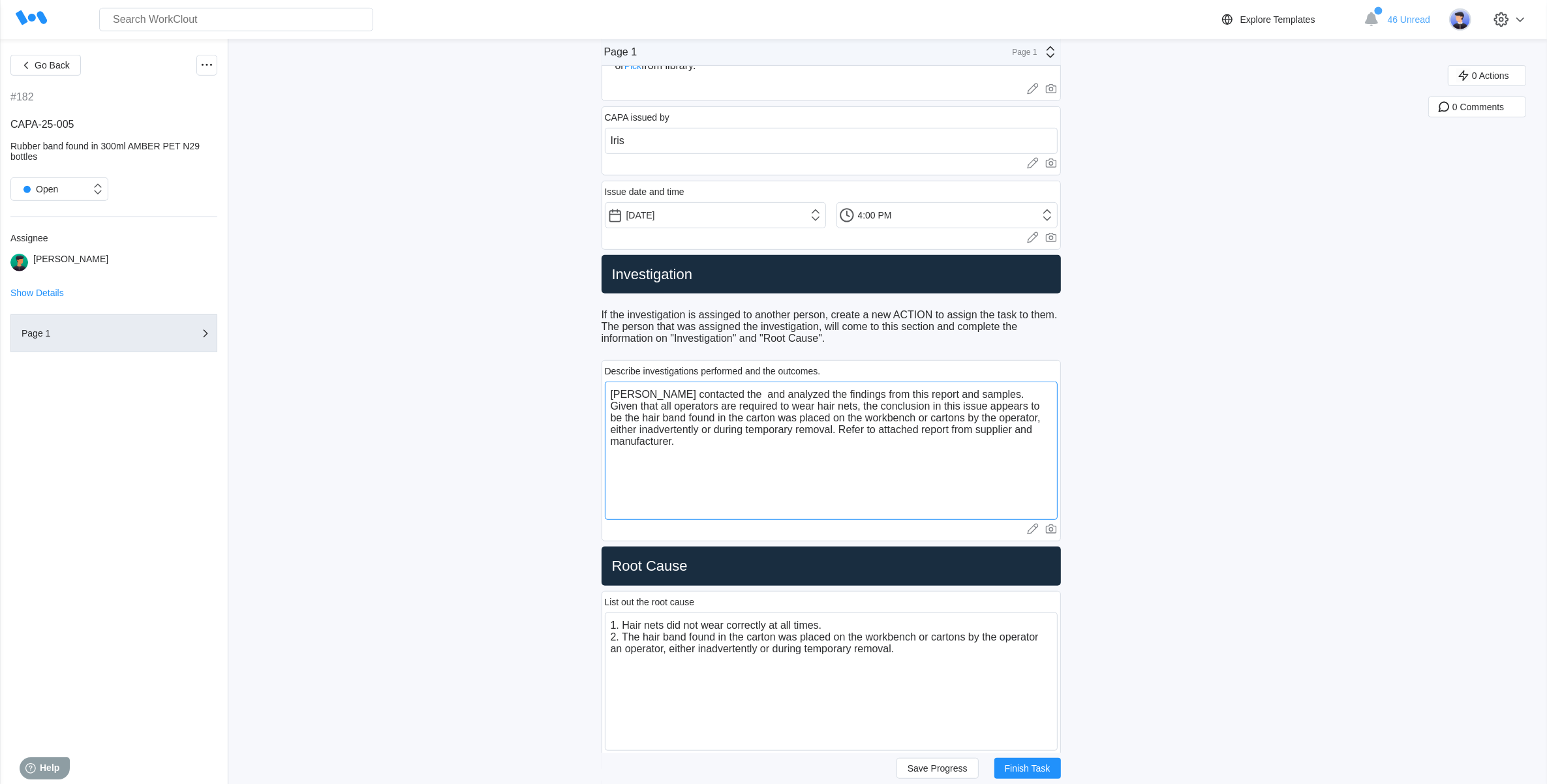
type textarea "x"
type textarea "[PERSON_NAME] contacted th and analyzed the findings from this report and sampl…"
type textarea "x"
type textarea "[PERSON_NAME] contacted t and analyzed the findings from this report and sample…"
type textarea "x"
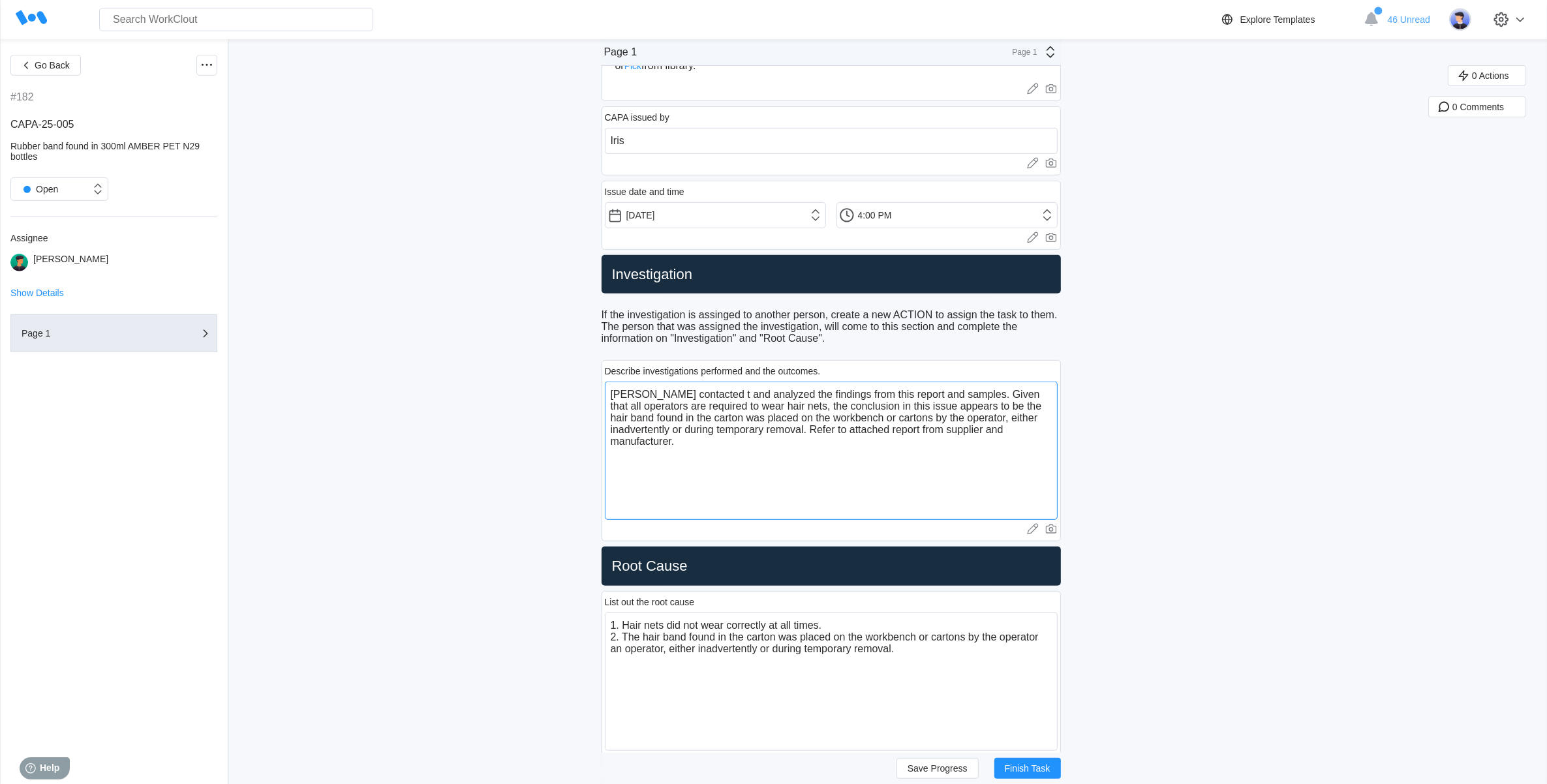
type textarea "[PERSON_NAME] contacted and analyzed the findings from this report and samples.…"
click at [694, 403] on textarea "[PERSON_NAME] contacted site manager and analyzed the findings from this report…" at bounding box center [831, 450] width 453 height 138
click at [796, 446] on textarea "[PERSON_NAME] contacted factory site manager and analyzed the findings from thi…" at bounding box center [831, 450] width 453 height 138
click at [685, 453] on textarea "[PERSON_NAME] contacted factory site manager and analyzed the findings from thi…" at bounding box center [831, 450] width 453 height 138
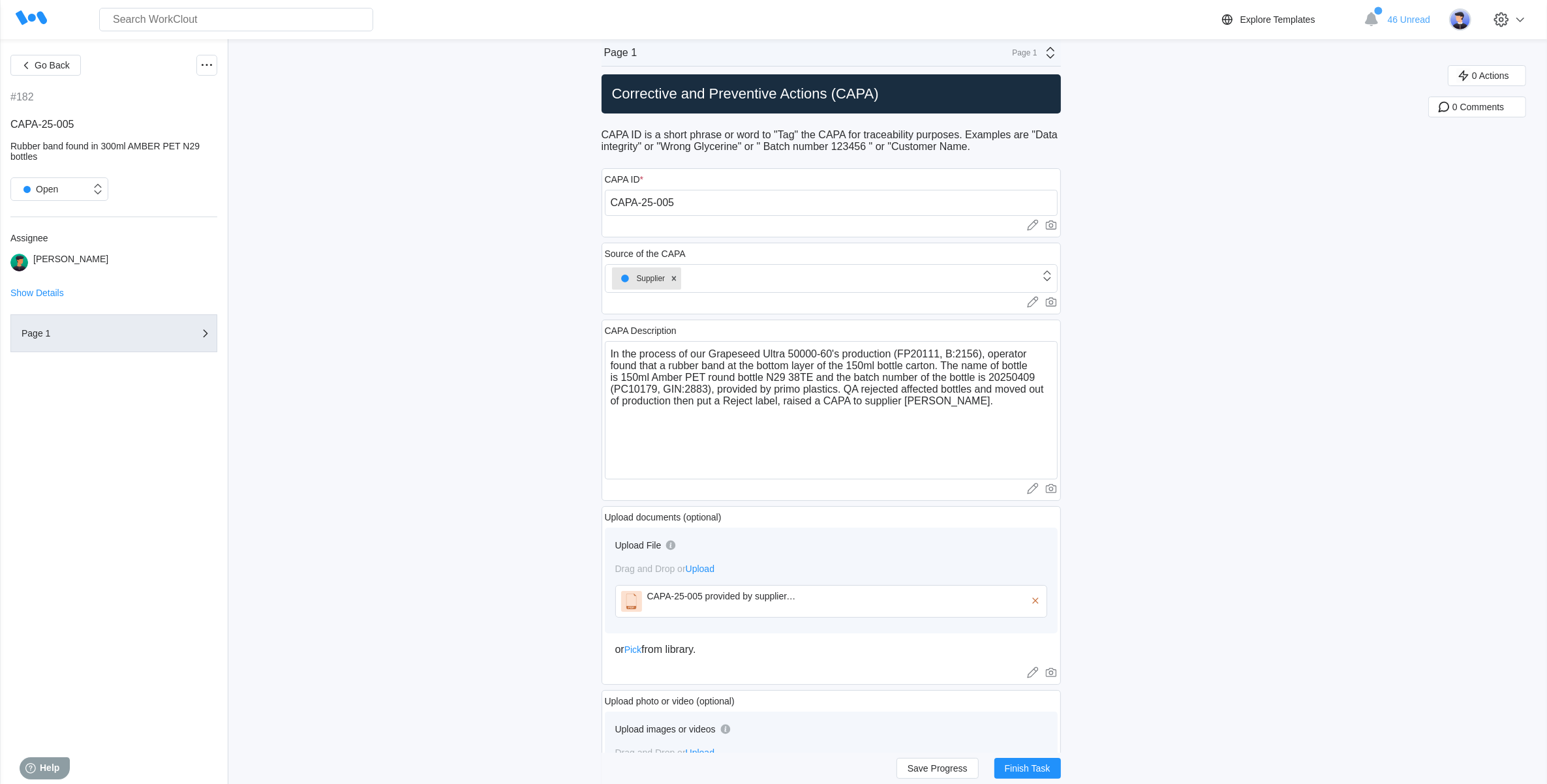
scroll to position [0, 0]
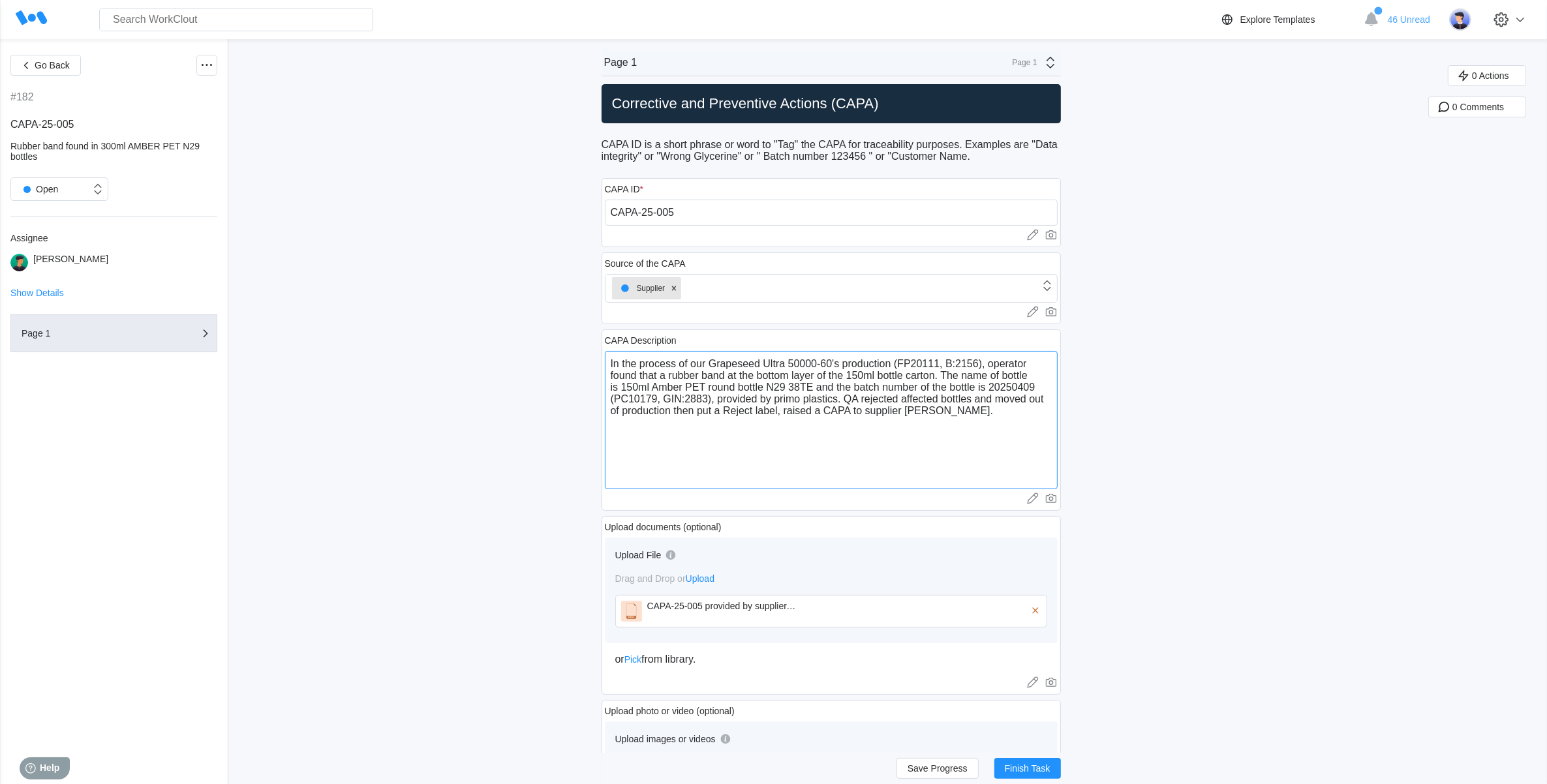
click at [955, 419] on textarea "In the process of our Grapeseed Ultra 50000-60's production (FP20111, B:2156), …" at bounding box center [831, 420] width 453 height 138
drag, startPoint x: 955, startPoint y: 419, endPoint x: 614, endPoint y: 343, distance: 349.4
click at [614, 343] on div "CAPA Description In the process of our Grapeseed Ultra 50000-60's production (F…" at bounding box center [831, 419] width 460 height 181
click at [933, 422] on textarea "In the process of our Grapeseed Ultra 50000-60's production (FP20111, B:2156), …" at bounding box center [831, 420] width 453 height 138
drag, startPoint x: 943, startPoint y: 403, endPoint x: 908, endPoint y: 403, distance: 35.0
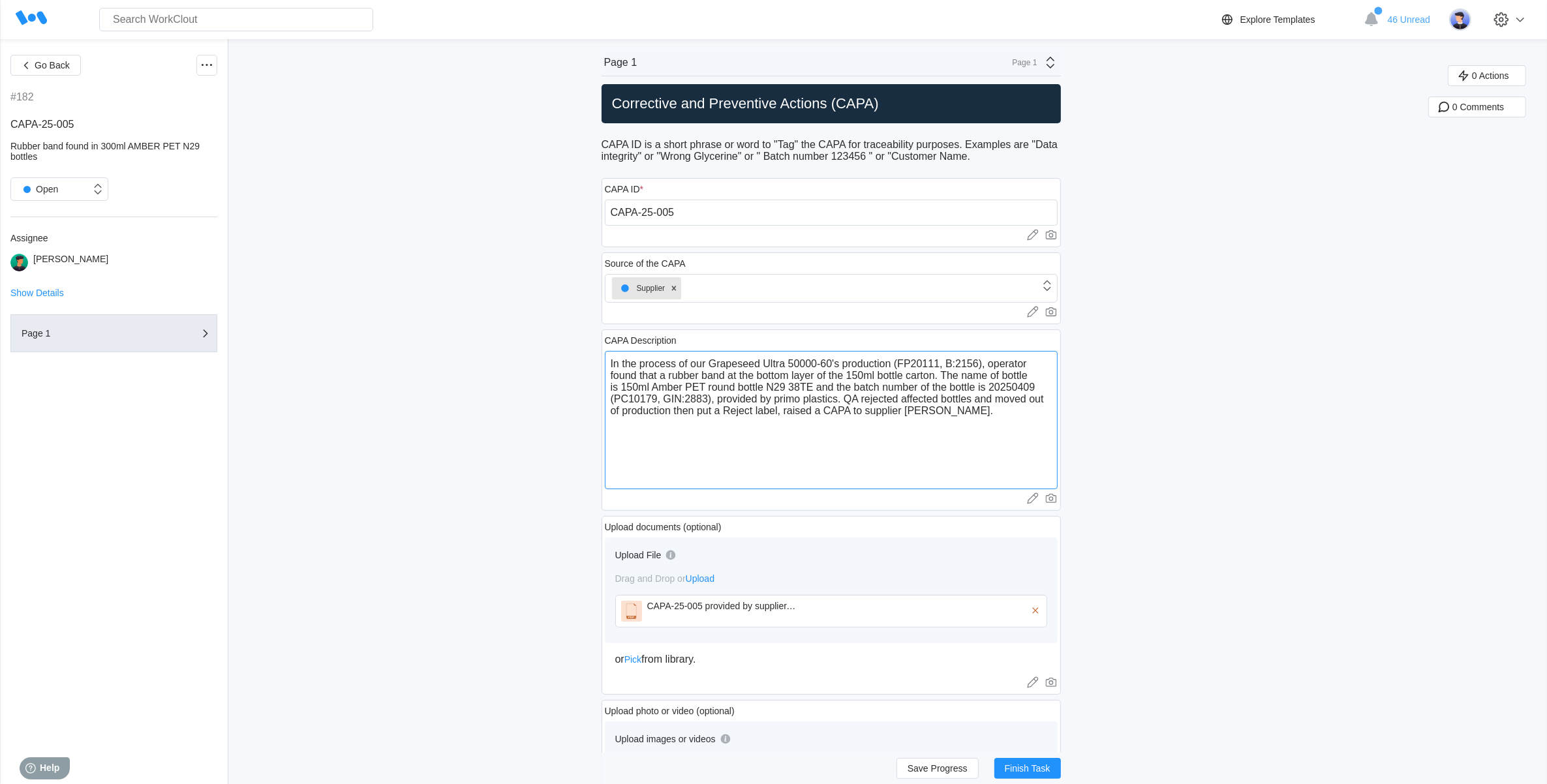
click at [908, 403] on textarea "In the process of our Grapeseed Ultra 50000-60's production (FP20111, B:2156), …" at bounding box center [831, 420] width 453 height 138
click at [993, 403] on textarea "In the process of our Grapeseed Ultra 50000-60's production (FP20111, B:2156), …" at bounding box center [831, 420] width 453 height 138
drag, startPoint x: 642, startPoint y: 416, endPoint x: 614, endPoint y: 415, distance: 28.0
click at [614, 415] on textarea "In the process of our Grapeseed Ultra 50000-60's production (FP20111, B:2156), …" at bounding box center [831, 420] width 453 height 138
click at [1034, 422] on textarea "In the process of our Grapeseed Ultra 50000-60's production (FP20111, B:2156), …" at bounding box center [831, 420] width 453 height 138
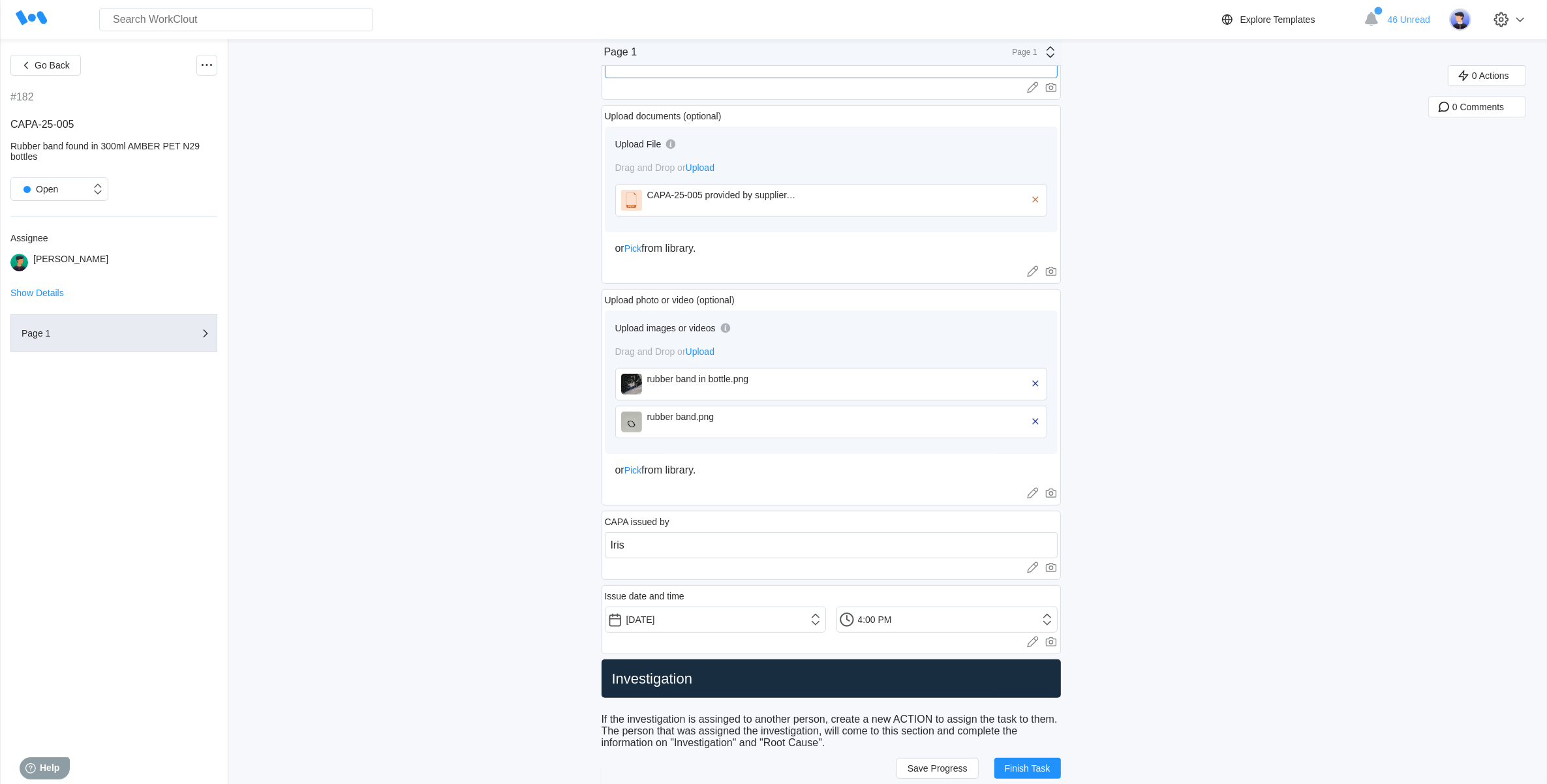
scroll to position [815, 0]
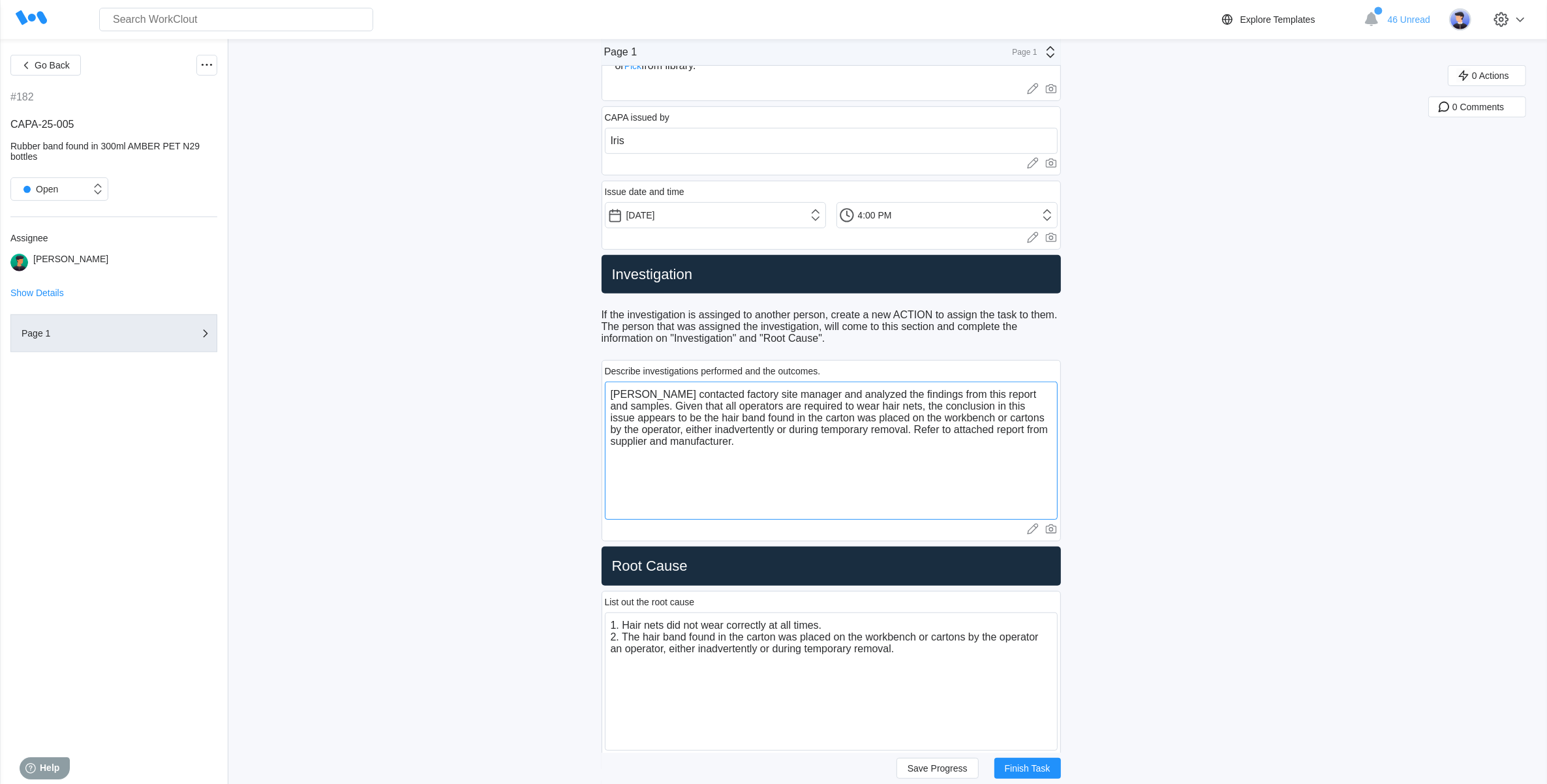
click at [745, 467] on textarea "[PERSON_NAME] contacted factory site manager and analyzed the findings from thi…" at bounding box center [831, 450] width 453 height 138
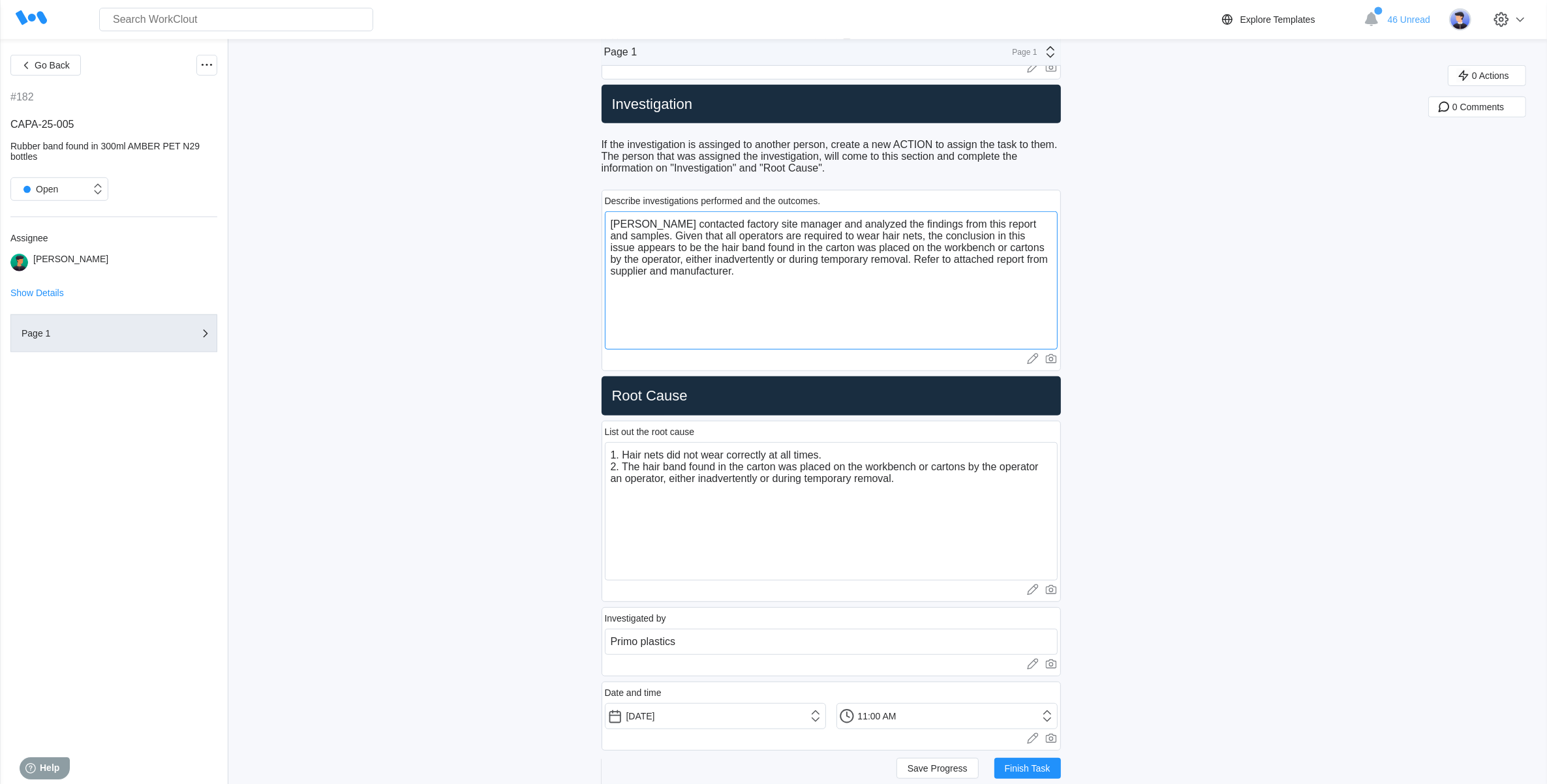
scroll to position [1142, 0]
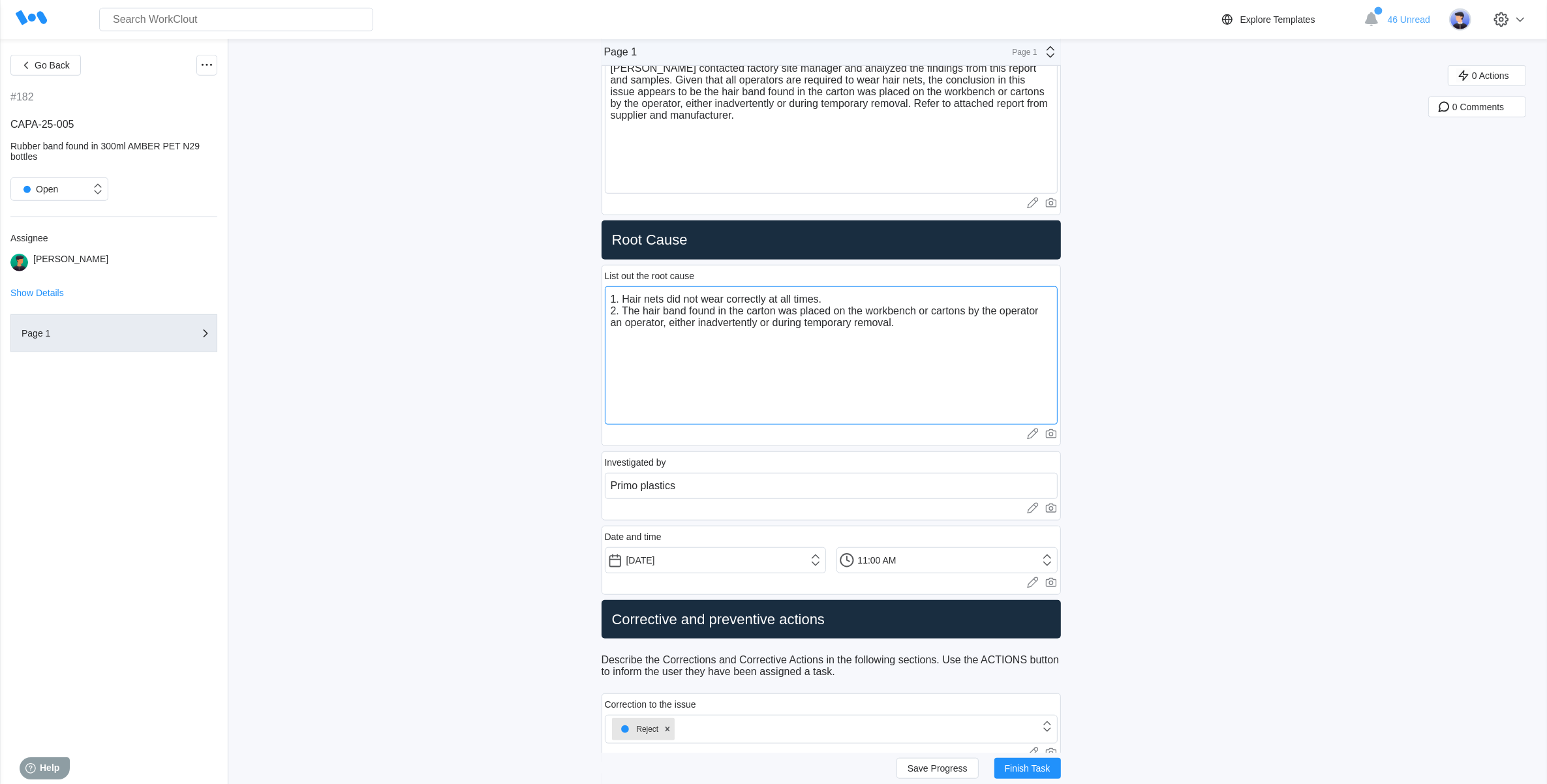
drag, startPoint x: 675, startPoint y: 306, endPoint x: 703, endPoint y: 306, distance: 28.0
click at [703, 306] on textarea "1. Hair nets did not wear correctly at all times. 2. The hair band found in the…" at bounding box center [831, 356] width 453 height 138
click at [669, 310] on textarea "1. Hair nets did not wear correctly at all times. 2. The hair band found in the…" at bounding box center [831, 356] width 453 height 138
drag, startPoint x: 667, startPoint y: 308, endPoint x: 679, endPoint y: 308, distance: 12.0
click at [679, 308] on textarea "1. Hair net did not wear correctly at all times. 2. The hair band found in the …" at bounding box center [831, 356] width 453 height 138
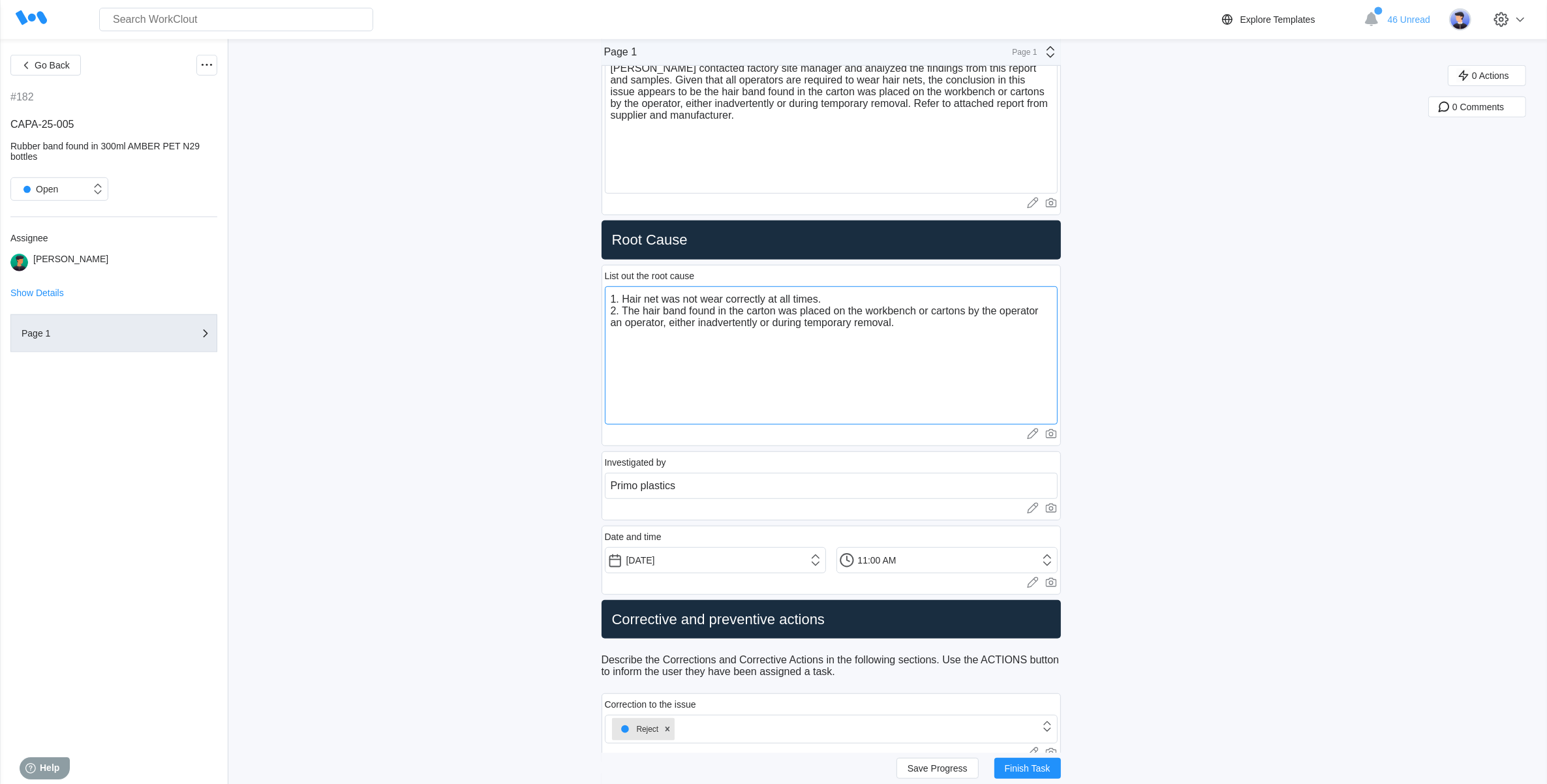
click at [715, 389] on textarea "1. Hair net was not wear correctly at all times. 2. The hair band found in the …" at bounding box center [831, 356] width 453 height 138
click at [727, 308] on textarea "1. Hair net was not wear correctly at all times. 2. The hair band found in the …" at bounding box center [831, 356] width 453 height 138
drag, startPoint x: 731, startPoint y: 310, endPoint x: 716, endPoint y: 310, distance: 15.0
click at [716, 310] on textarea "1. Hair net was not wear correctly at all times. 2. The hair band found in the …" at bounding box center [831, 356] width 453 height 138
click at [772, 308] on textarea "1. Hair net was not worn correctly at all times. 2. The hair band found in the …" at bounding box center [831, 356] width 453 height 138
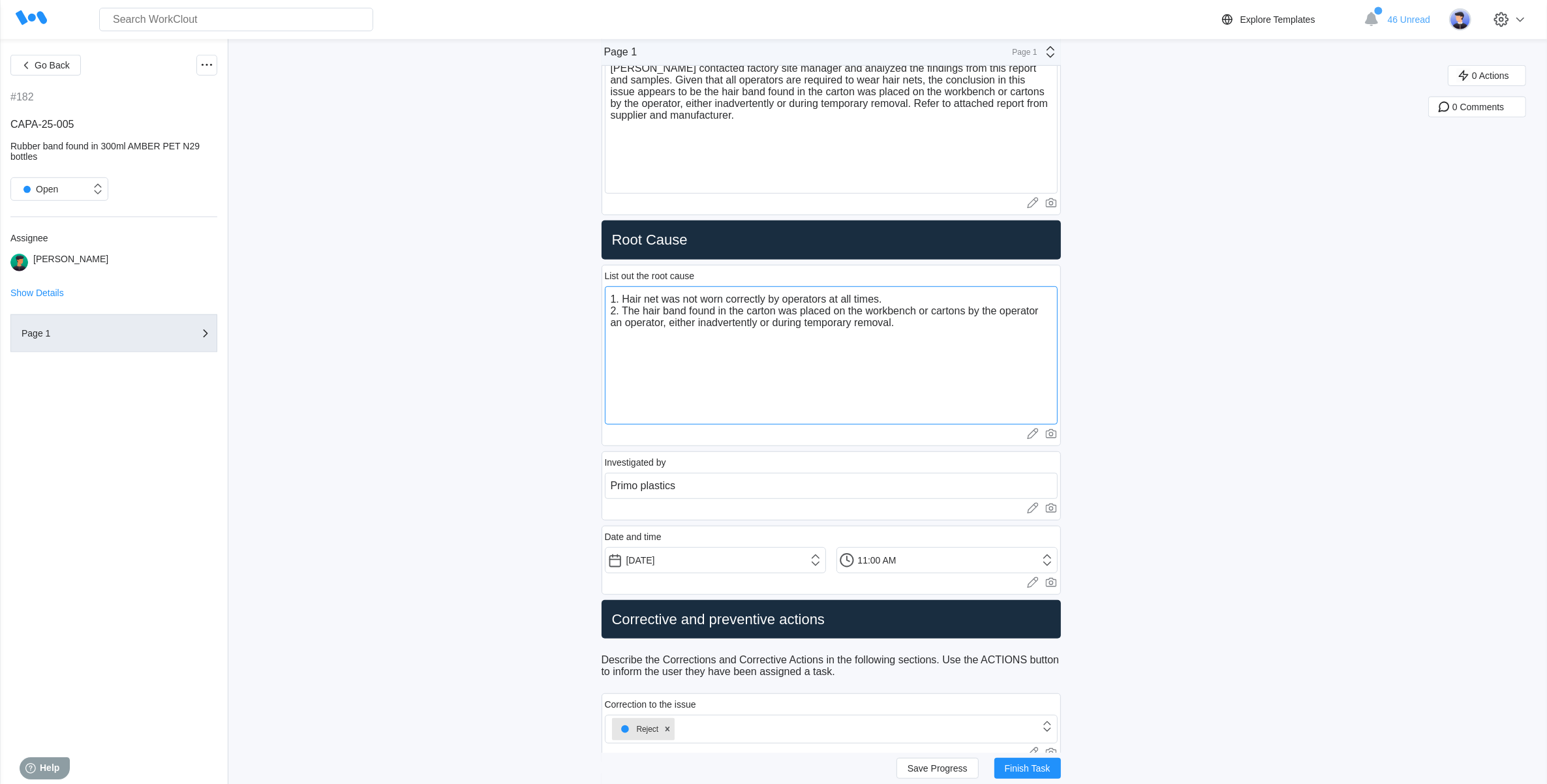
click at [789, 312] on textarea "1. Hair net was not worn correctly by operators at all times. 2. The hair band …" at bounding box center [831, 356] width 453 height 138
click at [857, 361] on textarea "1. Hair net was not worn correctly by supplier operators at all times. 2. The h…" at bounding box center [831, 356] width 453 height 138
drag, startPoint x: 669, startPoint y: 334, endPoint x: 609, endPoint y: 337, distance: 60.1
click at [609, 337] on div "List out the root cause 1. Hair net was not worn correctly by supplier operator…" at bounding box center [831, 355] width 460 height 181
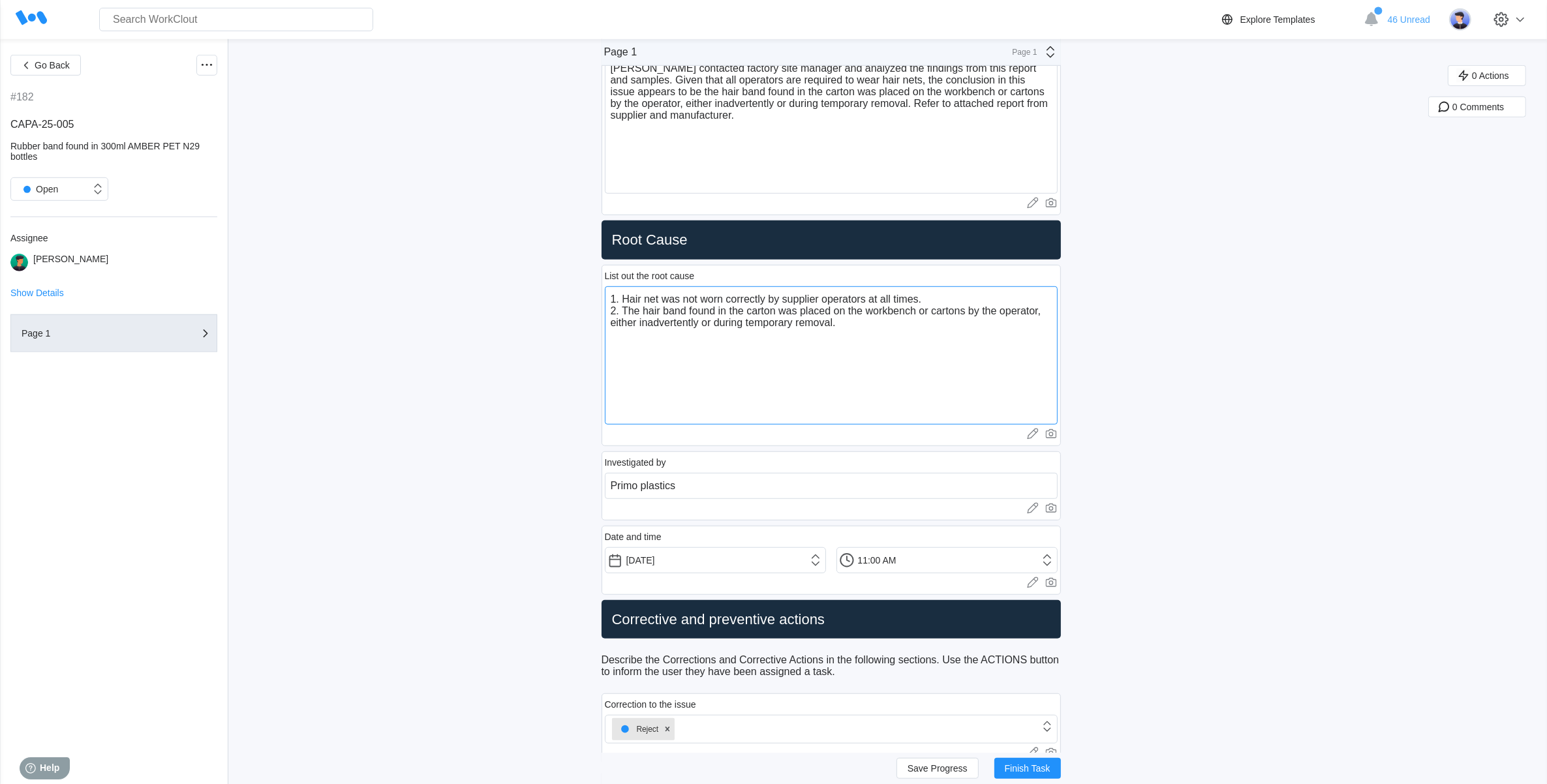
click at [819, 354] on textarea "1. Hair net was not worn correctly by supplier operators at all times. 2. The h…" at bounding box center [831, 356] width 453 height 138
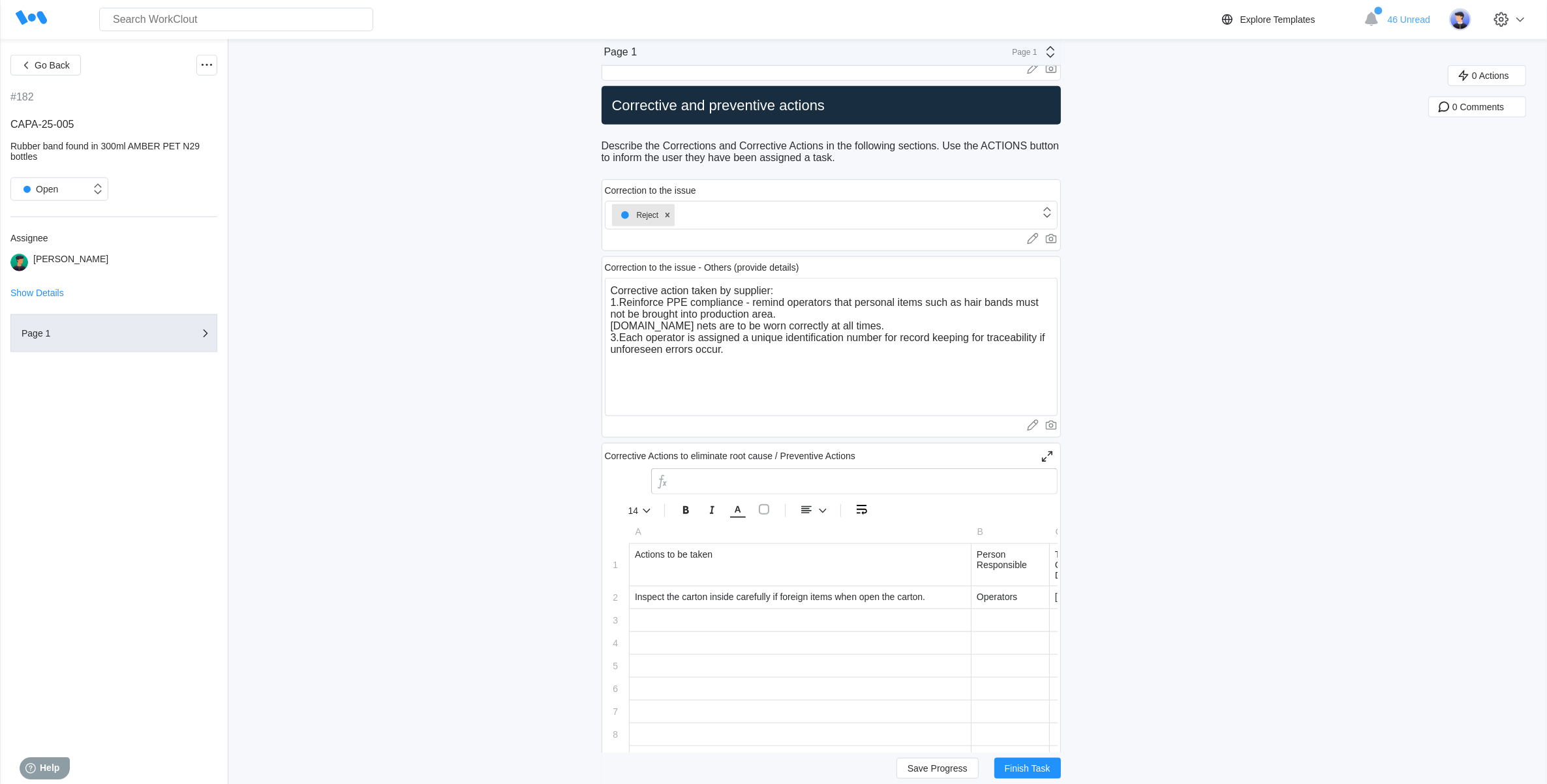
scroll to position [1712, 0]
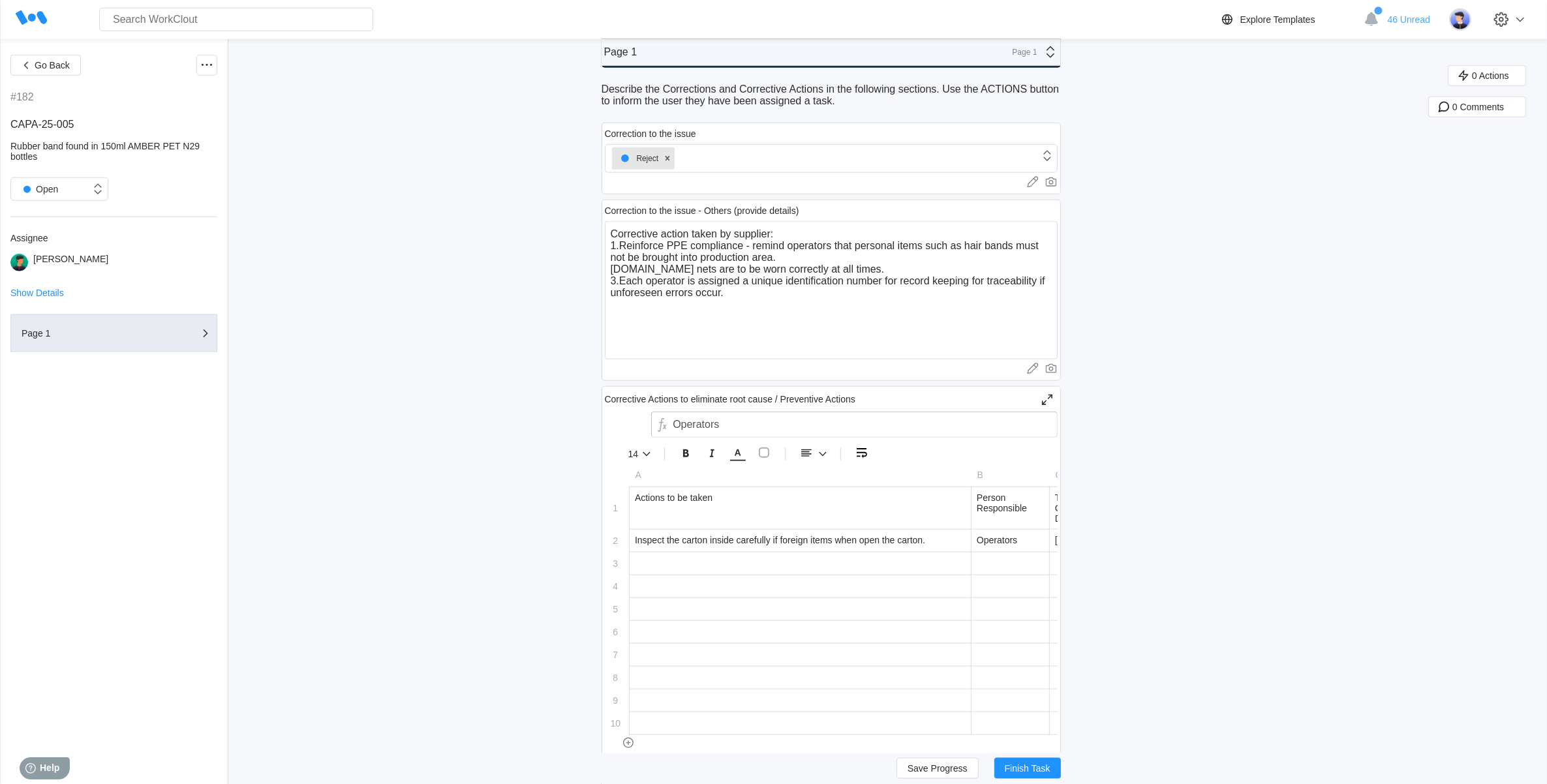
click at [1025, 543] on div "Operators" at bounding box center [1010, 541] width 77 height 22
click at [982, 553] on input "Supplier" at bounding box center [1010, 541] width 77 height 23
click at [860, 320] on textarea "Corrective action taken by supplier: 1.Reinforce PPE compliance - remind operat…" at bounding box center [831, 290] width 453 height 138
drag, startPoint x: 745, startPoint y: 306, endPoint x: 601, endPoint y: 230, distance: 162.8
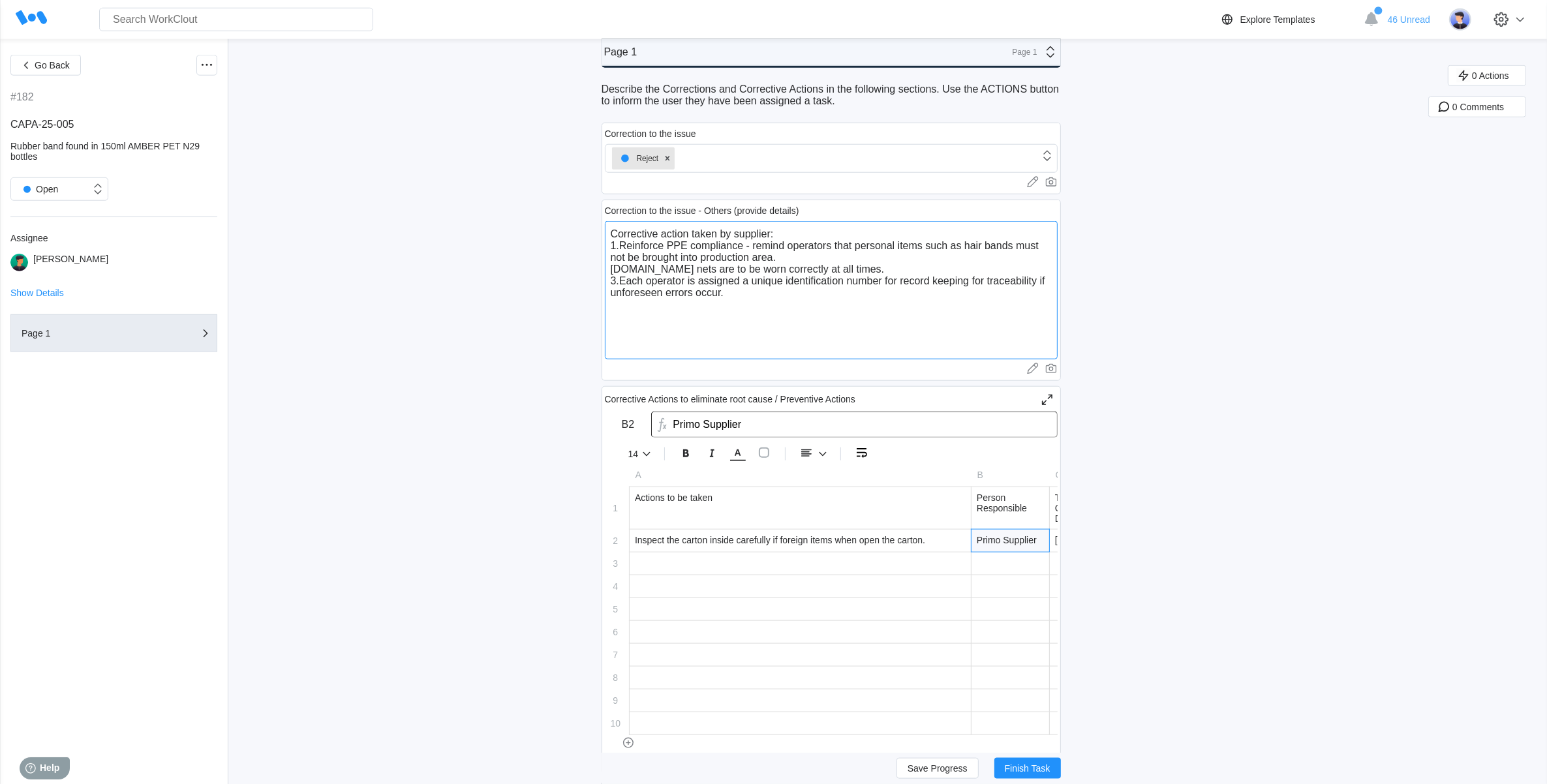
click at [892, 334] on textarea "Corrective action taken by supplier: 1.Reinforce PPE compliance - remind operat…" at bounding box center [831, 290] width 453 height 138
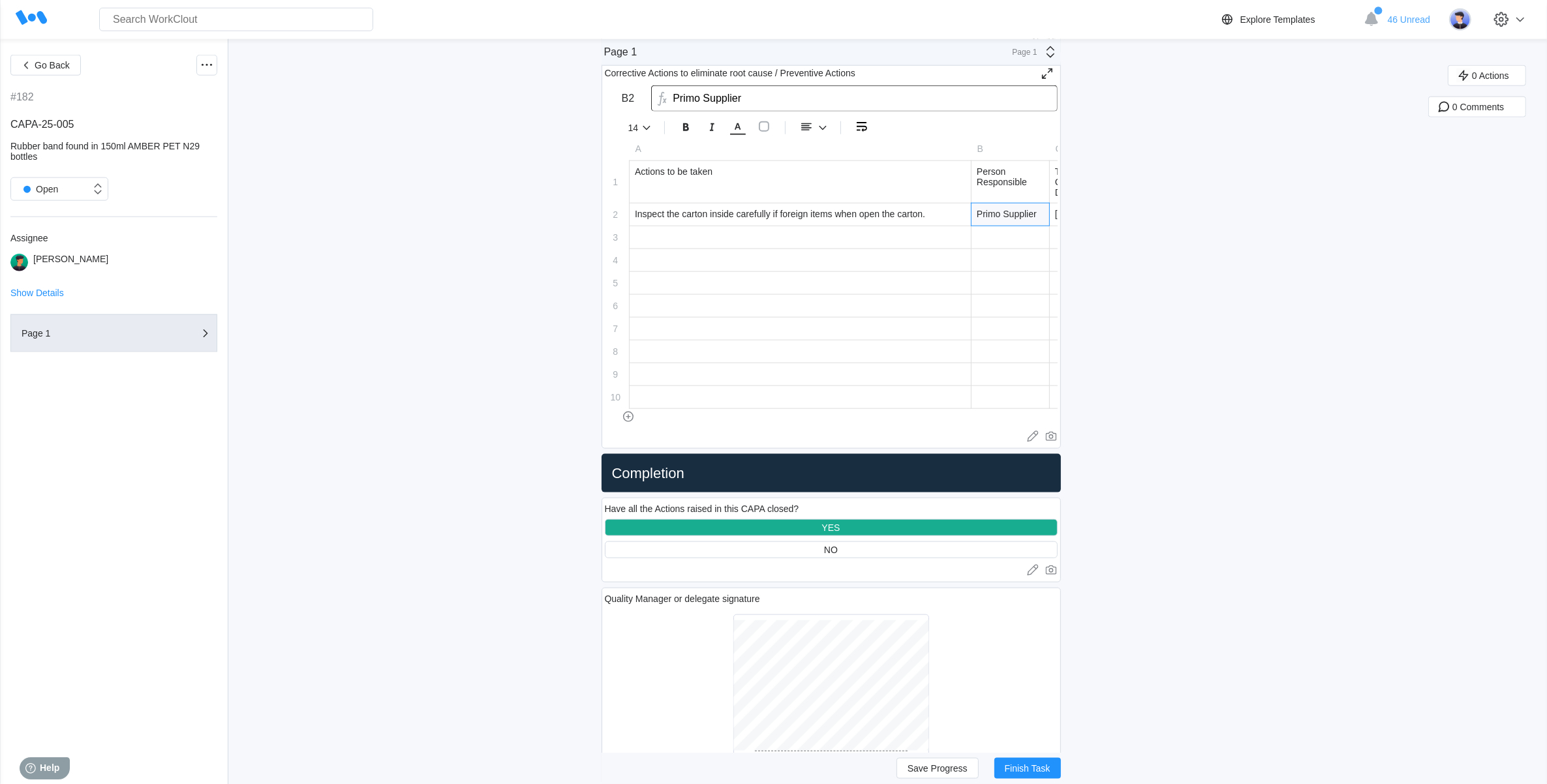
scroll to position [1875, 0]
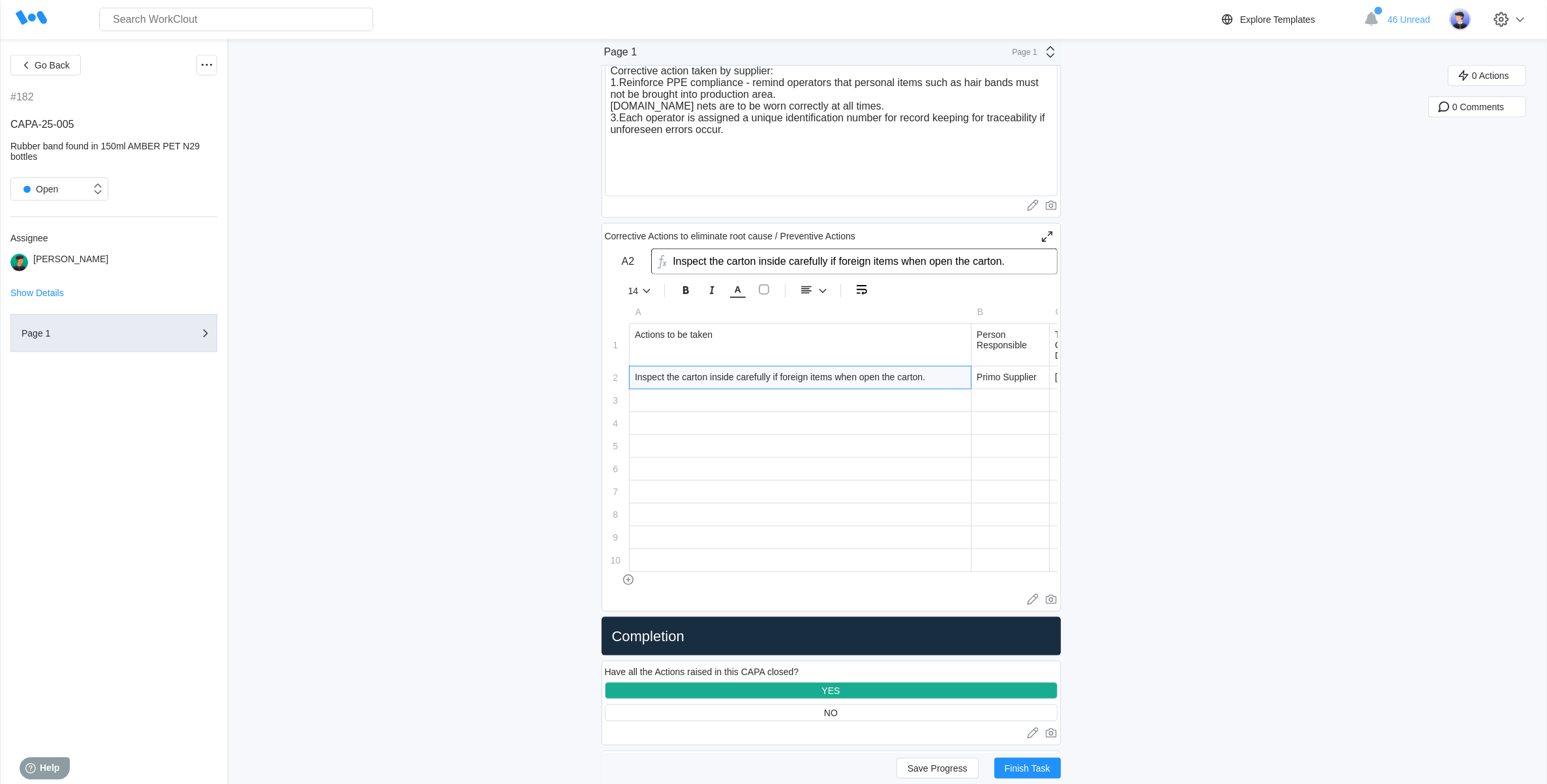
click at [829, 389] on div "Inspect the carton inside carefully if foreign items when open the carton." at bounding box center [800, 377] width 341 height 22
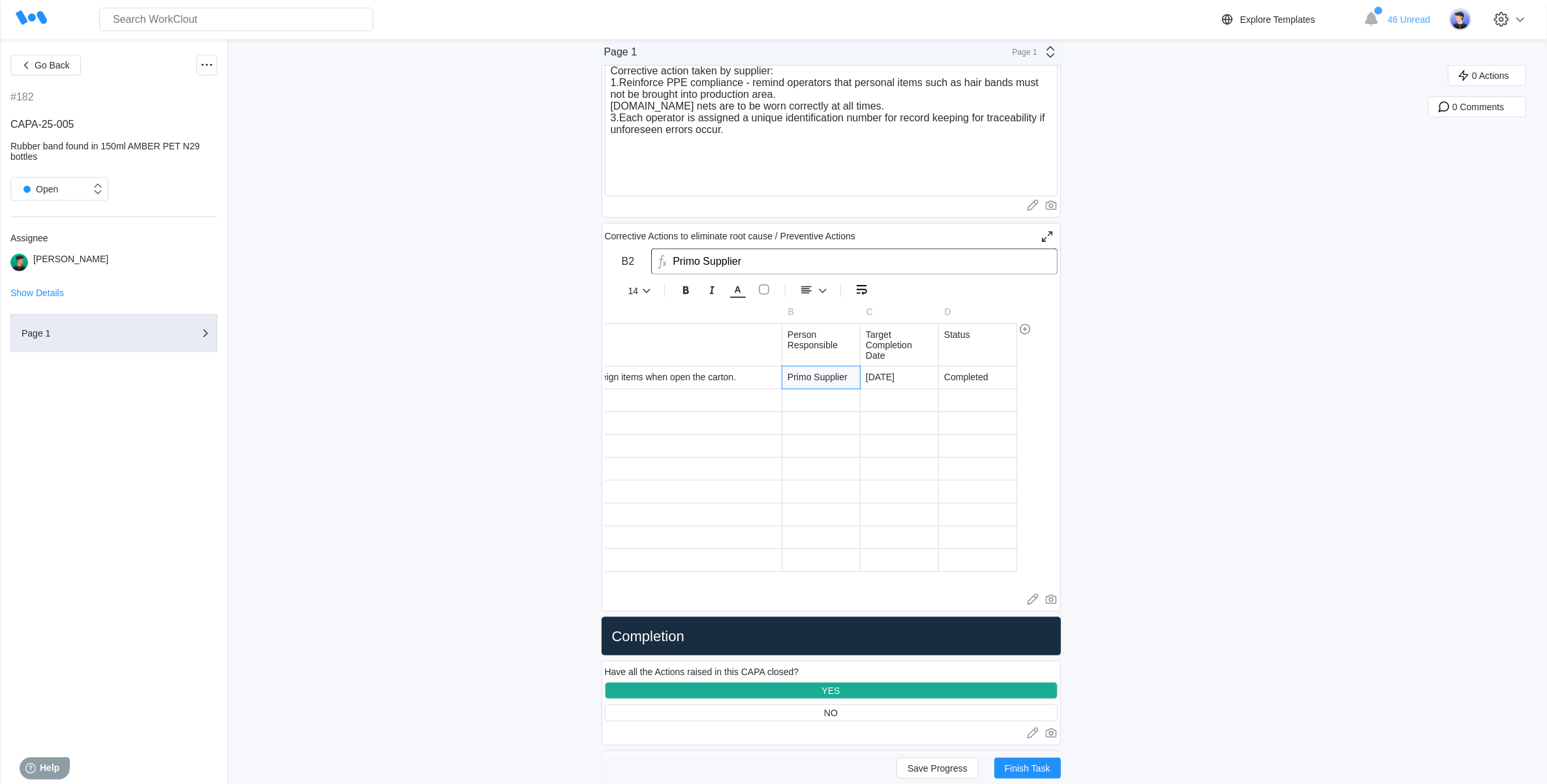
click at [849, 381] on div "Primo Supplier" at bounding box center [821, 377] width 77 height 22
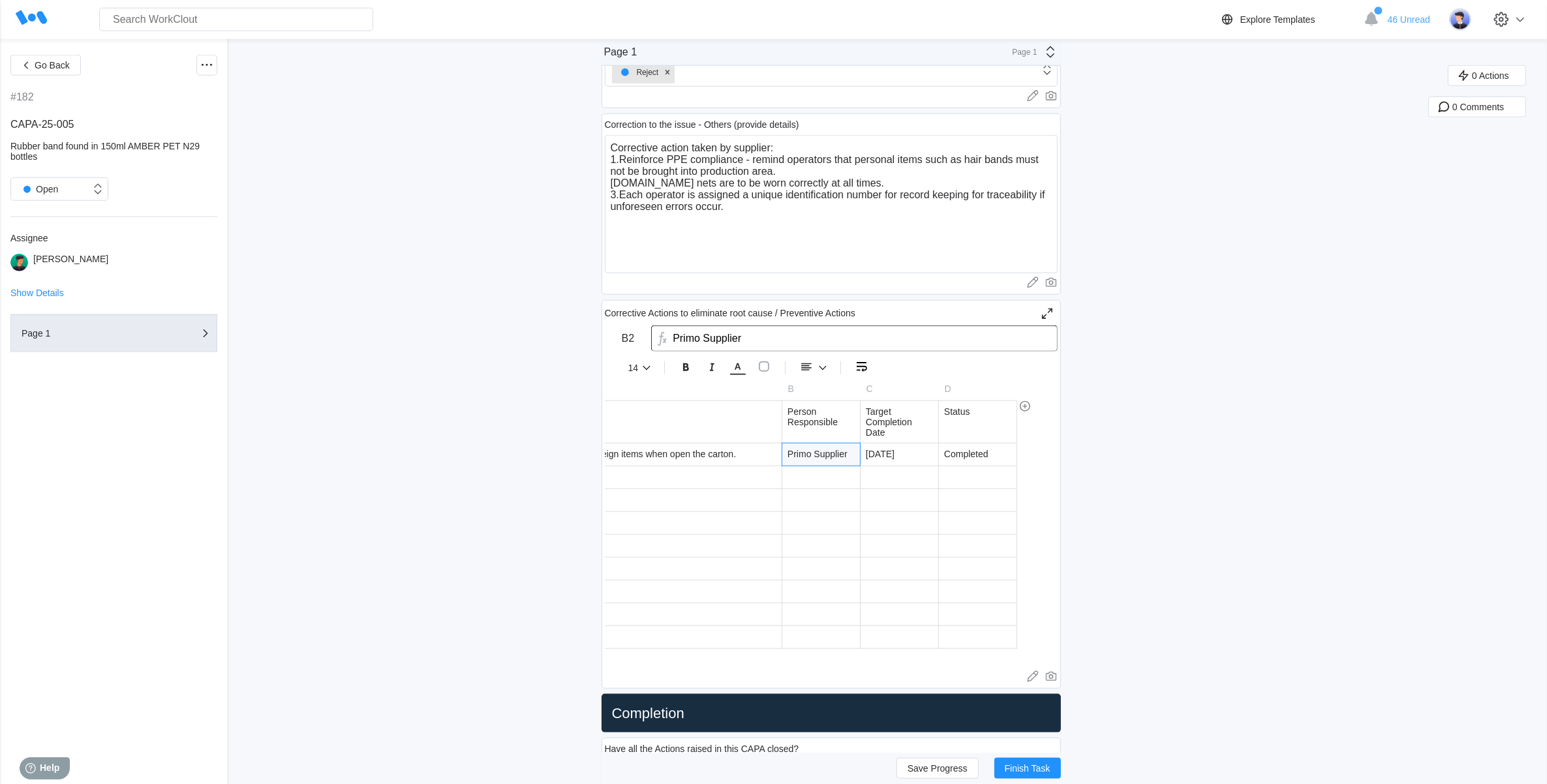
scroll to position [1712, 0]
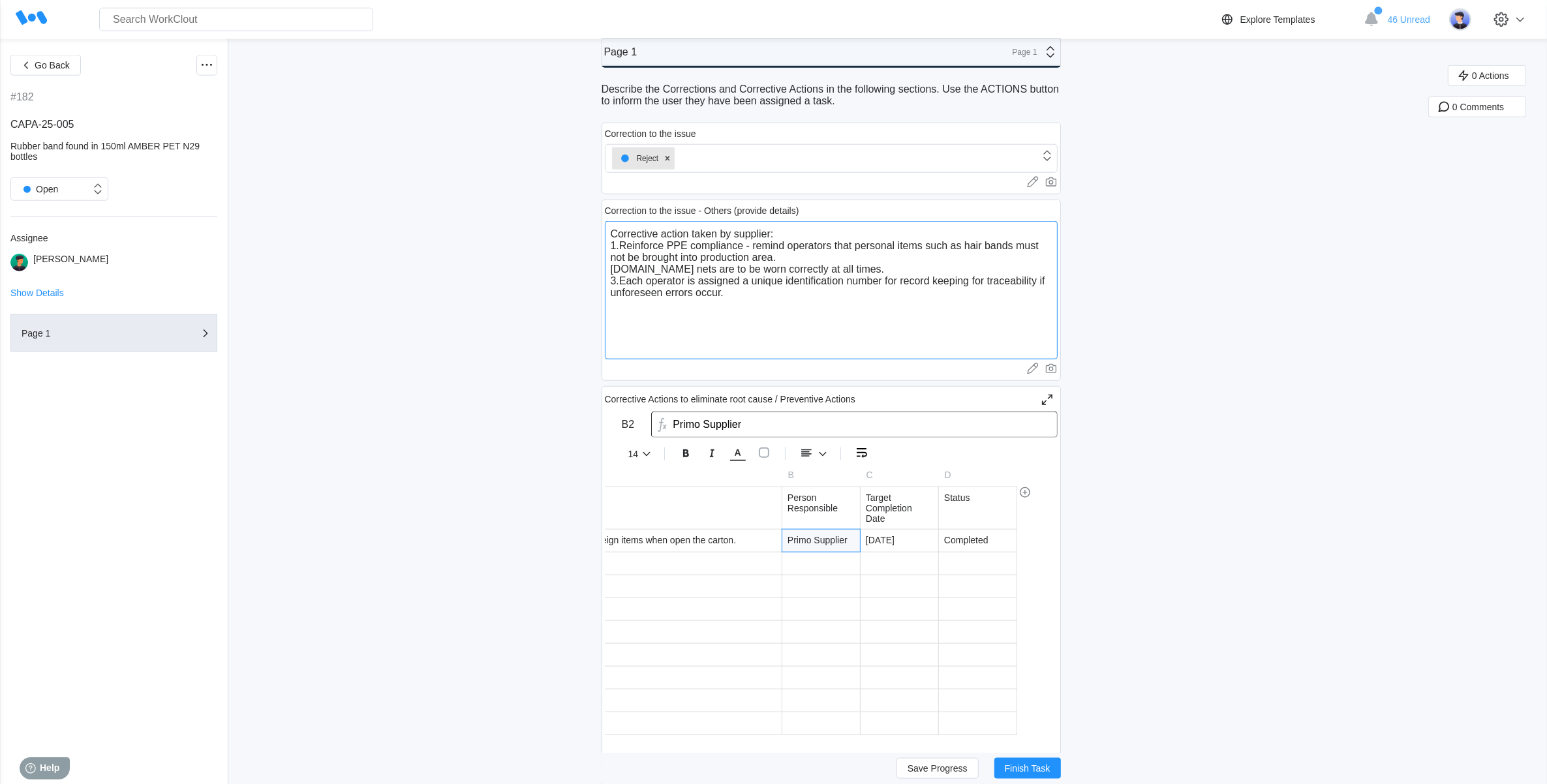
drag, startPoint x: 725, startPoint y: 240, endPoint x: 784, endPoint y: 243, distance: 59.1
click at [784, 243] on textarea "Corrective action taken by supplier: 1.Reinforce PPE compliance - remind operat…" at bounding box center [831, 290] width 453 height 138
click at [794, 245] on textarea "Corrective action taken by supplier: 1.Reinforce PPE compliance - remind operat…" at bounding box center [831, 290] width 453 height 138
drag, startPoint x: 752, startPoint y: 315, endPoint x: 673, endPoint y: 329, distance: 80.2
click at [673, 329] on textarea "Corrective action taken by supplier: 1.Reinforce PPE compliance - remind operat…" at bounding box center [831, 290] width 453 height 138
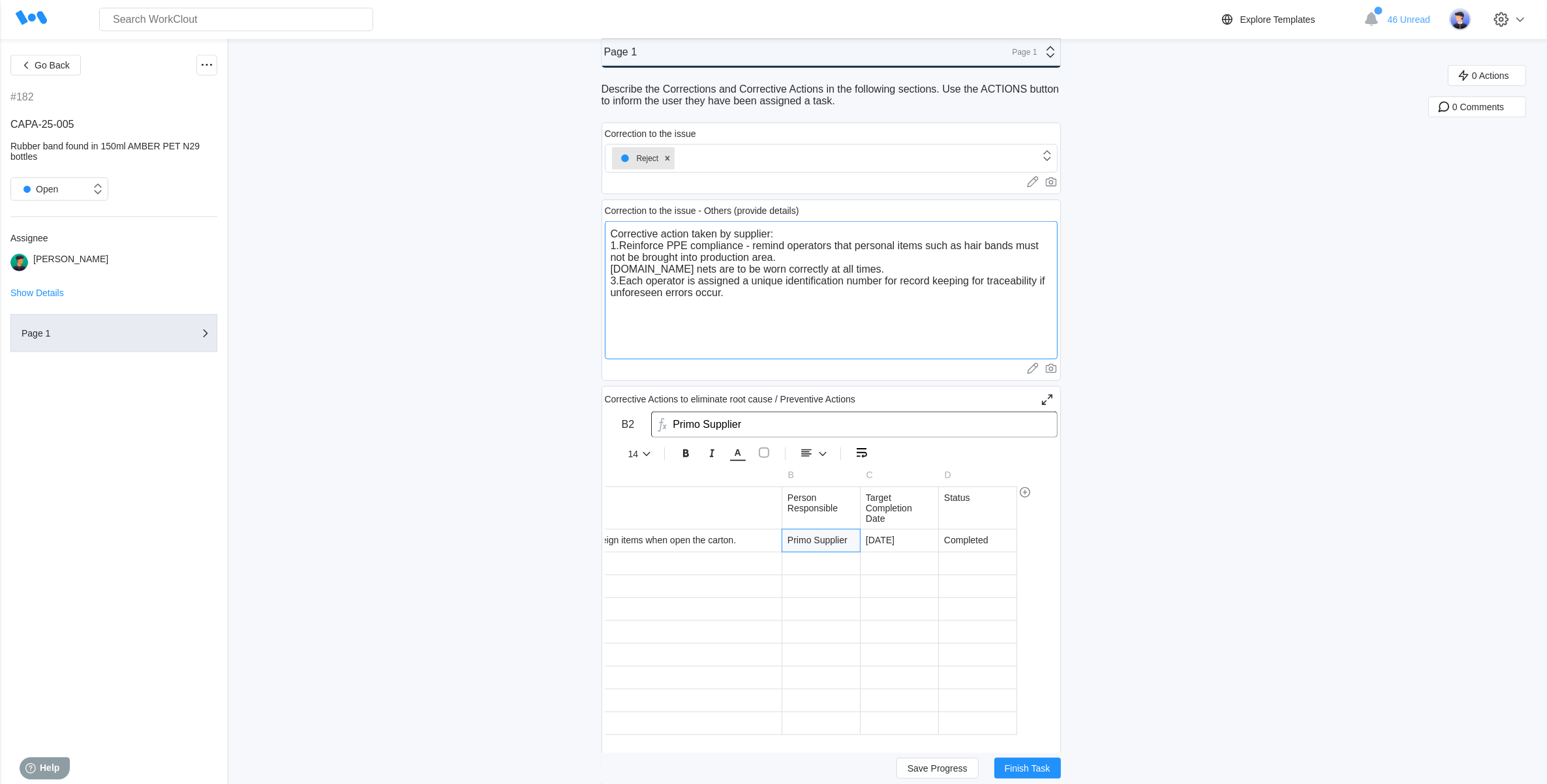
click at [636, 330] on textarea "Corrective action taken by supplier: 1.Reinforce PPE compliance - remind operat…" at bounding box center [831, 290] width 453 height 138
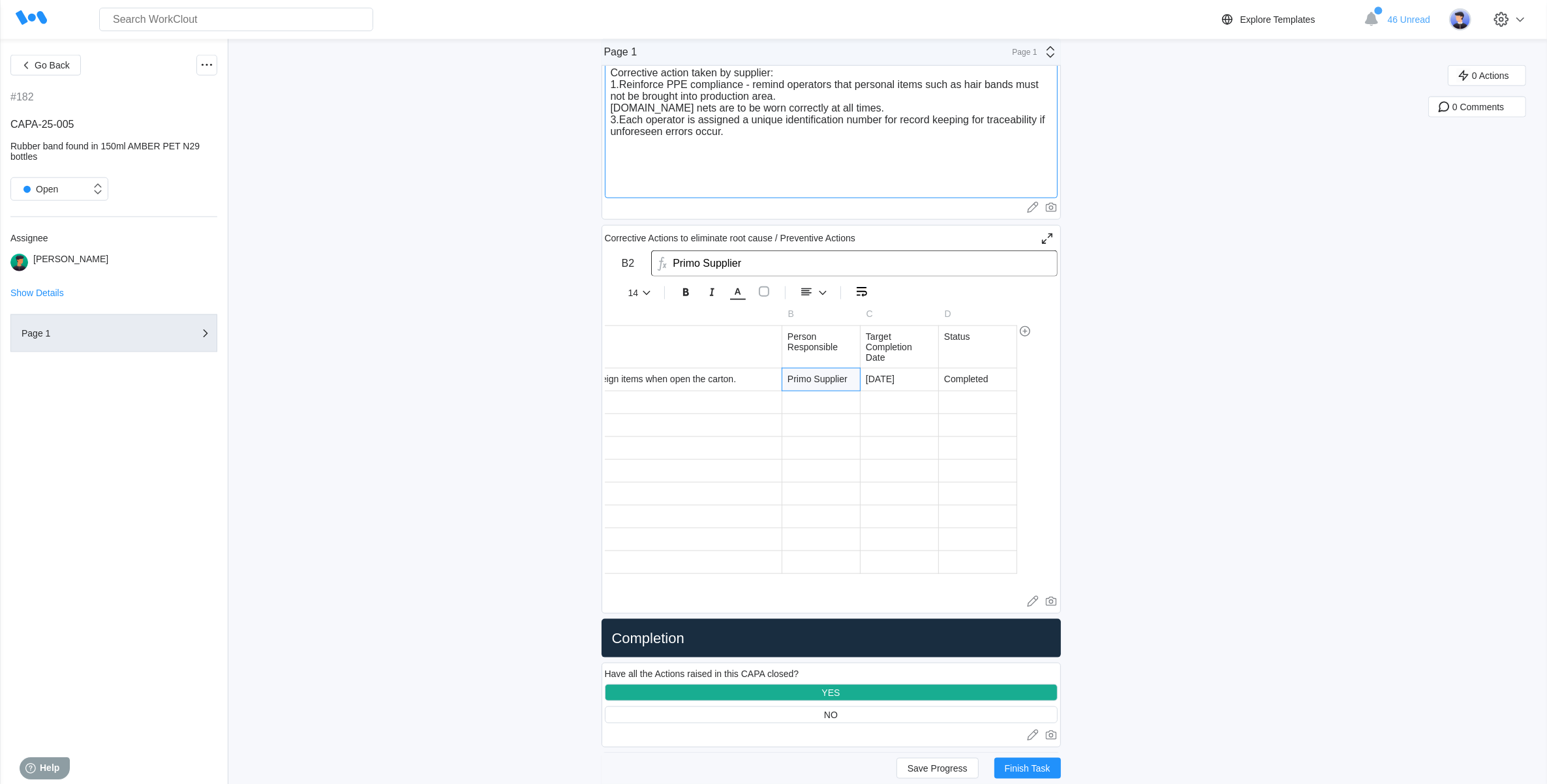
scroll to position [1875, 0]
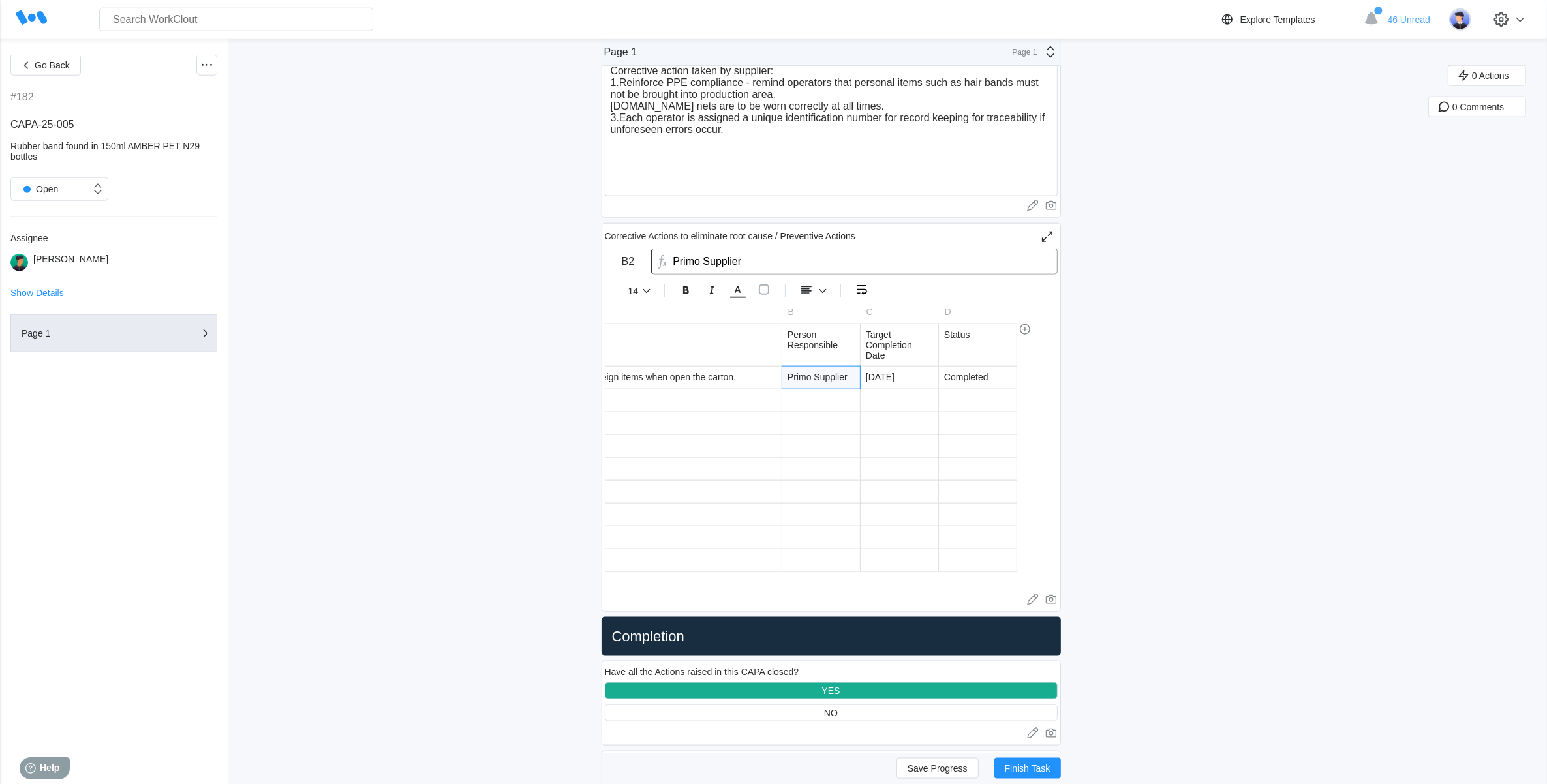
click at [811, 381] on div "Primo Supplier" at bounding box center [821, 377] width 77 height 22
click at [833, 428] on div at bounding box center [821, 423] width 77 height 22
click at [953, 389] on div "Primo Supplier" at bounding box center [945, 377] width 77 height 22
click at [934, 457] on div at bounding box center [945, 446] width 77 height 22
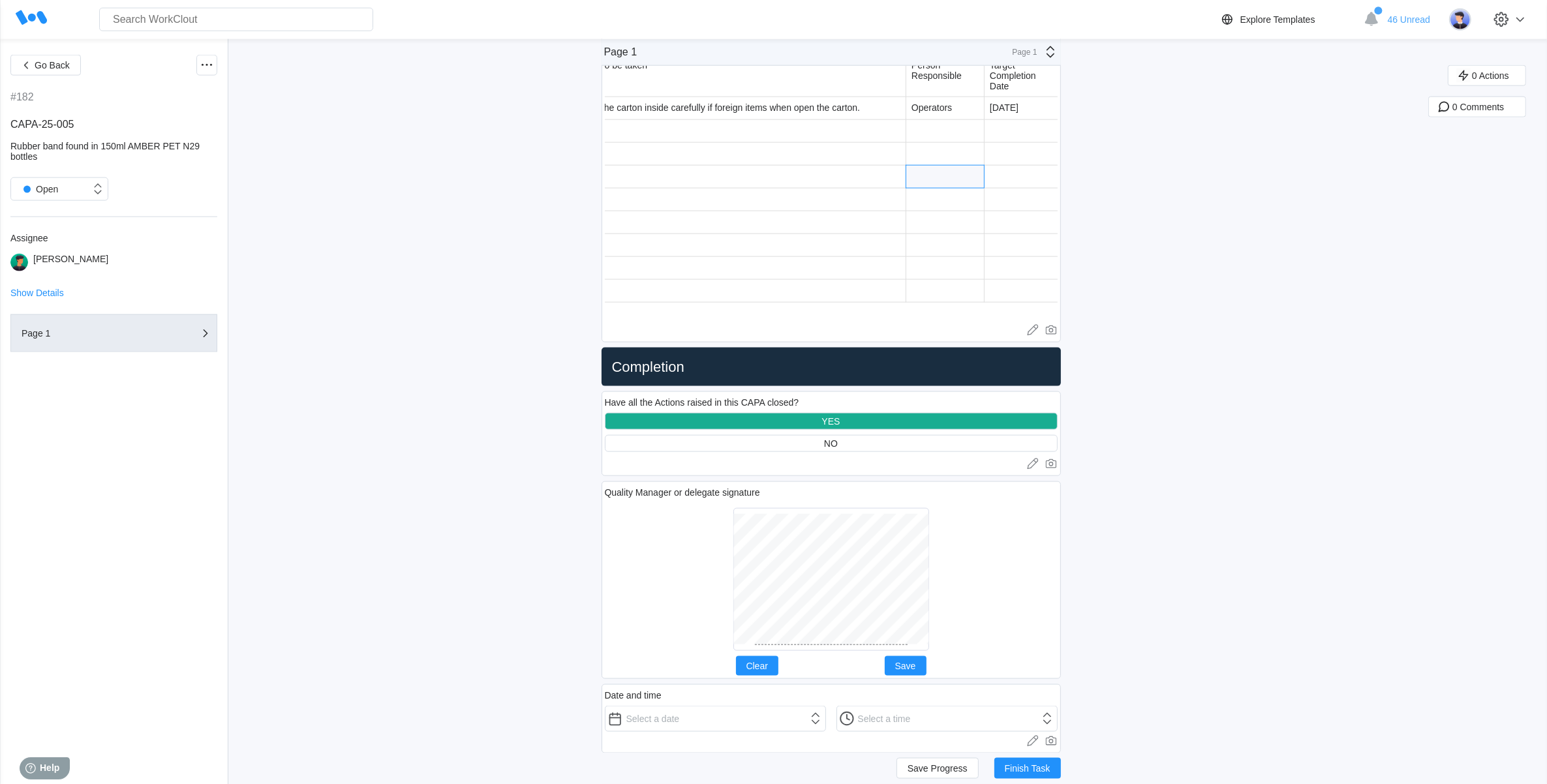
scroll to position [2190, 0]
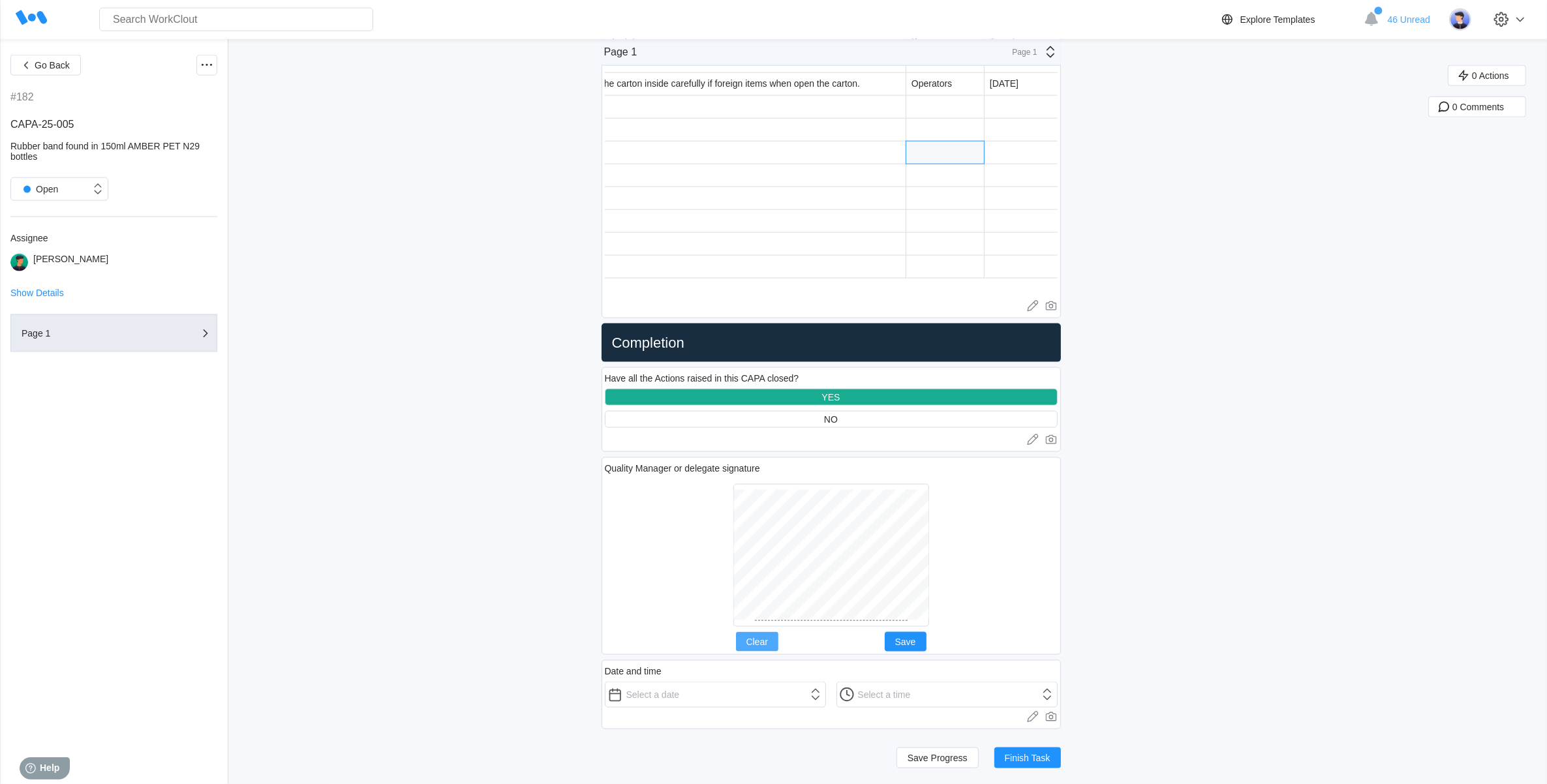
click at [768, 641] on span "Clear" at bounding box center [757, 642] width 21 height 9
click at [938, 761] on span "Save Progress" at bounding box center [937, 758] width 60 height 9
click at [35, 56] on button "Go Back" at bounding box center [46, 65] width 71 height 21
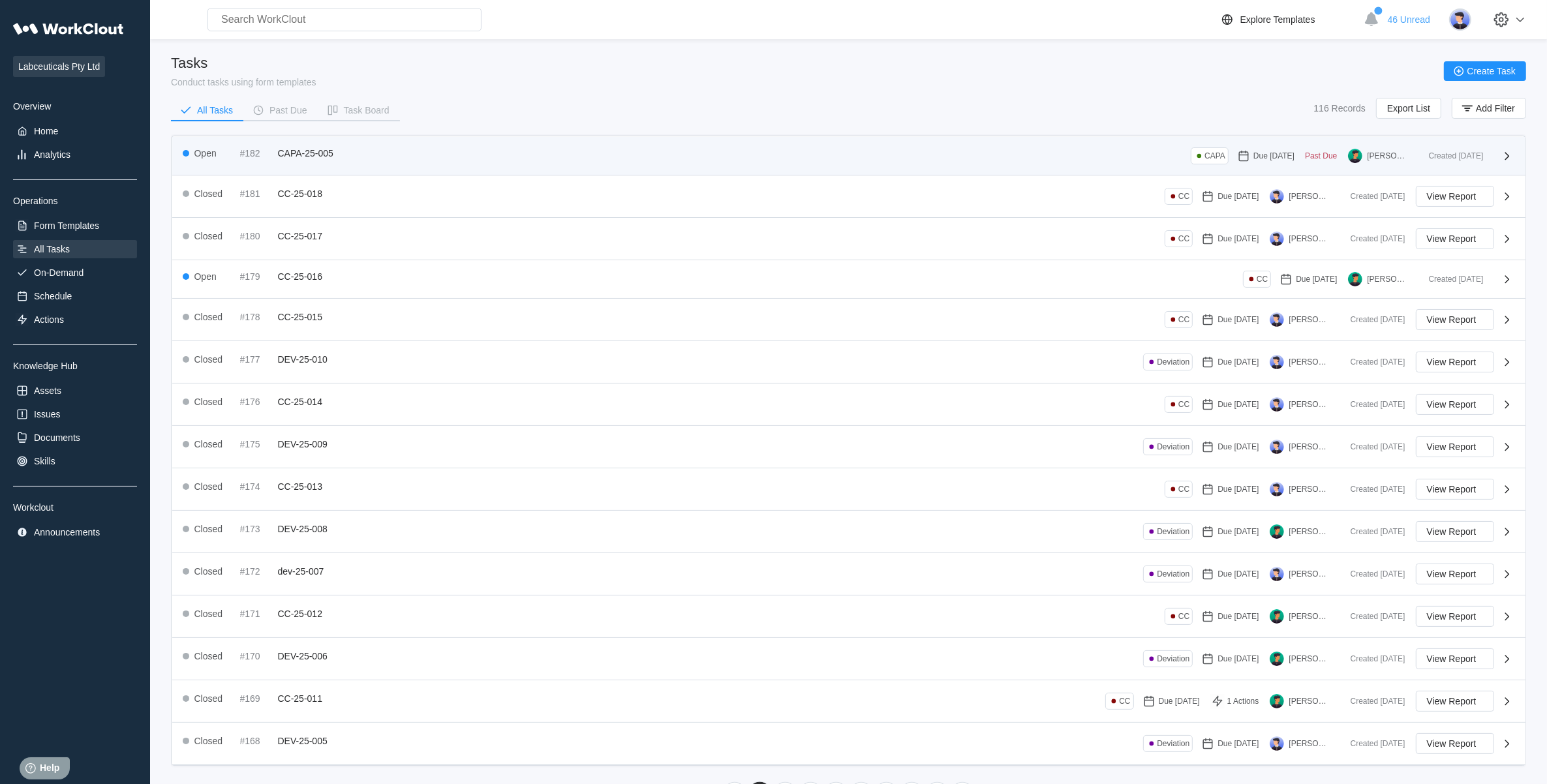
click at [303, 154] on span "CAPA-25-005" at bounding box center [305, 153] width 55 height 11
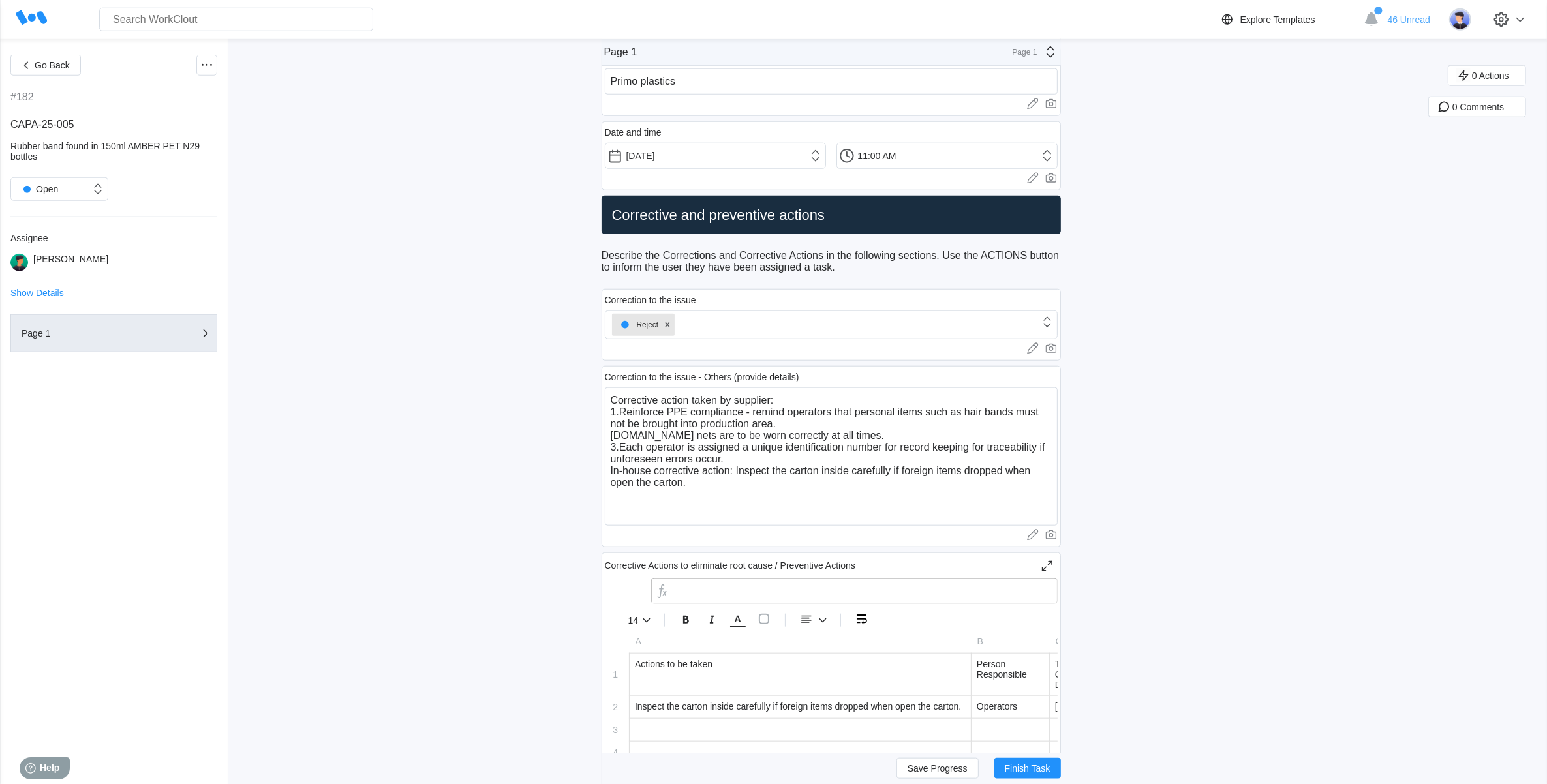
scroll to position [1549, 0]
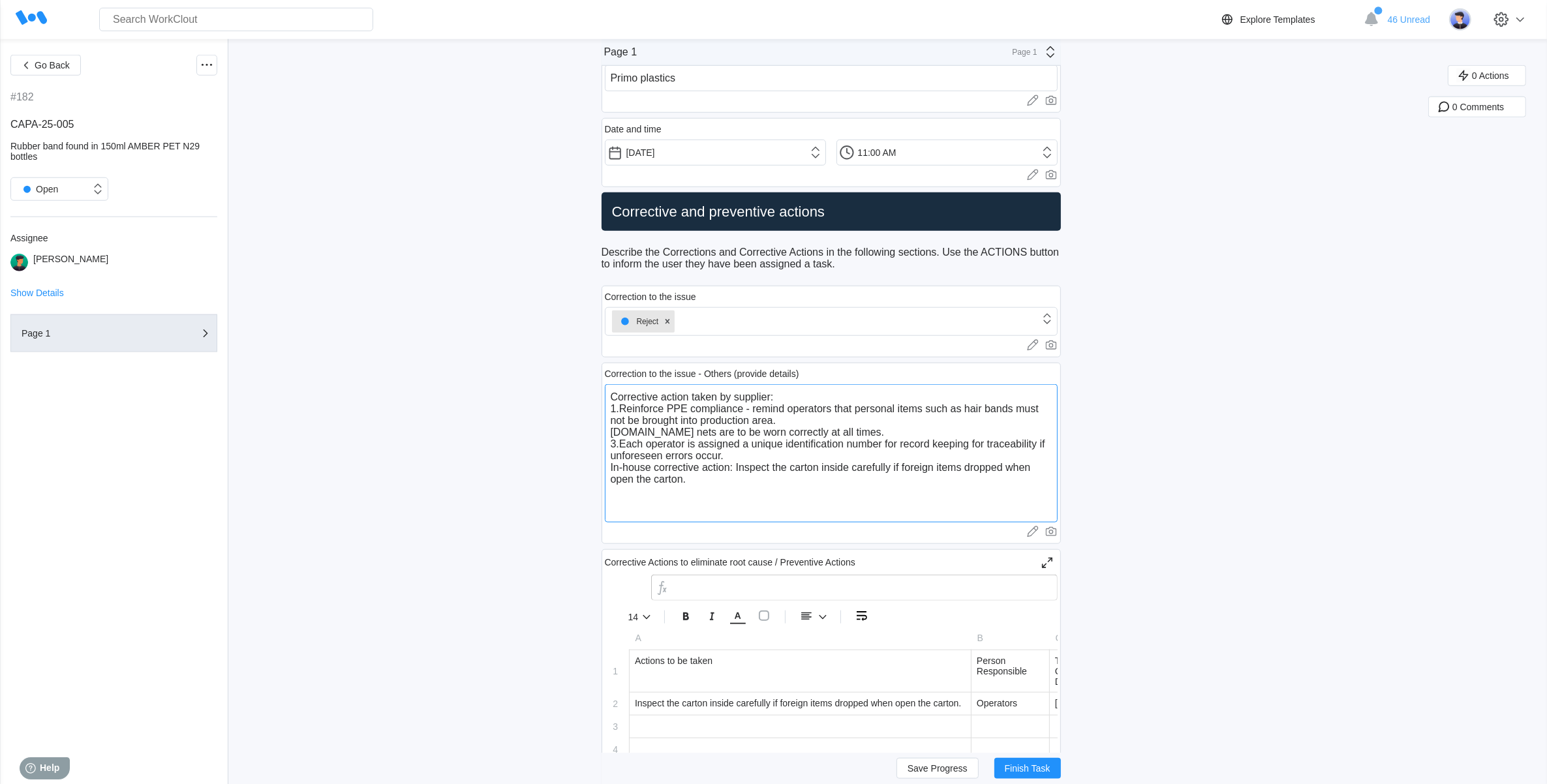
click at [706, 497] on textarea "Corrective action taken by supplier: 1.Reinforce PPE compliance - remind operat…" at bounding box center [831, 453] width 453 height 138
drag, startPoint x: 652, startPoint y: 478, endPoint x: 623, endPoint y: 470, distance: 30.1
click at [623, 470] on textarea "Corrective action taken by supplier: 1.Reinforce PPE compliance - remind operat…" at bounding box center [831, 453] width 453 height 138
click at [656, 478] on textarea "Corrective action taken by supplier: 1.Reinforce PPE compliance - remind operat…" at bounding box center [831, 453] width 453 height 138
click at [660, 478] on textarea "Corrective action taken by supplier: 1.Reinforce PPE compliance - remind operat…" at bounding box center [831, 453] width 453 height 138
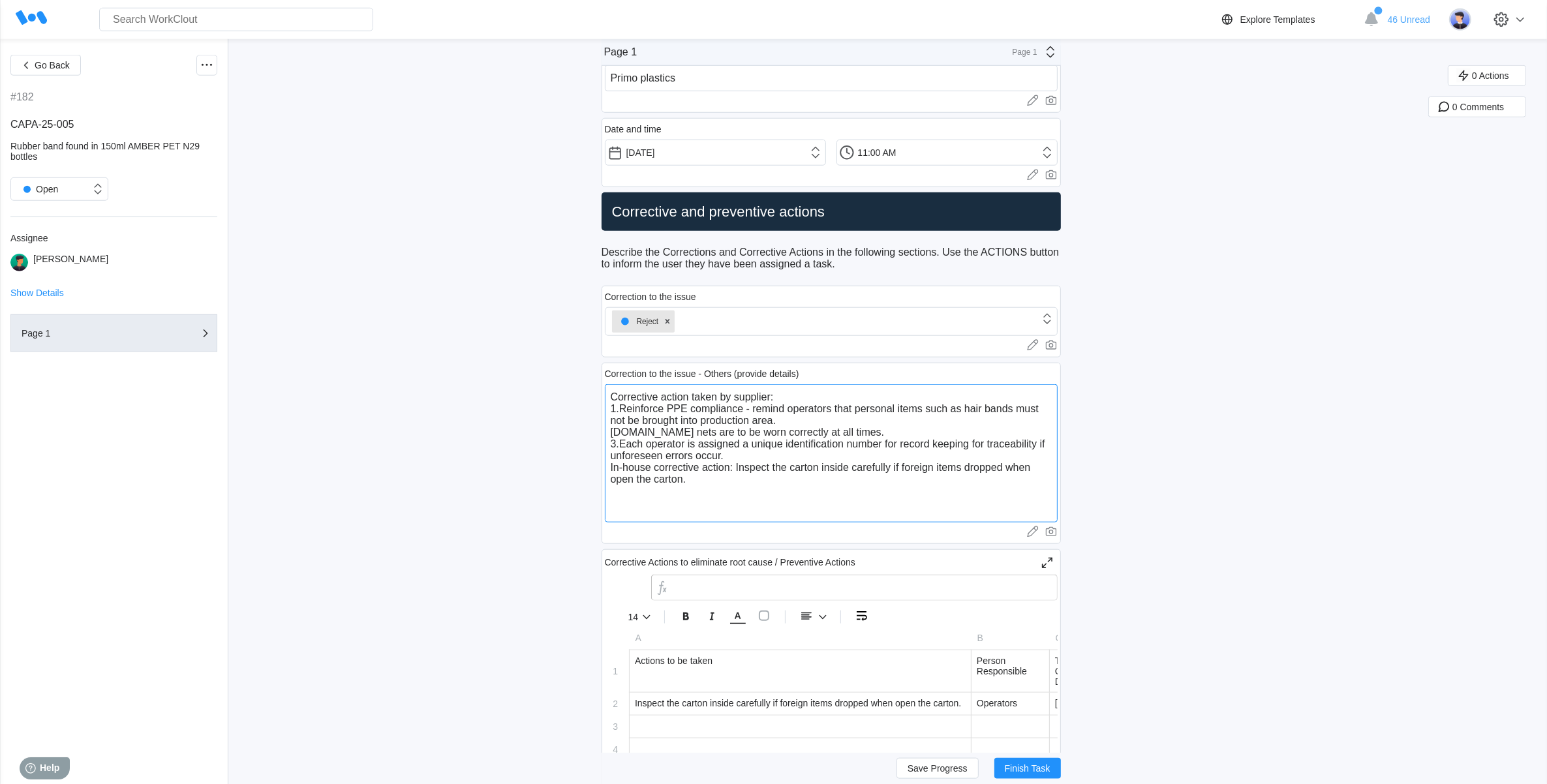
drag, startPoint x: 656, startPoint y: 483, endPoint x: 612, endPoint y: 478, distance: 44.3
click at [612, 478] on textarea "Corrective action taken by supplier: 1.Reinforce PPE compliance - remind operat…" at bounding box center [831, 453] width 453 height 138
type textarea "Corrective action taken by supplier: 1.Reinforce PPE compliance - remind operat…"
type textarea "x"
type textarea "Corrective action taken by supplier: 1.Reinforce PPE compliance - remind operat…"
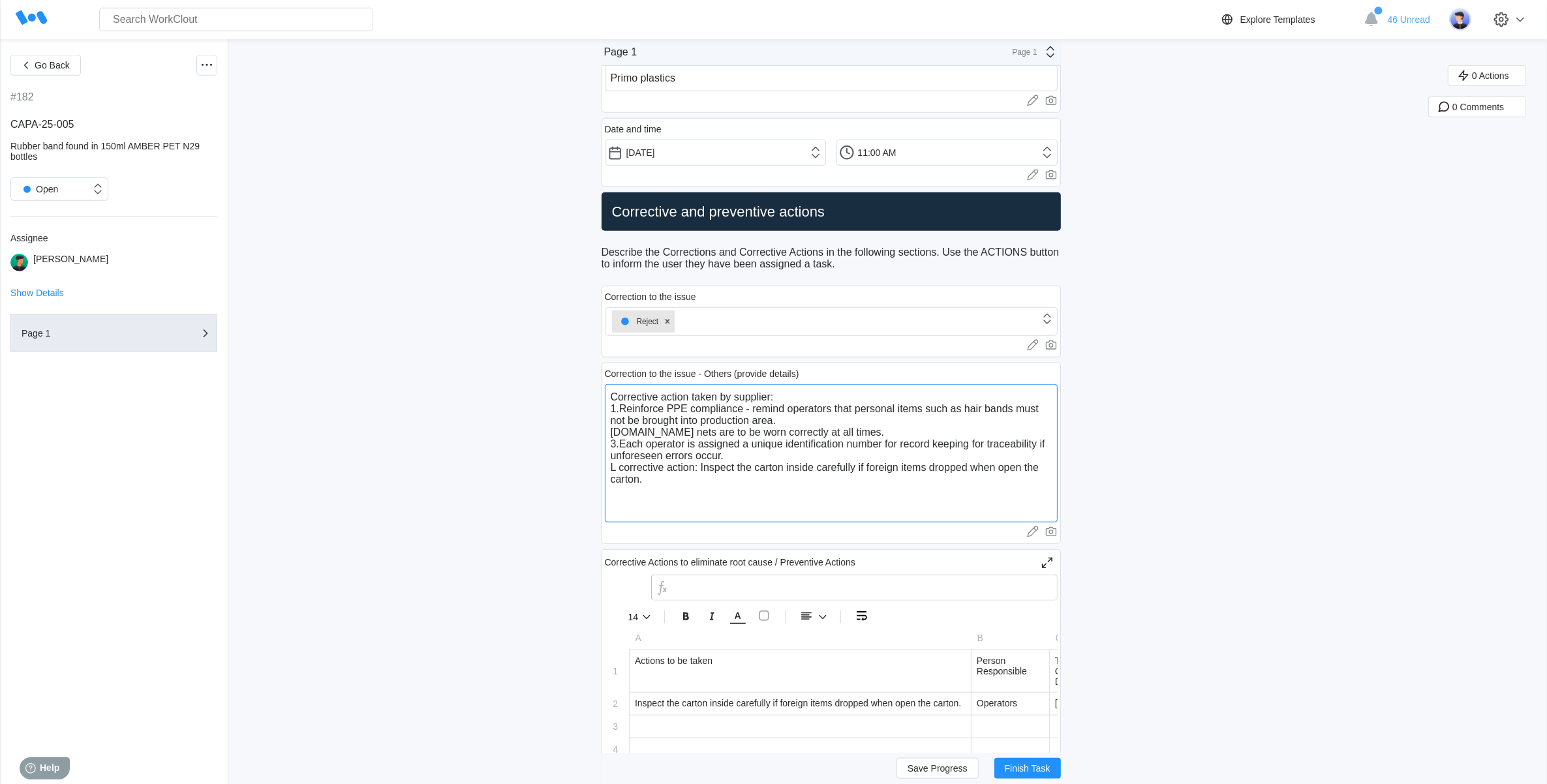
type textarea "x"
type textarea "Corrective action taken by supplier: 1.Reinforce PPE compliance - remind operat…"
type textarea "x"
type textarea "Corrective action taken by supplier: 1.Reinforce PPE compliance - remind operat…"
type textarea "x"
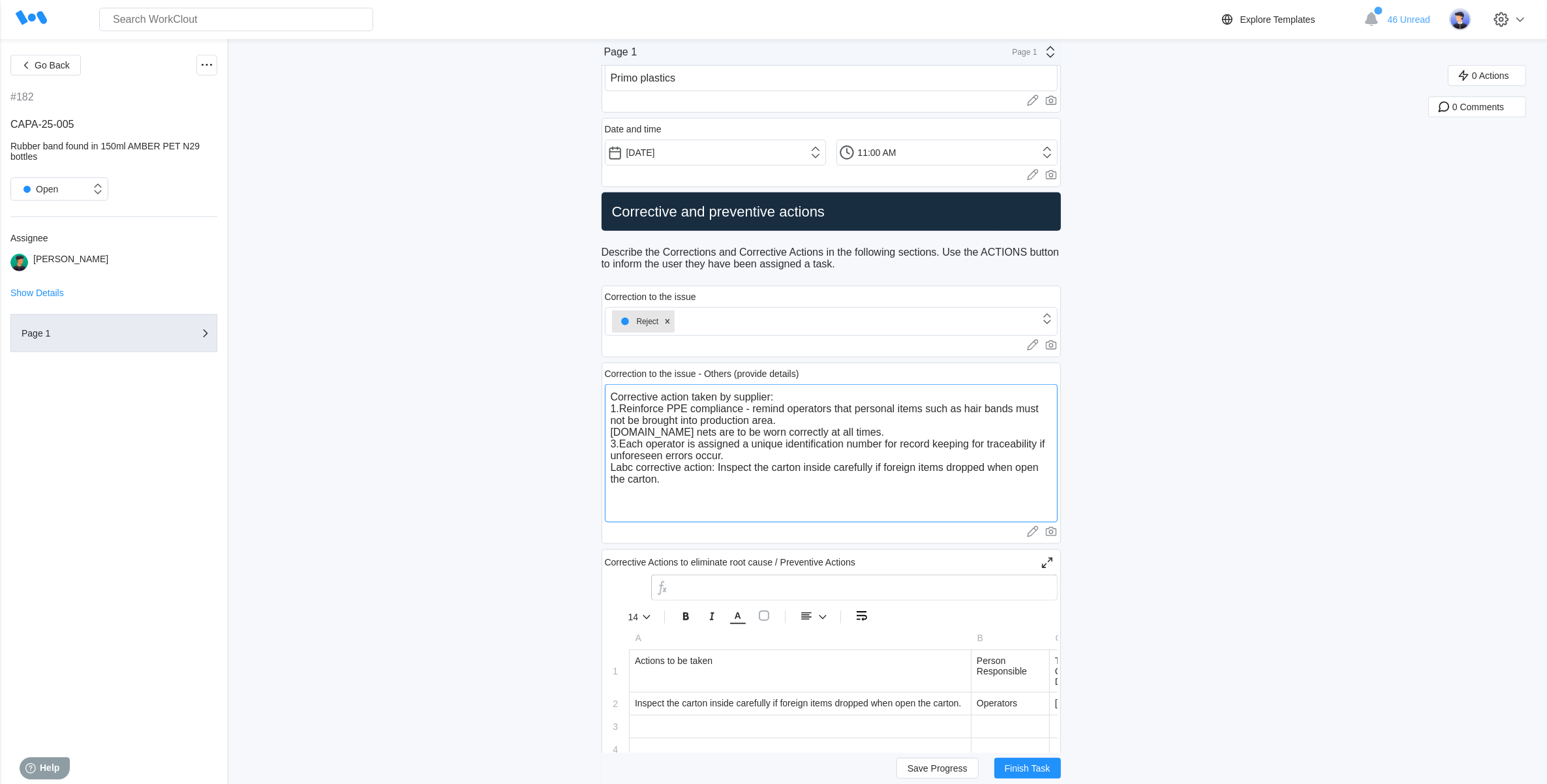
type textarea "Corrective action taken by supplier: 1.Reinforce PPE compliance - remind operat…"
type textarea "x"
type textarea "Corrective action taken by supplier: 1.Reinforce PPE compliance - remind operat…"
type textarea "x"
type textarea "Corrective action taken by supplier: 1.Reinforce PPE compliance - remind operat…"
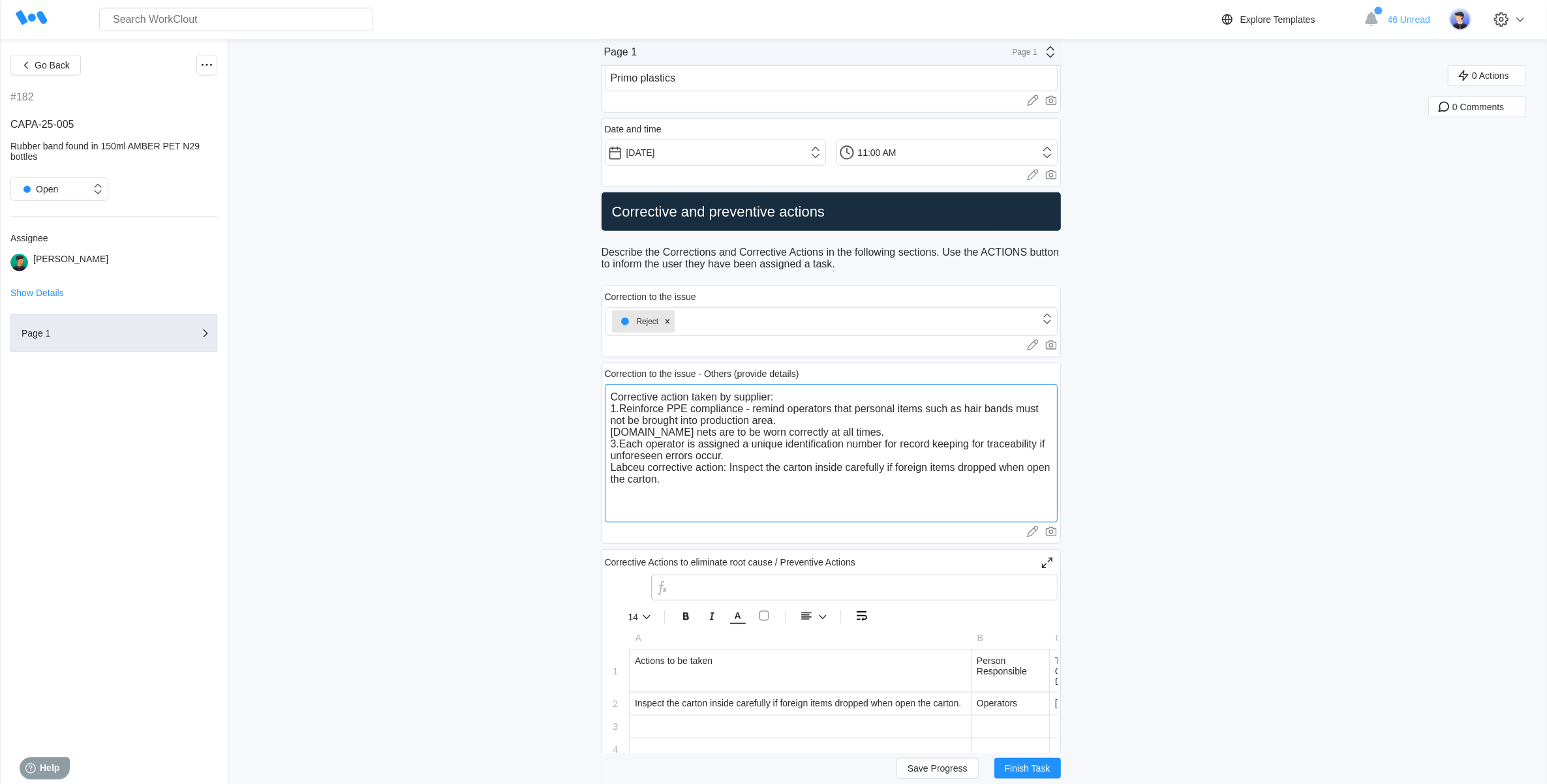
type textarea "x"
type textarea "Corrective action taken by supplier: 1.Reinforce PPE compliance - remind operat…"
type textarea "x"
type textarea "Corrective action taken by supplier: 1.Reinforce PPE compliance - remind operat…"
type textarea "x"
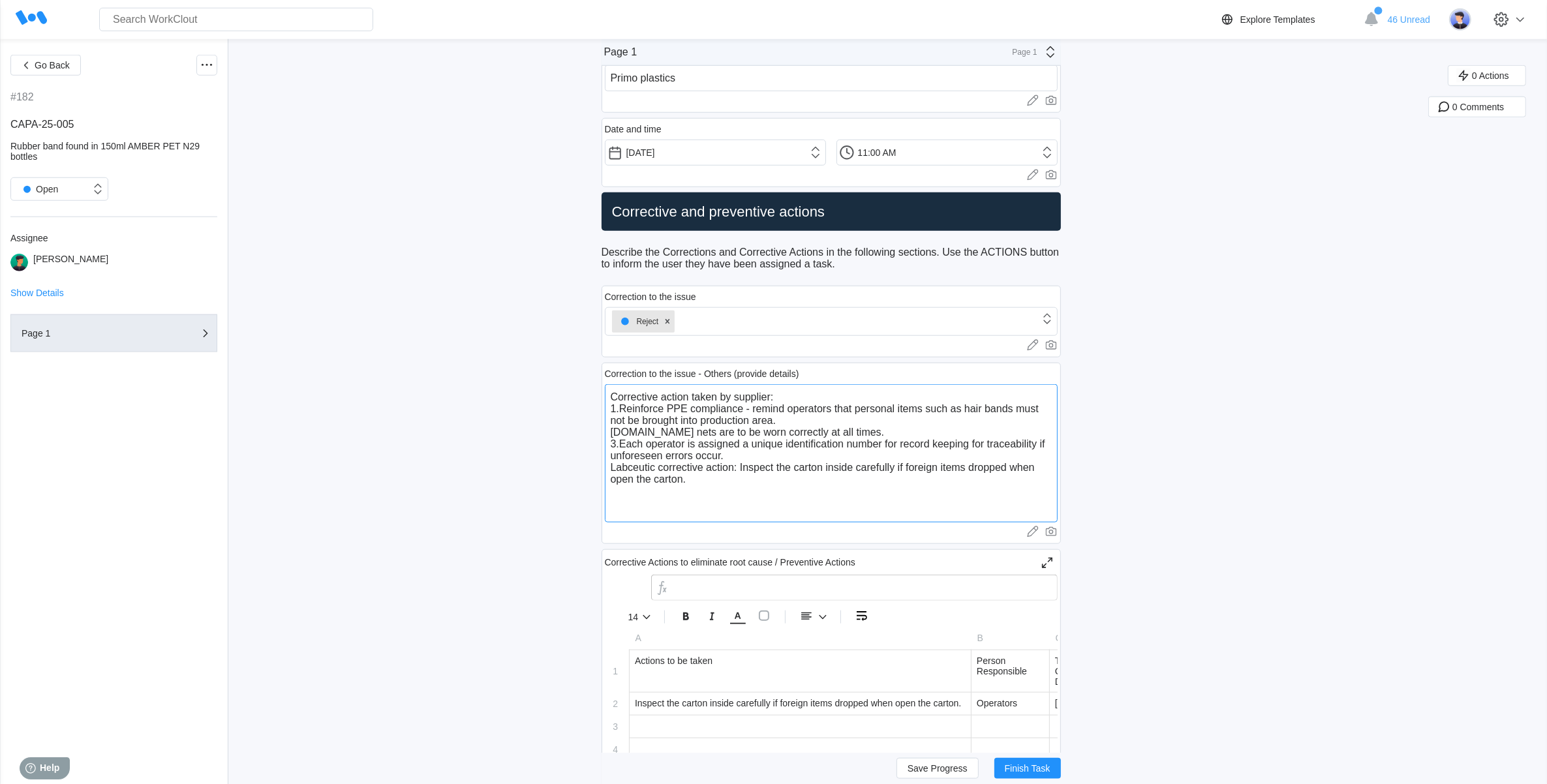
type textarea "Corrective action taken by supplier: 1.Reinforce PPE compliance - remind operat…"
type textarea "x"
type textarea "Corrective action taken by supplier: 1.Reinforce PPE compliance - remind operat…"
type textarea "x"
type textarea "Corrective action taken by supplier: 1.Reinforce PPE compliance - remind operat…"
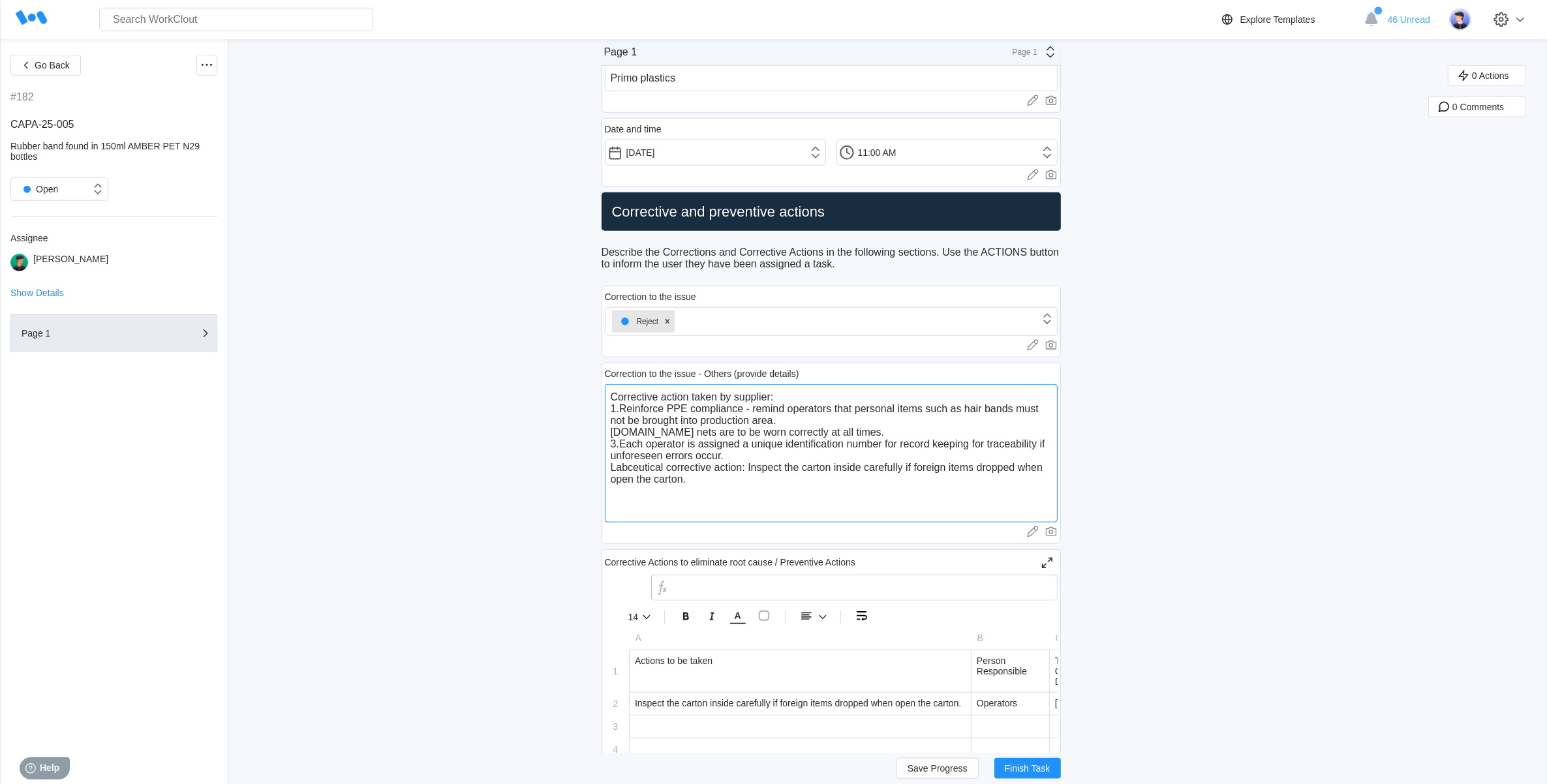
type textarea "x"
click at [760, 514] on textarea "Corrective action taken by supplier: 1.Reinforce PPE compliance - remind operat…" at bounding box center [831, 453] width 453 height 138
click at [689, 494] on textarea "Corrective action taken by supplier: 1.Reinforce PPE compliance - remind operat…" at bounding box center [831, 453] width 453 height 138
click at [709, 496] on textarea "Corrective action taken by supplier: 1.Reinforce PPE compliance - remind operat…" at bounding box center [831, 453] width 453 height 138
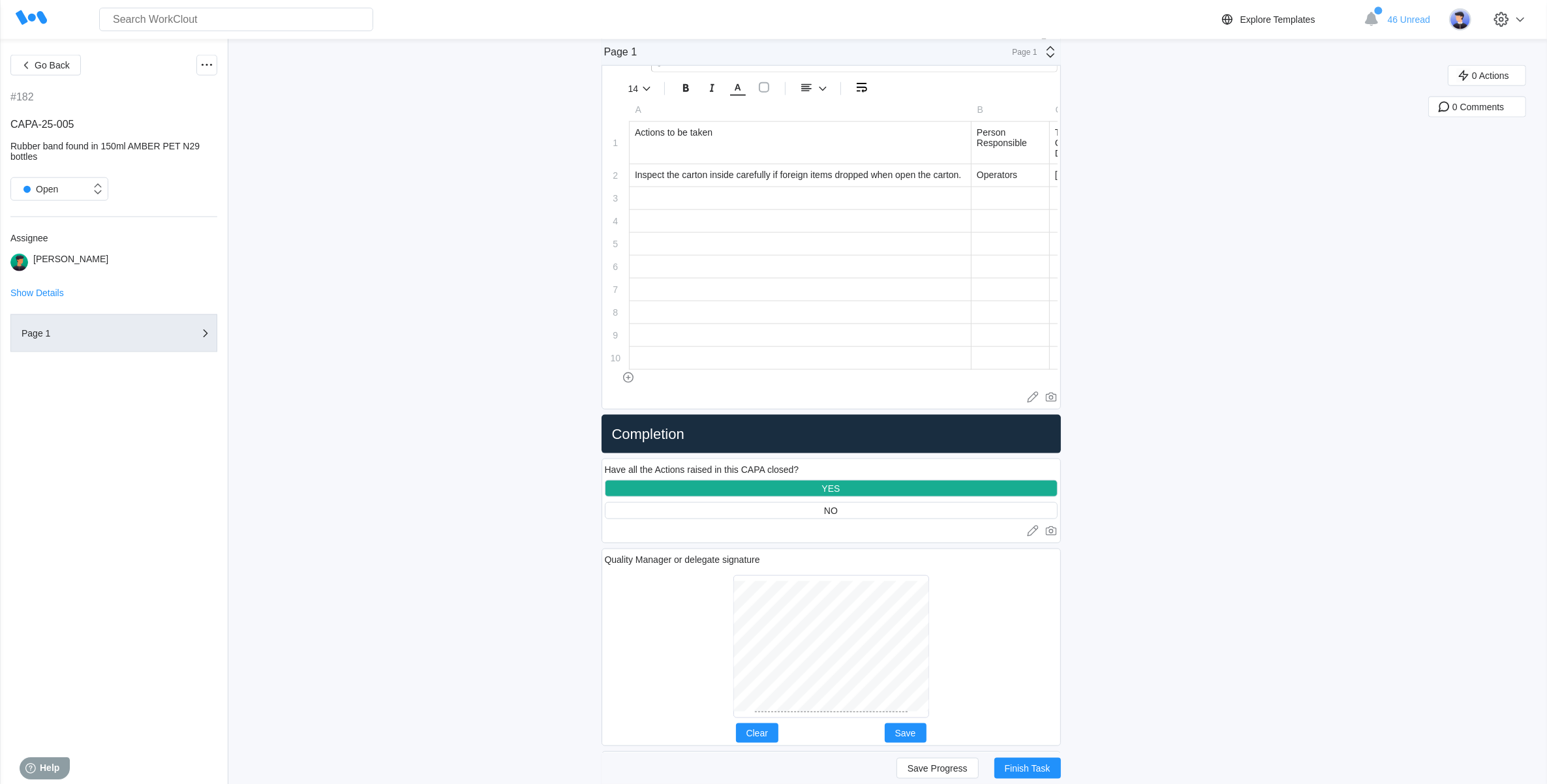
scroll to position [2190, 0]
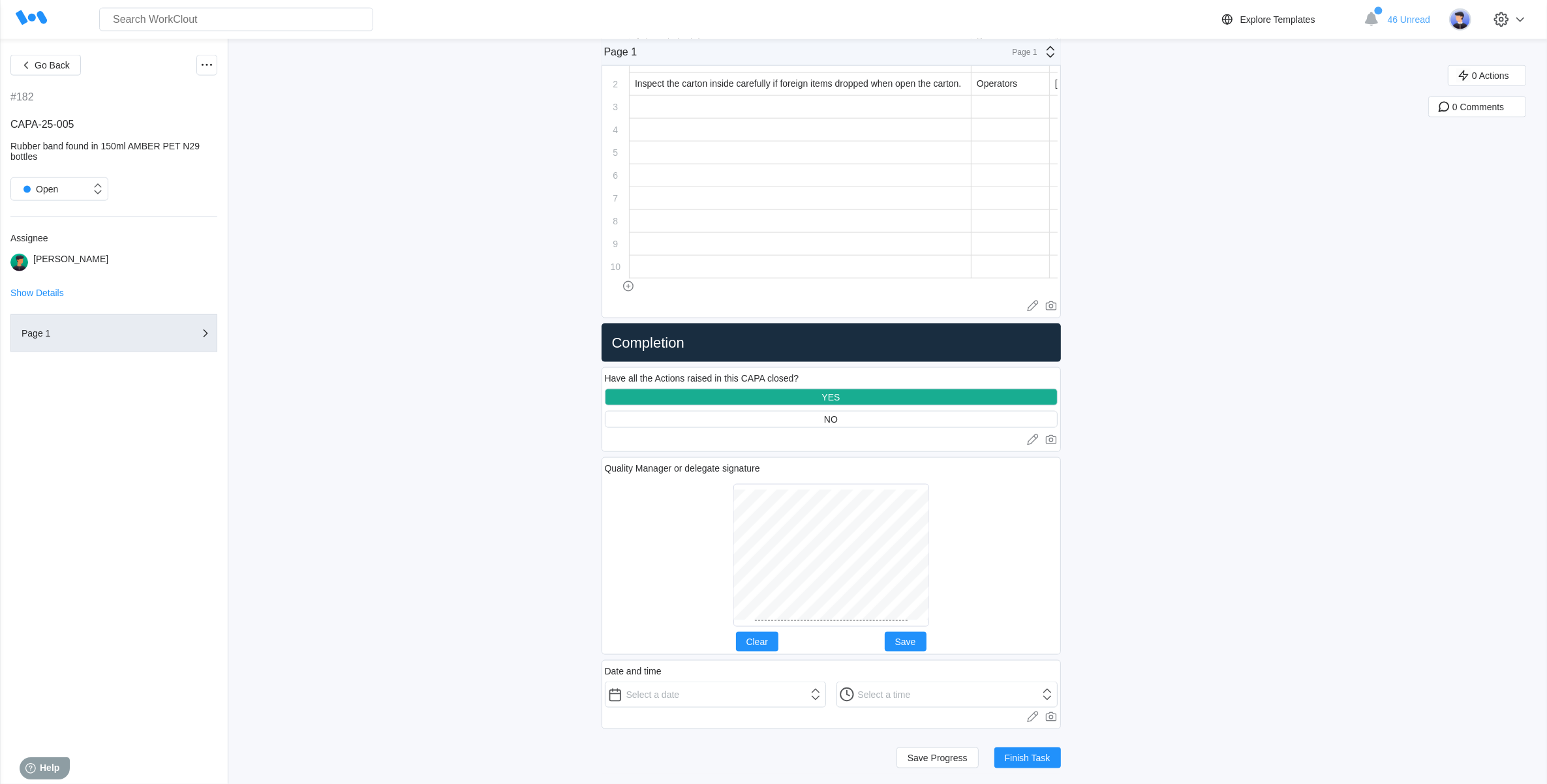
type textarea "Corrective action taken by supplier: 1.Reinforce PPE compliance - remind operat…"
click at [894, 642] on button "Save" at bounding box center [905, 642] width 42 height 20
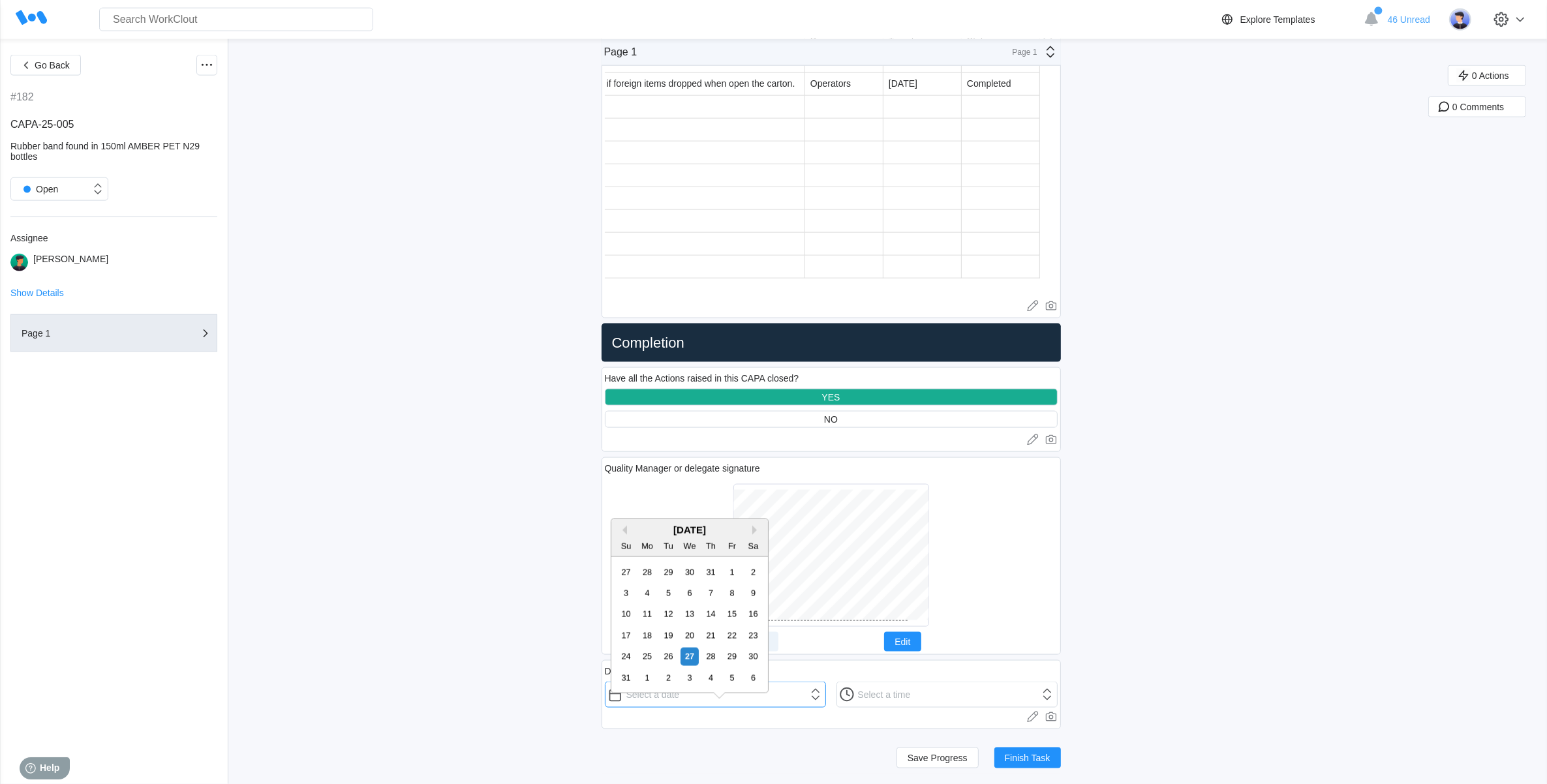
click at [673, 696] on input "text" at bounding box center [716, 695] width 221 height 26
click at [685, 648] on div "27" at bounding box center [689, 656] width 17 height 17
type input "[DATE]"
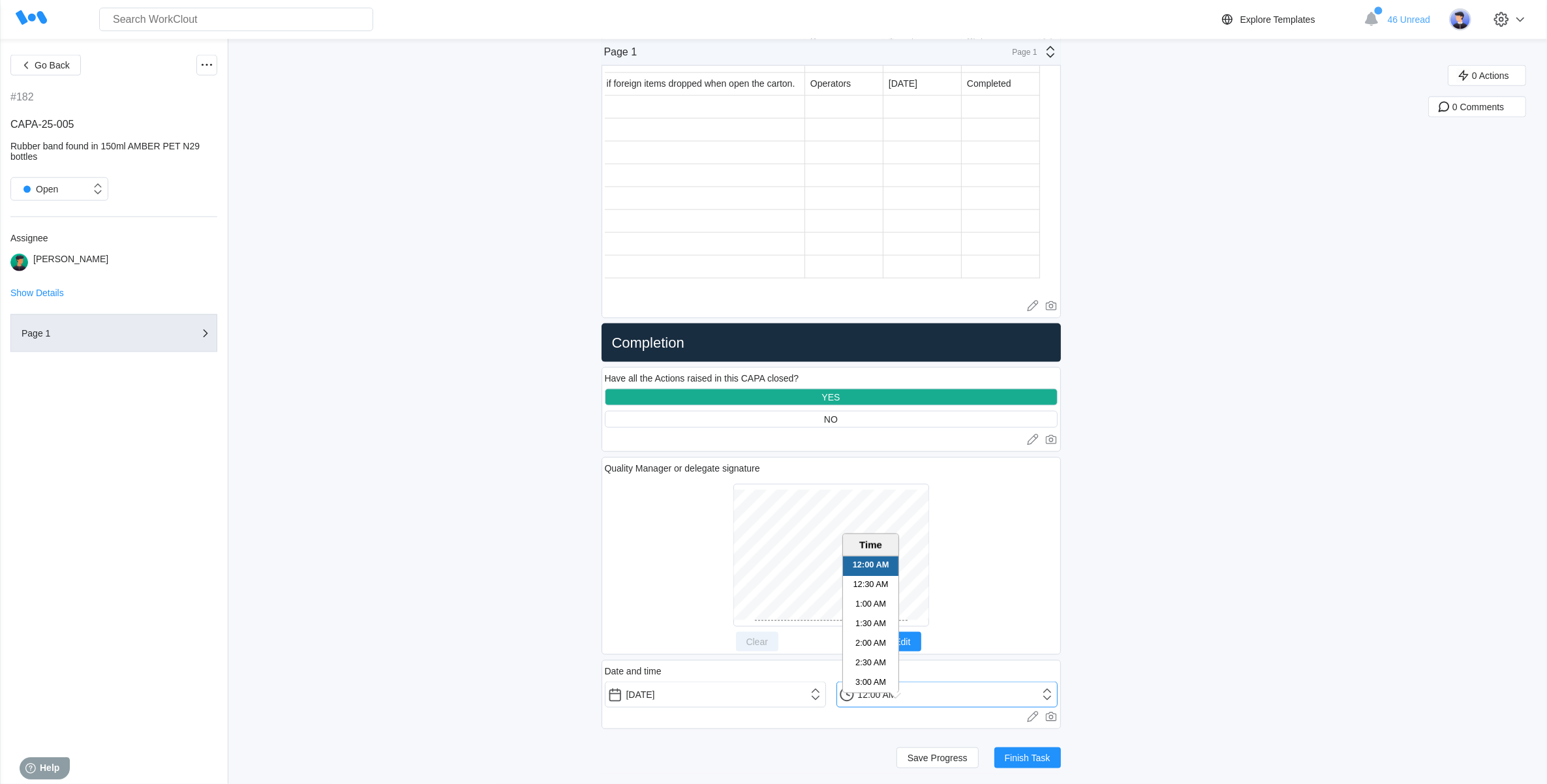
click at [1053, 696] on input "12:00 AM" at bounding box center [947, 695] width 221 height 26
click at [879, 569] on li "12:30 PM" at bounding box center [871, 579] width 55 height 20
click at [1043, 692] on input "12:30 PM" at bounding box center [947, 695] width 221 height 26
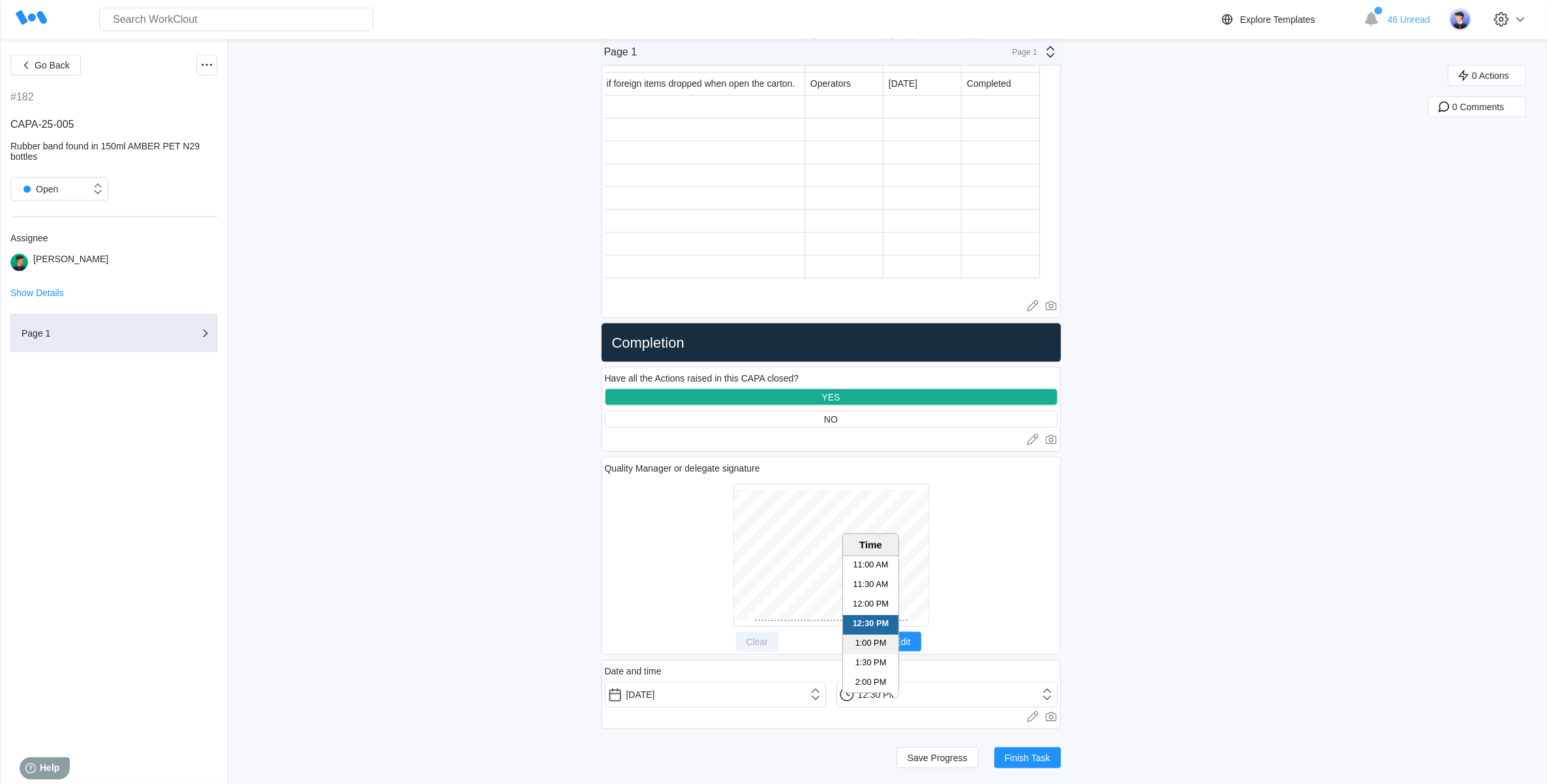
click at [868, 635] on li "1:00 PM" at bounding box center [871, 644] width 55 height 20
click at [880, 693] on input "1:00 PM" at bounding box center [947, 695] width 221 height 26
type input "1:06 PM"
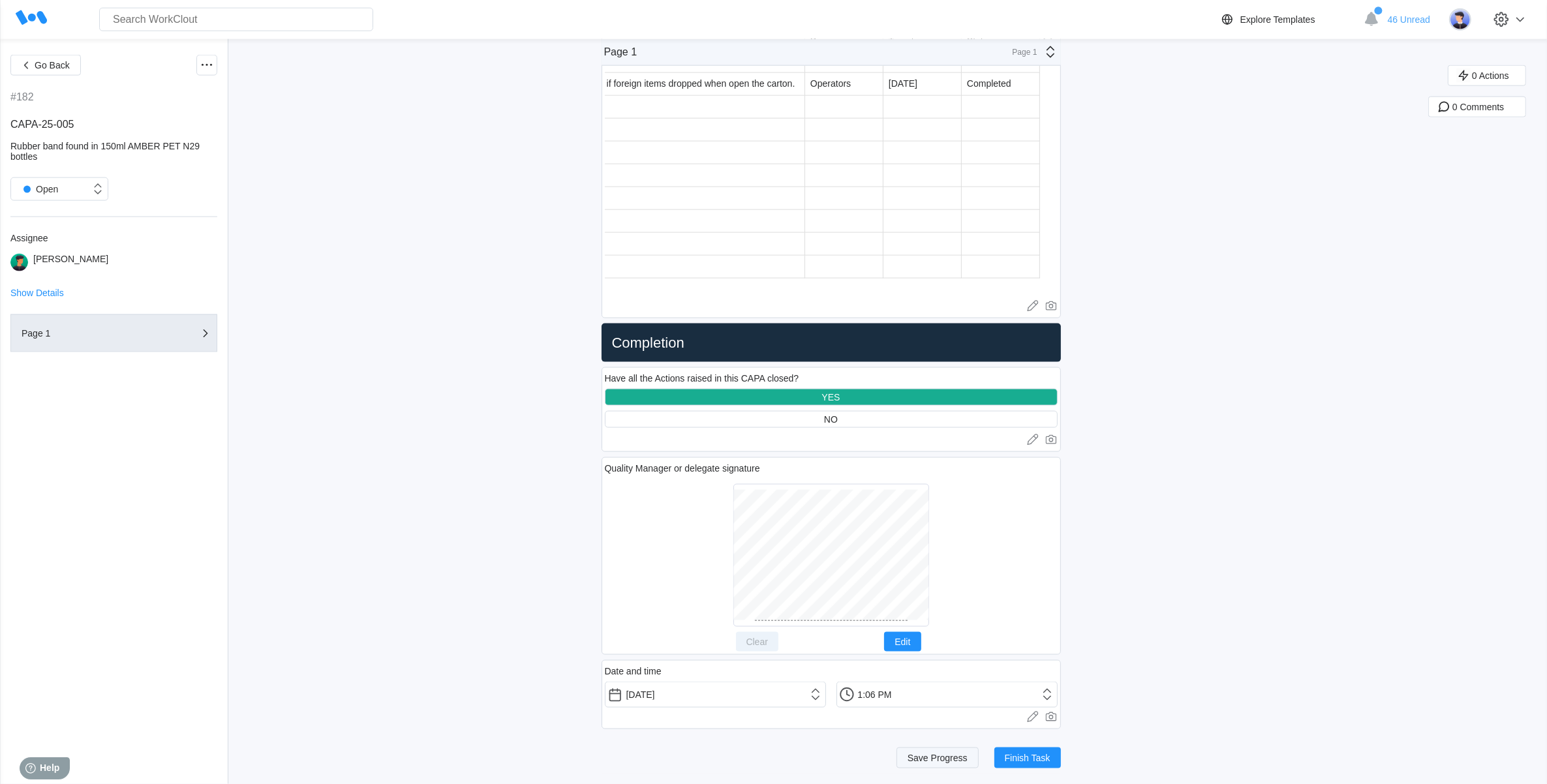
click at [925, 755] on span "Save Progress" at bounding box center [937, 758] width 60 height 9
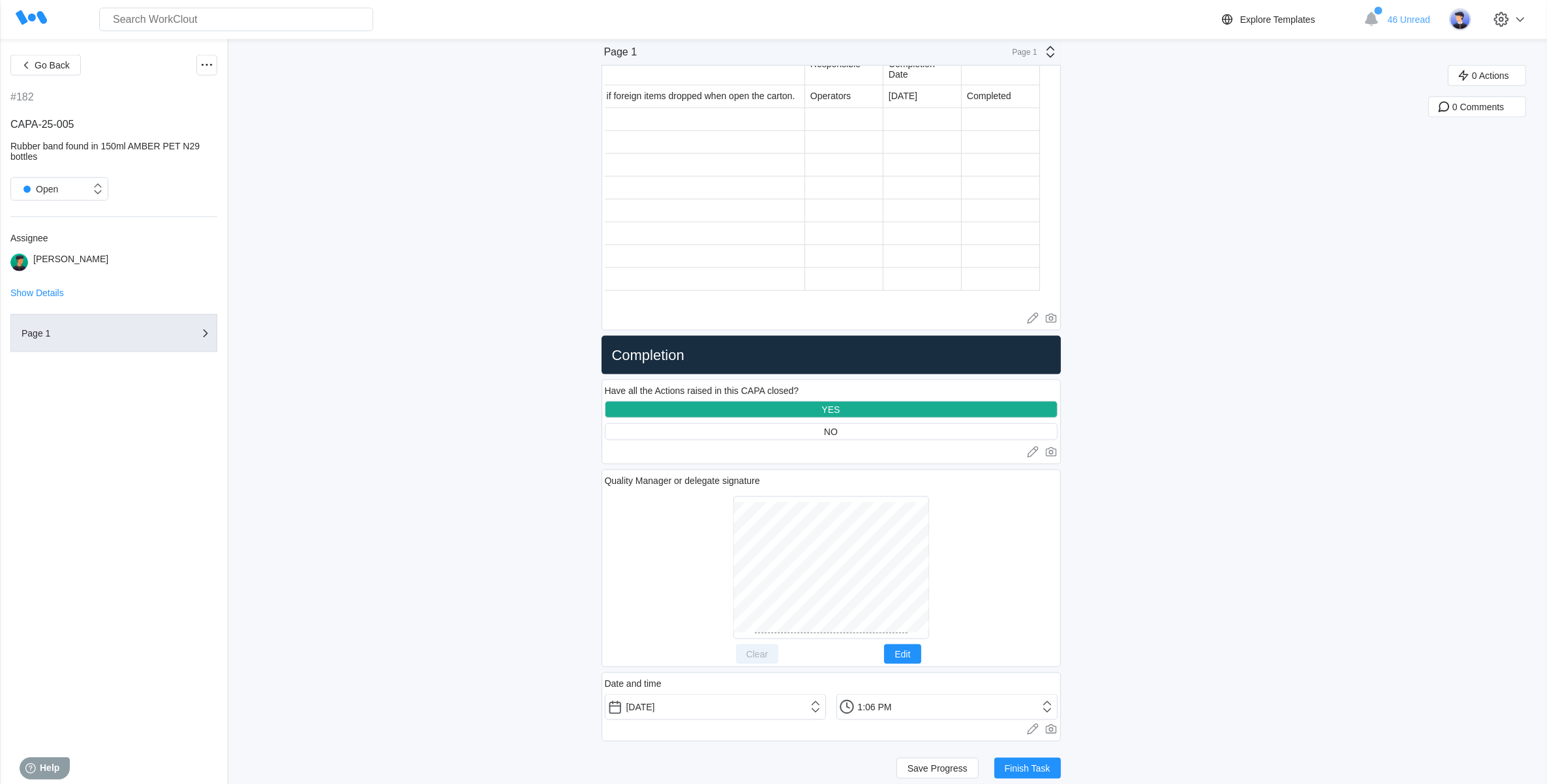
scroll to position [2190, 0]
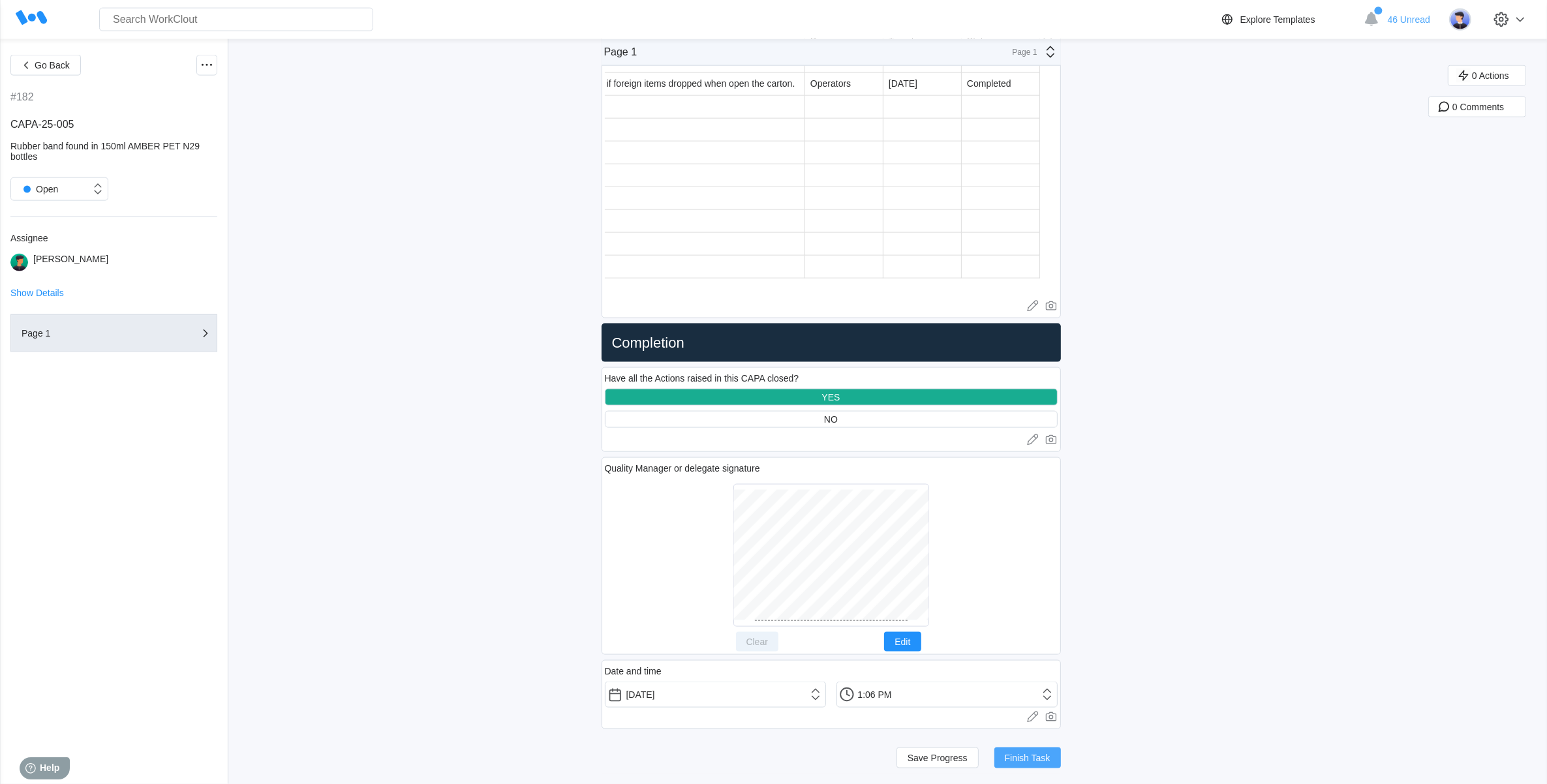
click at [1032, 761] on span "Finish Task" at bounding box center [1028, 758] width 46 height 9
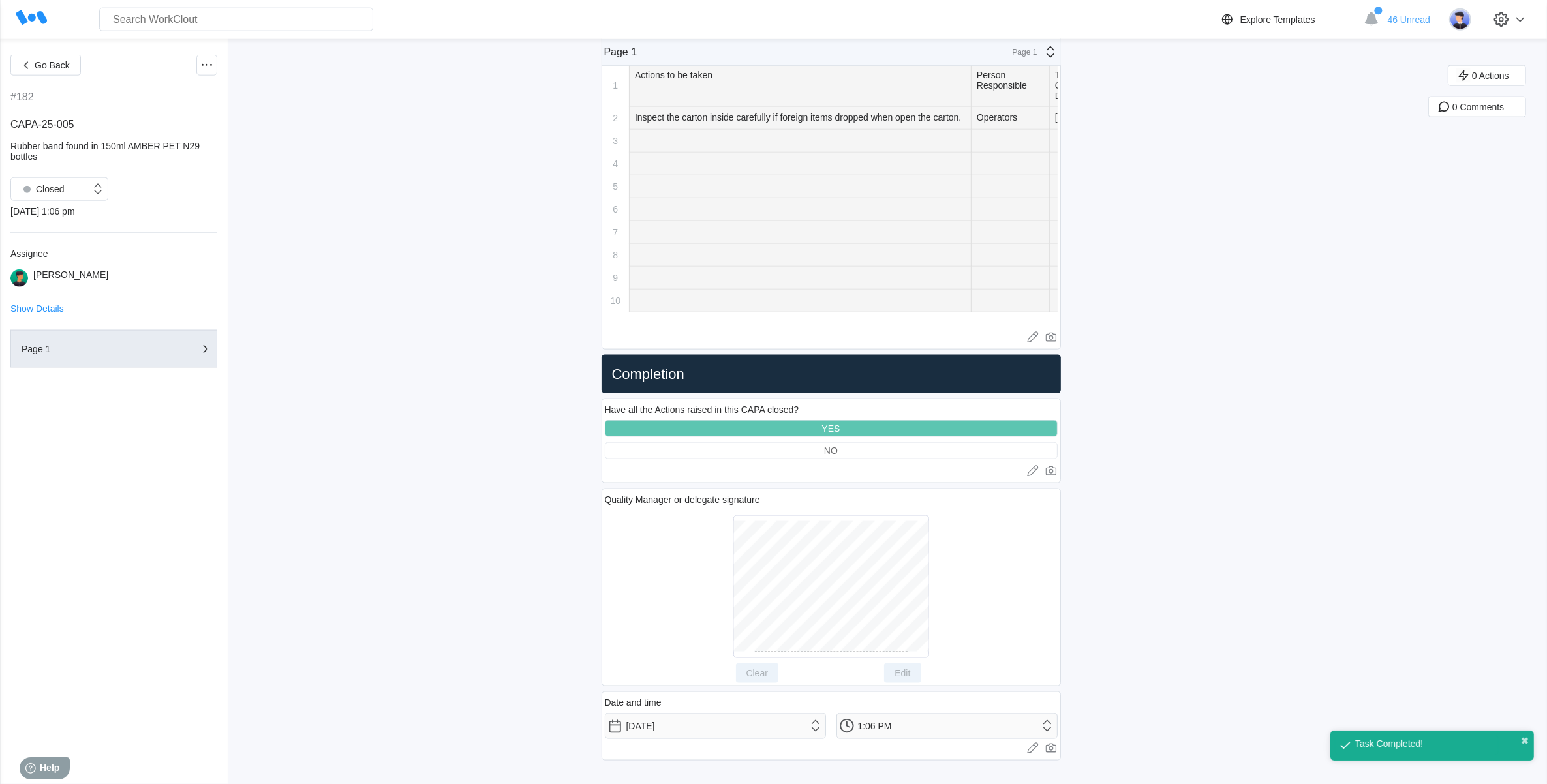
scroll to position [2053, 0]
click at [30, 60] on icon "button" at bounding box center [26, 65] width 14 height 14
